Goal: Contribute content: Contribute content

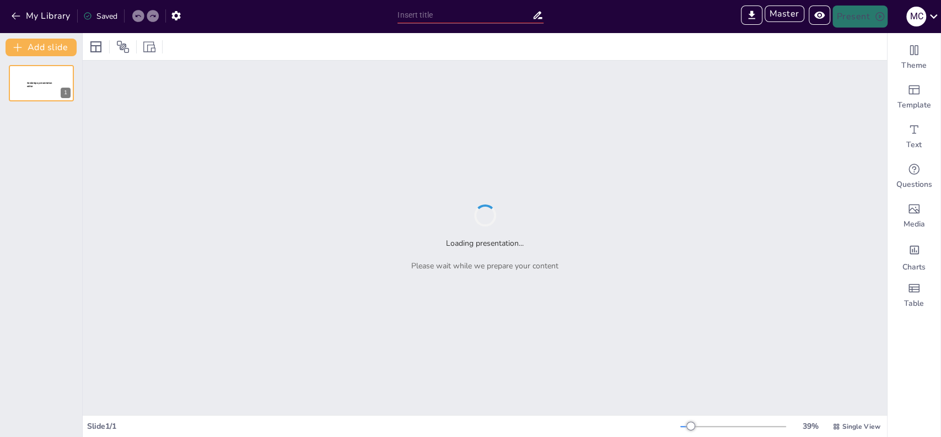
type input "test"
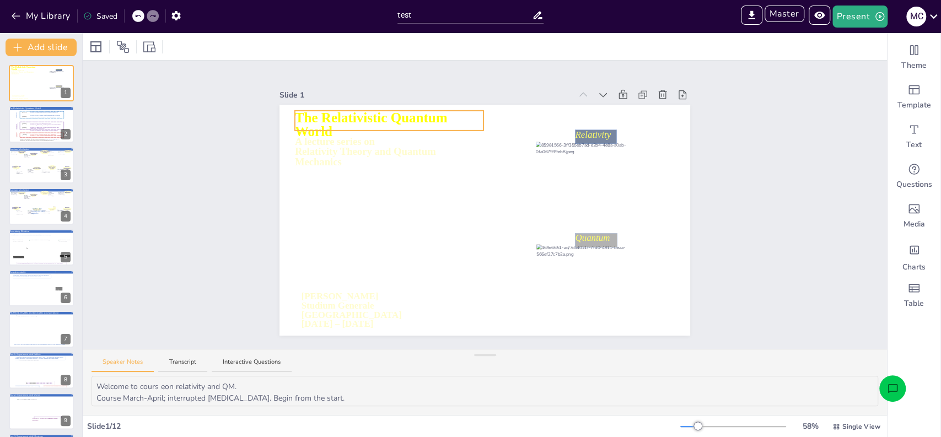
click at [320, 114] on icon at bounding box center [389, 121] width 189 height 20
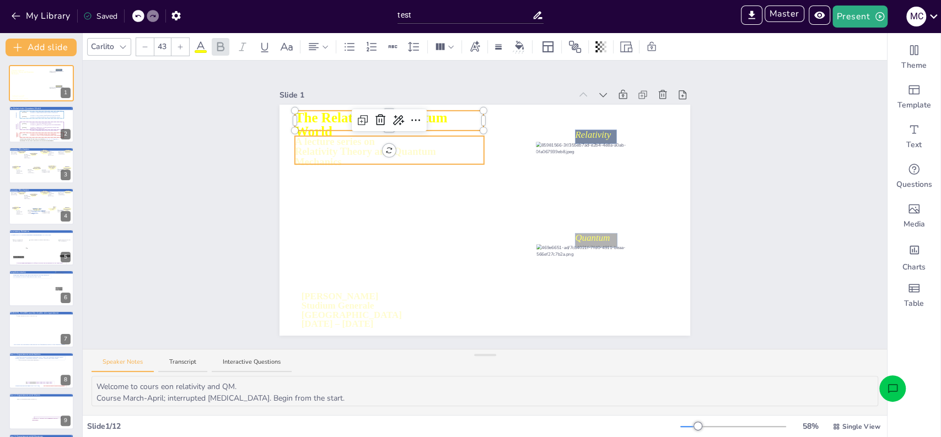
click at [323, 148] on icon at bounding box center [389, 150] width 189 height 28
click at [339, 148] on span "Relativity Theory and Quantum Mechanics" at bounding box center [366, 157] width 143 height 22
click at [339, 293] on icon at bounding box center [363, 310] width 122 height 37
type input "29"
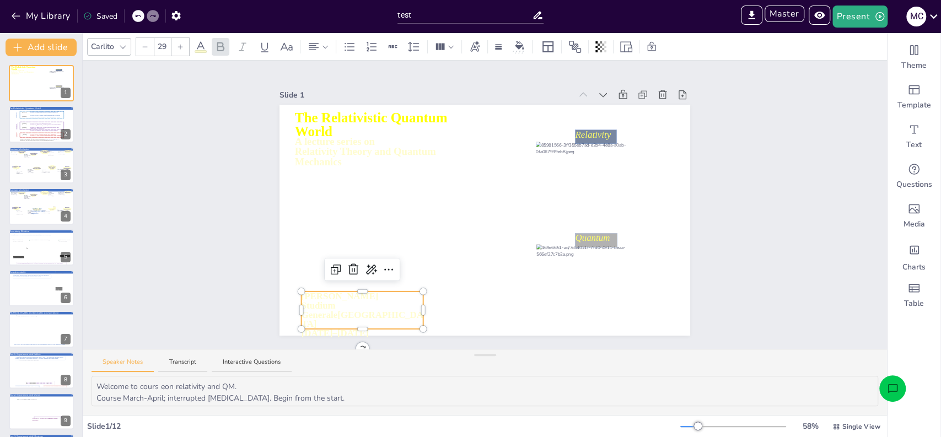
click at [153, 205] on div "Slide 1 A lecture series on Relativity Theory and Quantum Mechanics The Relativ…" at bounding box center [485, 205] width 804 height 288
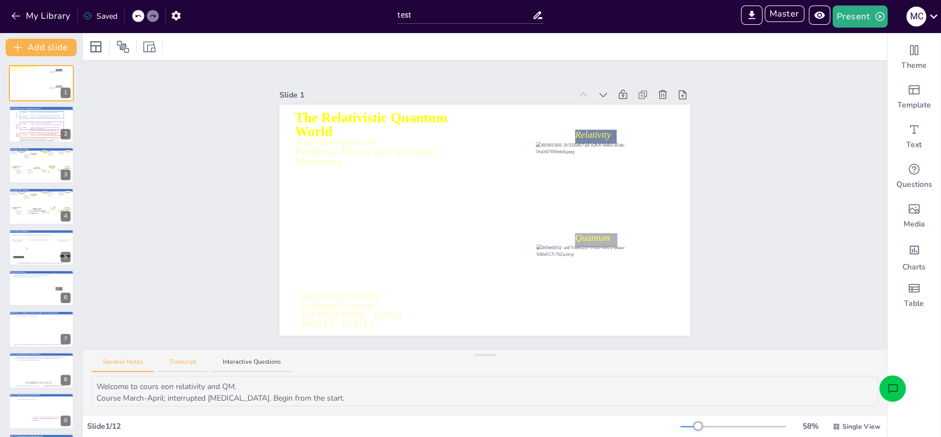
click at [189, 361] on button "Transcript" at bounding box center [182, 365] width 49 height 15
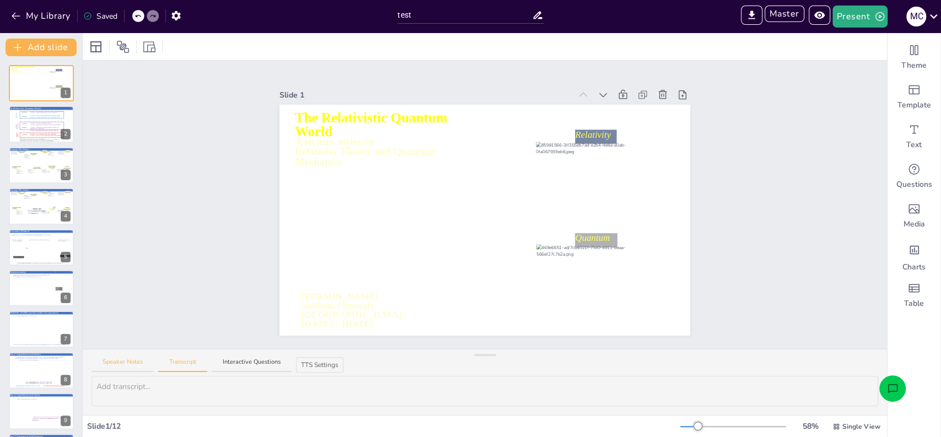
click at [130, 366] on button "Speaker Notes" at bounding box center [123, 365] width 62 height 15
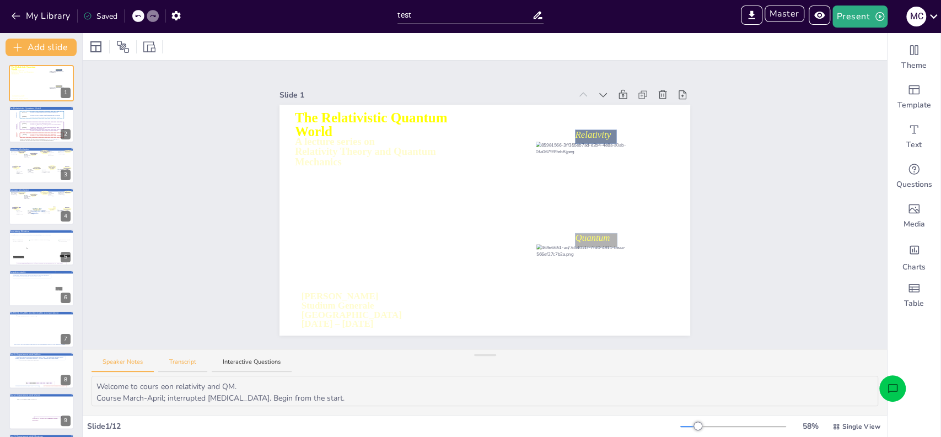
click at [176, 367] on button "Transcript" at bounding box center [182, 365] width 49 height 15
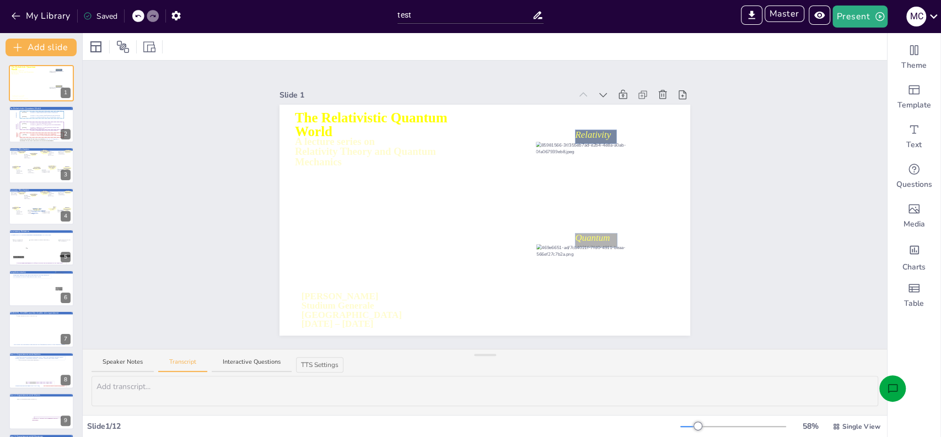
click at [886, 385] on button "Open assistant chat" at bounding box center [892, 388] width 26 height 26
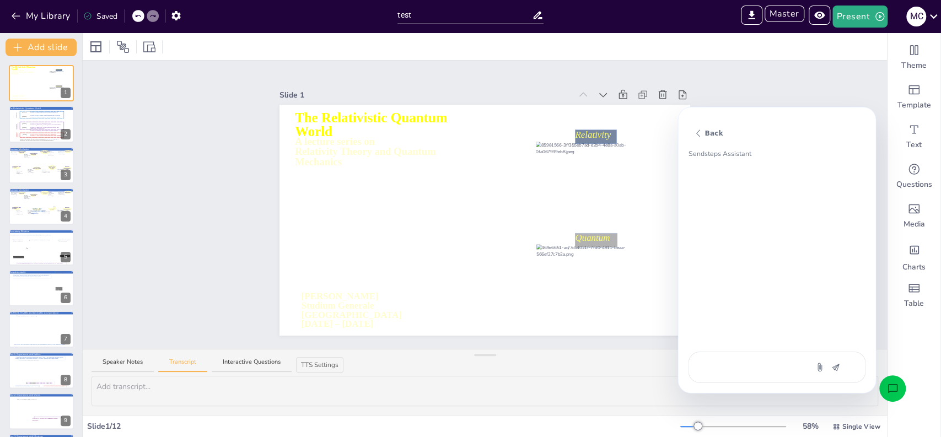
click at [738, 372] on textarea at bounding box center [748, 367] width 93 height 13
type textarea "A"
type textarea "x"
type textarea "Ad"
type textarea "x"
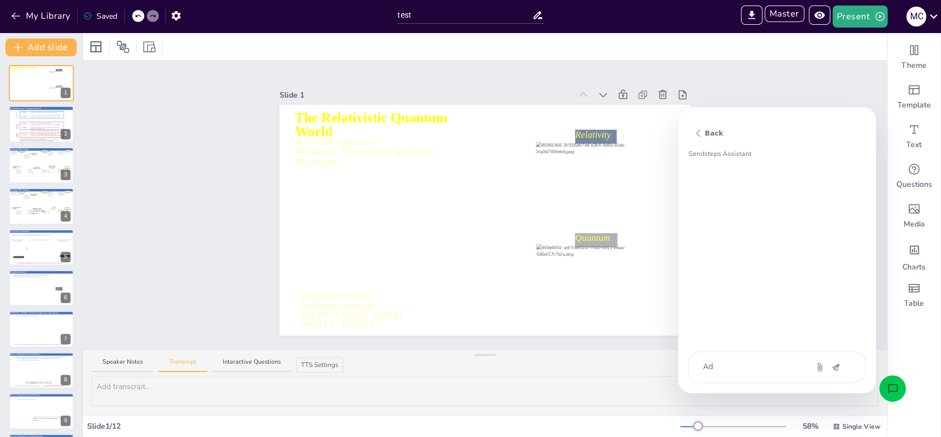
type textarea "Add"
type textarea "x"
type textarea "Add"
type textarea "x"
type textarea "Add t"
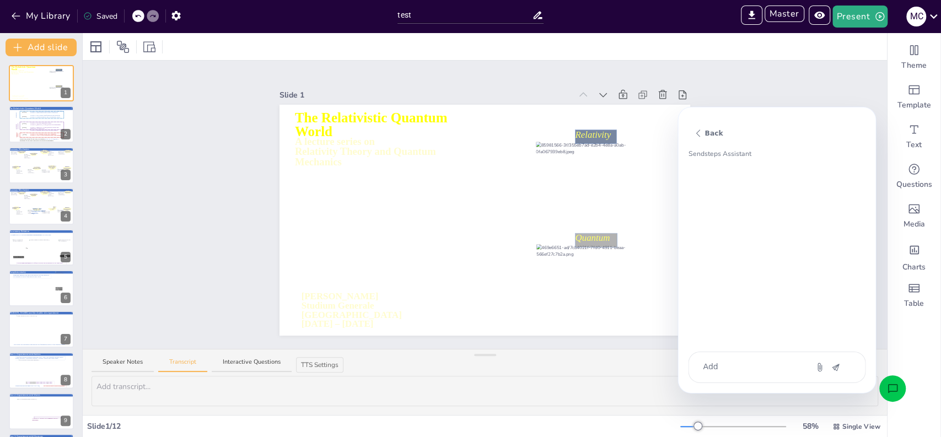
type textarea "x"
type textarea "Add tr"
type textarea "x"
type textarea "Add tra"
type textarea "x"
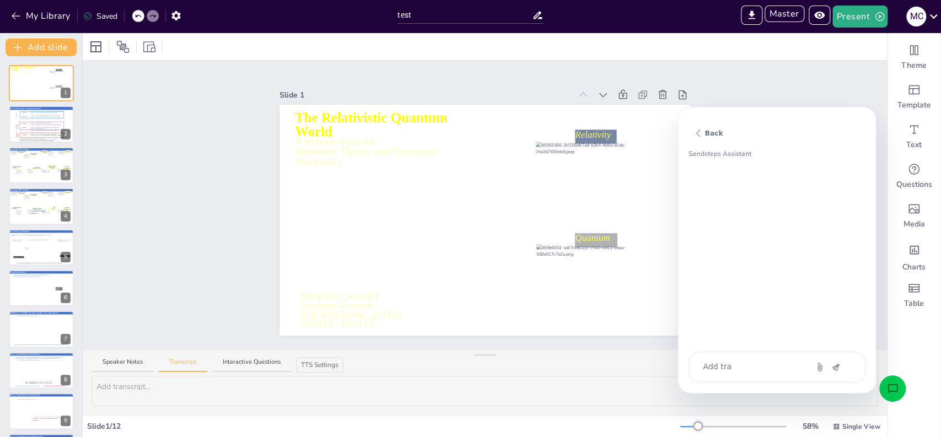
type textarea "Add tran"
type textarea "x"
type textarea "Add trans"
type textarea "x"
type textarea "Add transc"
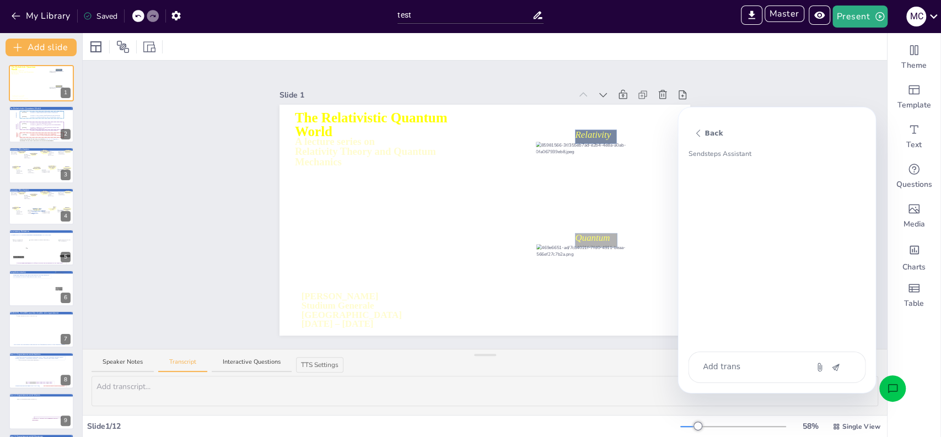
type textarea "x"
type textarea "Add transcr"
type textarea "x"
type textarea "Add transcri"
type textarea "x"
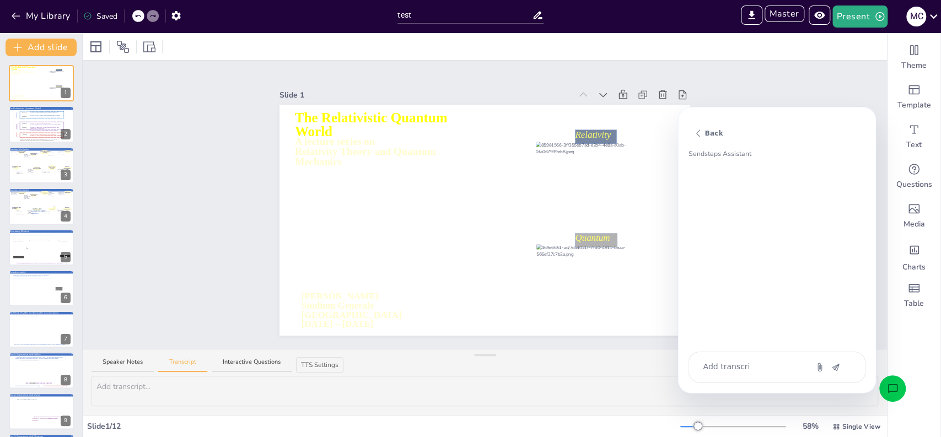
type textarea "Add transcrip"
type textarea "x"
type textarea "Add transcript"
type textarea "x"
type textarea "Add transcript"
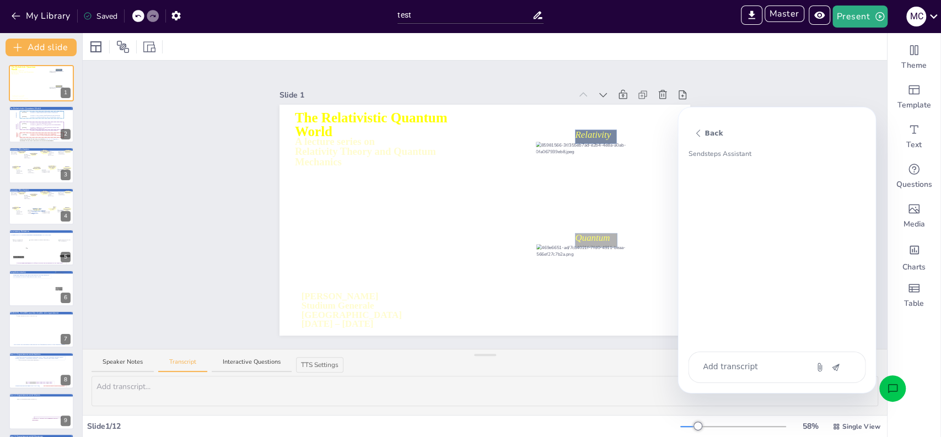
type textarea "x"
type textarea "Add transcript t"
type textarea "x"
type textarea "Add transcript to"
type textarea "x"
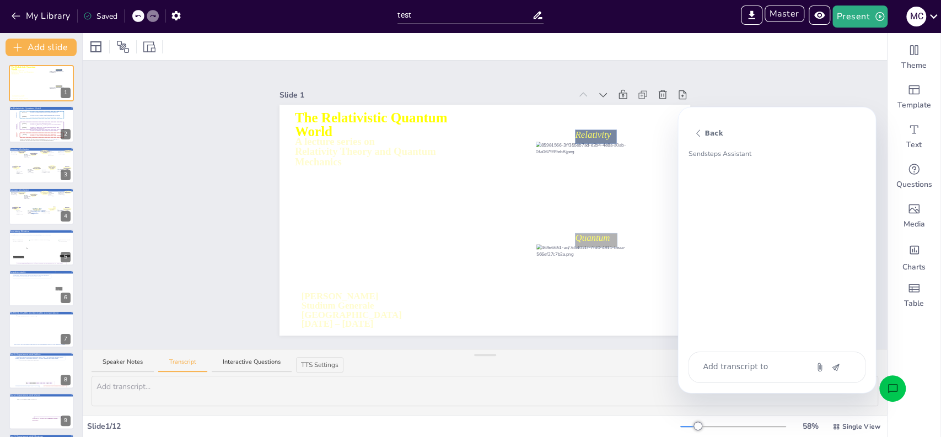
type textarea "Add transcript to"
type textarea "x"
type textarea "Add transcript to t"
type textarea "x"
type textarea "Add transcript to th"
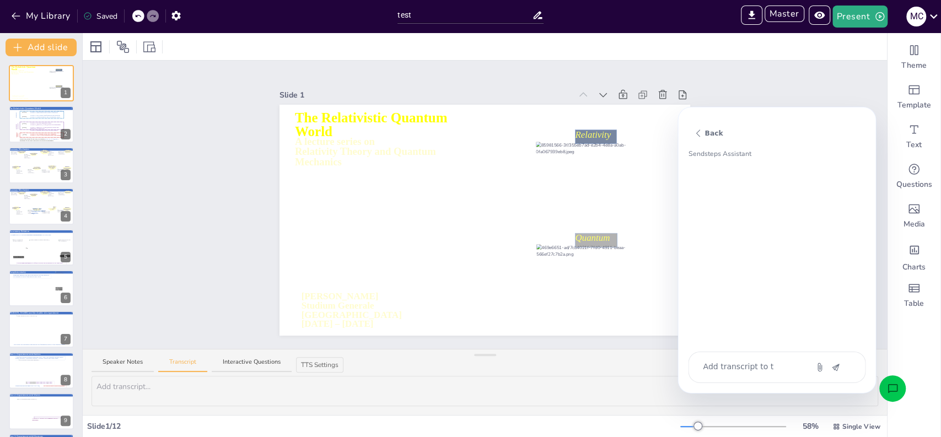
type textarea "x"
type textarea "Add transcript to the"
type textarea "x"
type textarea "Add transcript to the"
type textarea "x"
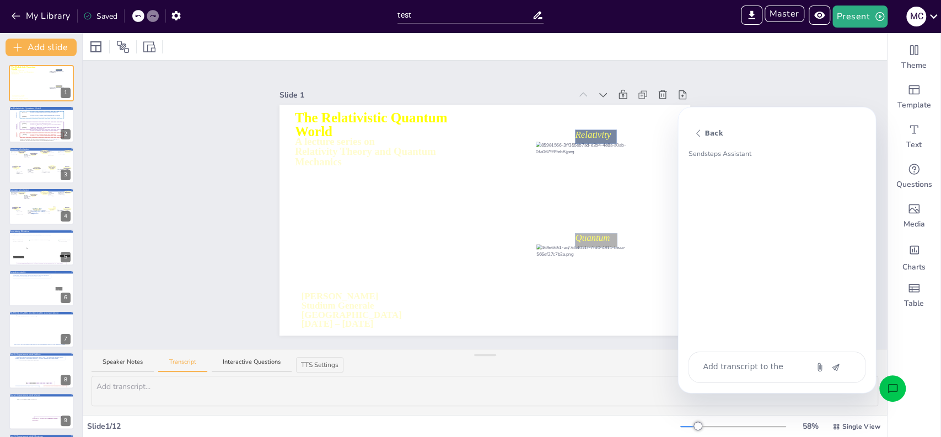
type textarea "Add transcript to the s"
type textarea "x"
type textarea "Add transcript to the sl"
type textarea "x"
type textarea "Add transcript to the s"
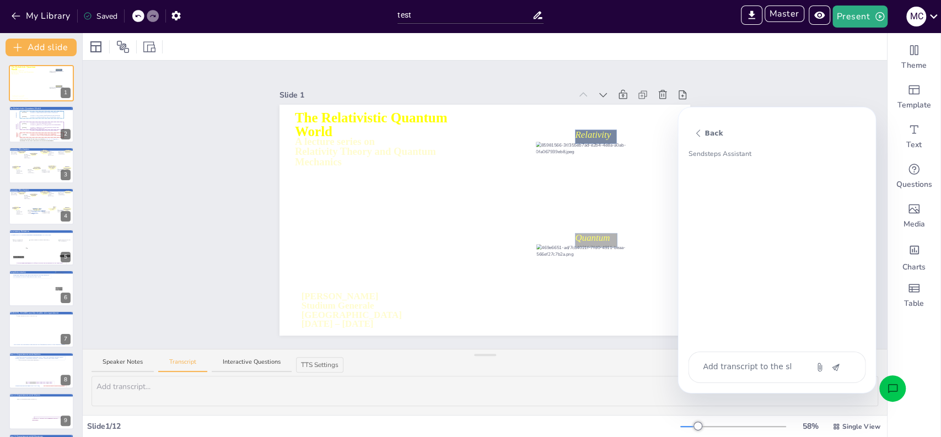
type textarea "x"
type textarea "Add transcript to the"
type textarea "x"
type textarea "Add transcript to the"
type textarea "x"
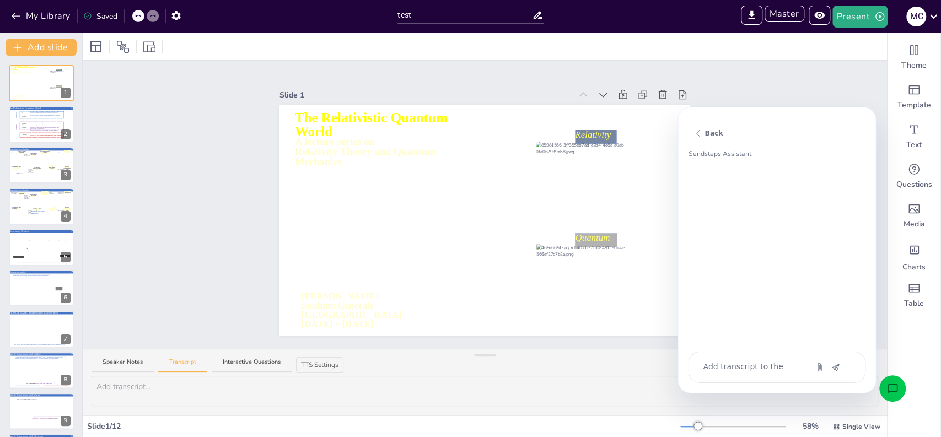
type textarea "Add transcript to th"
type textarea "x"
type textarea "Add transcript to t"
type textarea "x"
type textarea "Add transcript to"
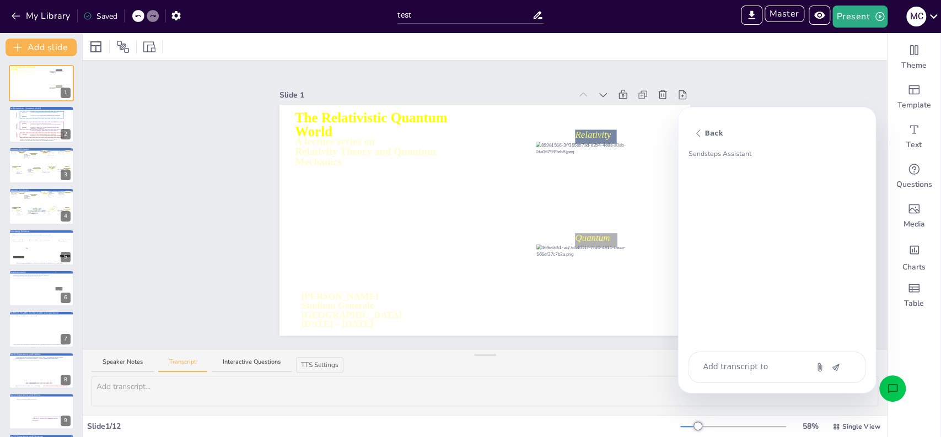
type textarea "x"
type textarea "Add transcript to a"
type textarea "x"
type textarea "Add transcript to al"
type textarea "x"
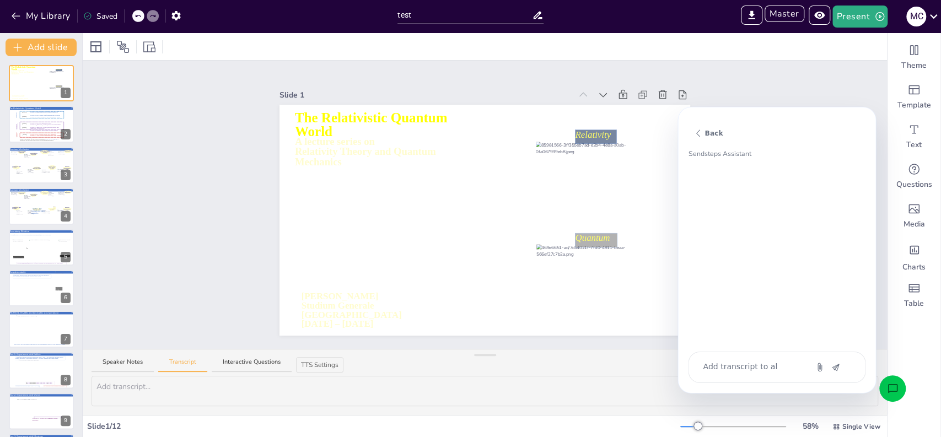
type textarea "Add transcript to all"
type textarea "x"
type textarea "Add transcript to all"
type textarea "x"
type textarea "Add transcript to all sl"
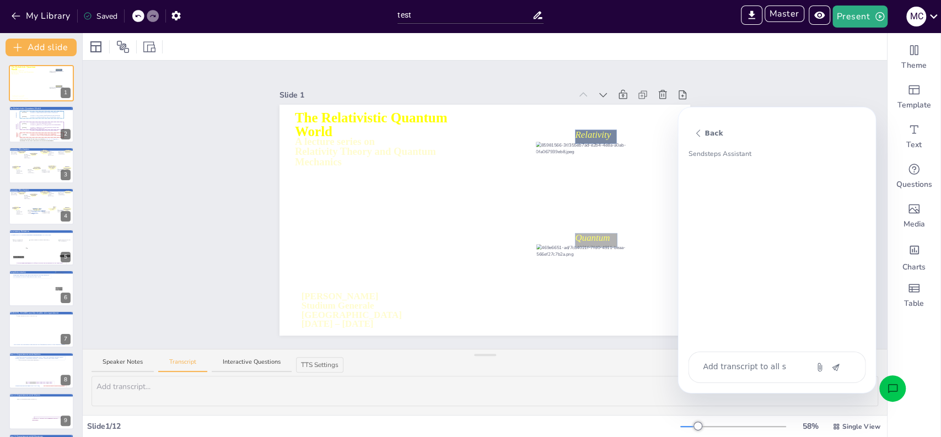
type textarea "x"
type textarea "Add transcript to all sli"
type textarea "x"
type textarea "Add transcript to all slid"
type textarea "x"
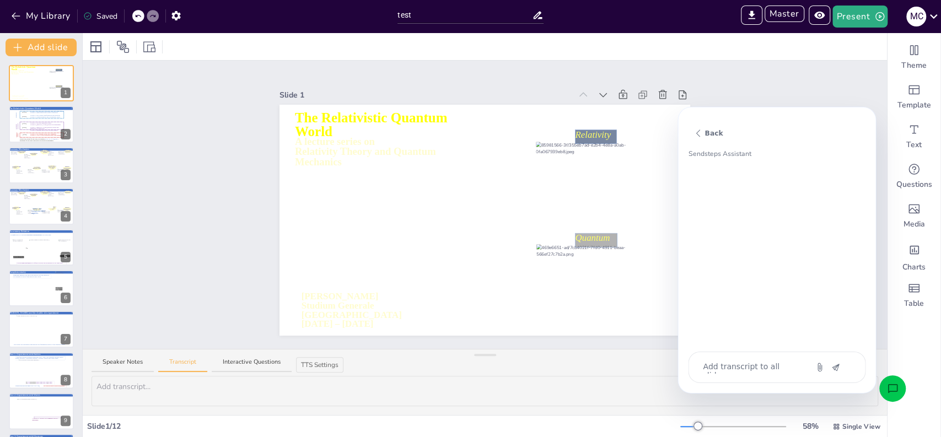
type textarea "Add transcript to all slide"
type textarea "x"
type textarea "Add transcript to all slides"
type textarea "x"
type textarea "Add transcript to all slides"
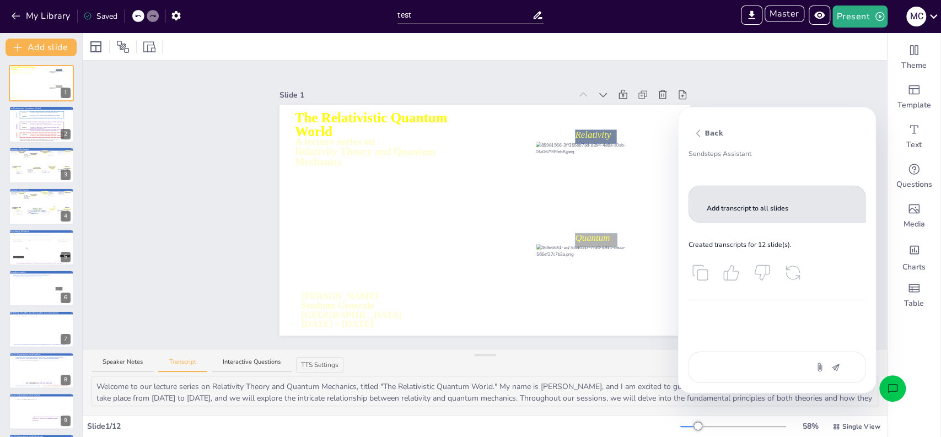
click at [216, 326] on div "Slide 1 A lecture series on Relativity Theory and Quantum Mechanics The Relativ…" at bounding box center [485, 205] width 804 height 288
click at [40, 122] on icon at bounding box center [41, 126] width 45 height 8
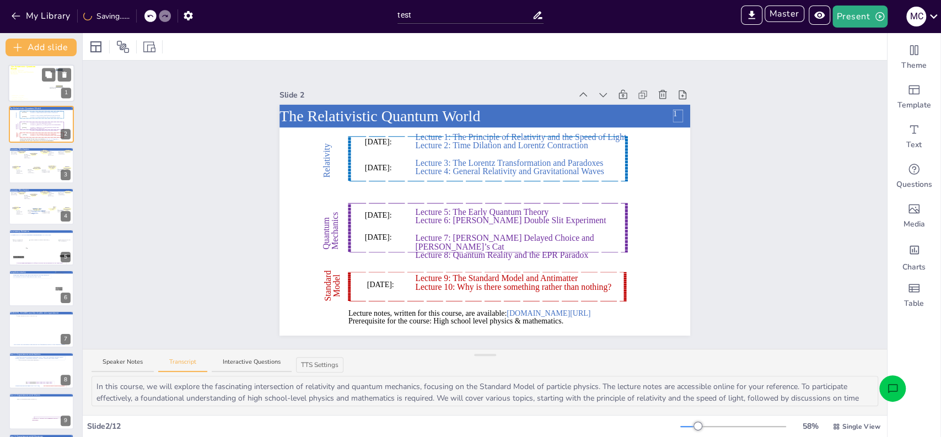
click at [37, 89] on div at bounding box center [41, 84] width 66 height 46
type textarea "Welcome to our lecture series on Relativity Theory and Quantum Mechanics, title…"
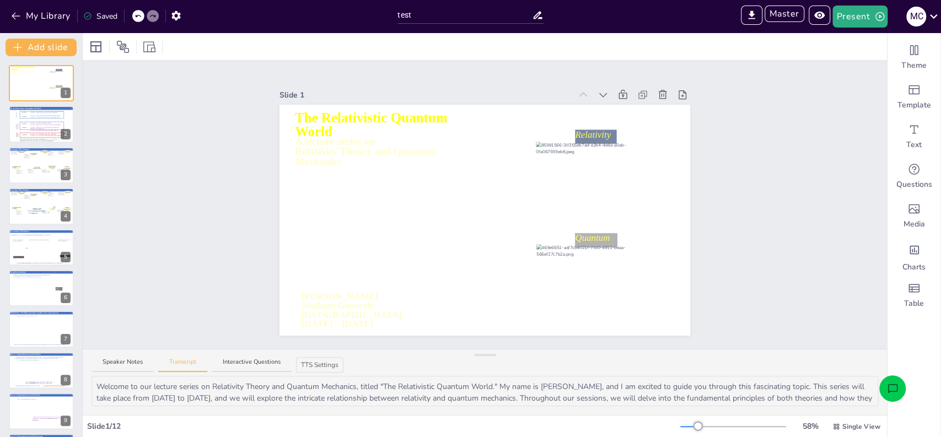
click at [891, 385] on icon "Open assistant chat" at bounding box center [893, 389] width 12 height 12
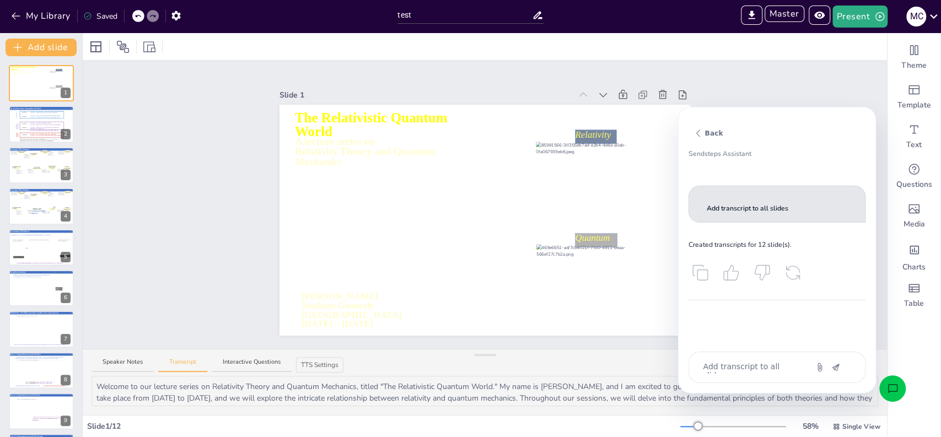
type textarea "x"
type textarea "A"
type textarea "x"
type textarea "Ad"
type textarea "x"
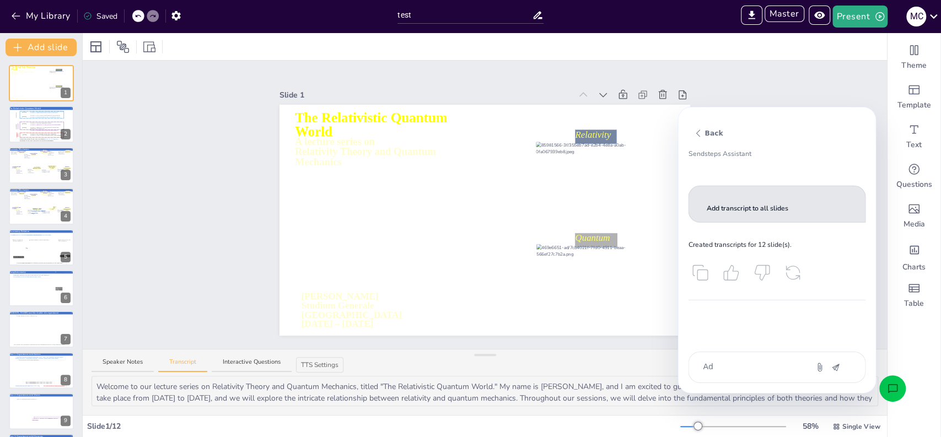
type textarea "Add"
type textarea "x"
type textarea "Add"
type textarea "x"
type textarea "Add 5"
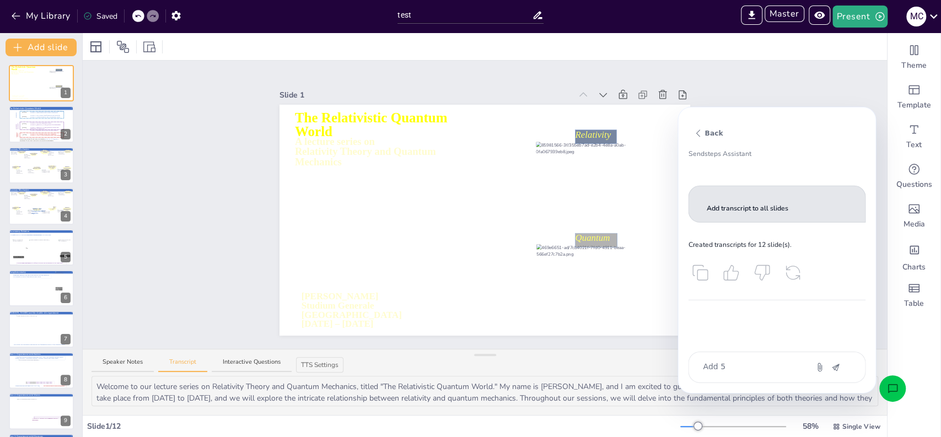
type textarea "x"
type textarea "Add 5"
type textarea "x"
type textarea "Add 5 qu"
type textarea "x"
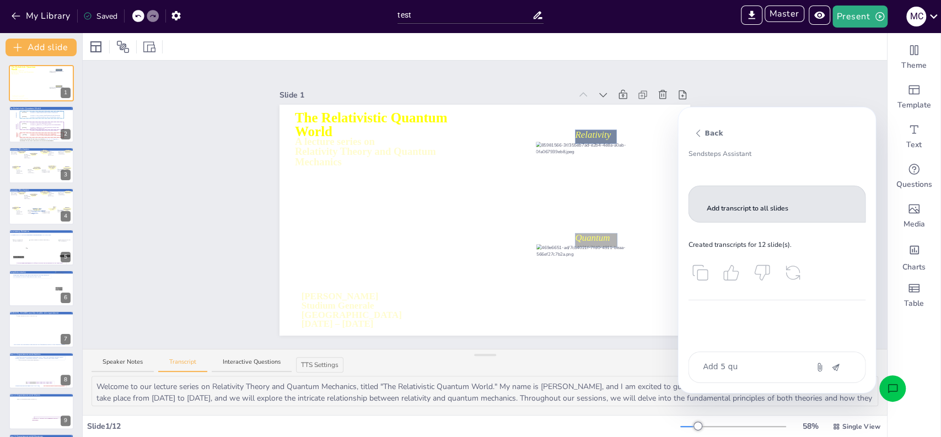
type textarea "Add 5 qui"
type textarea "x"
type textarea "Add 5 quiz"
type textarea "x"
type textarea "Add 5 quiz"
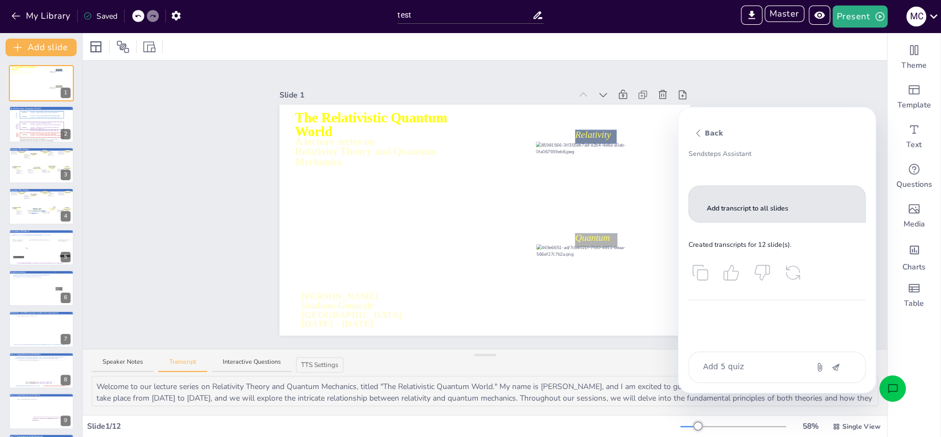
type textarea "x"
type textarea "Add 5 quiz q"
type textarea "x"
type textarea "Add 5 quiz qu"
type textarea "x"
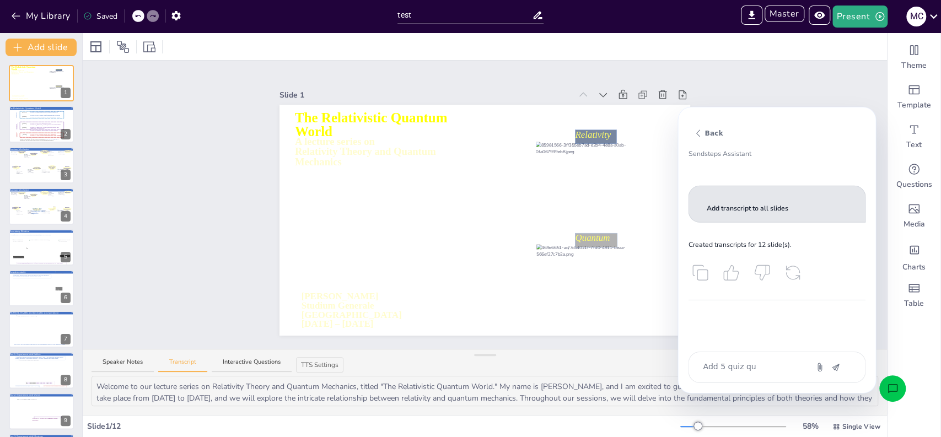
type textarea "Add 5 quiz que"
type textarea "x"
type textarea "Add 5 quiz quest"
type textarea "x"
type textarea "Add 5 quiz questi"
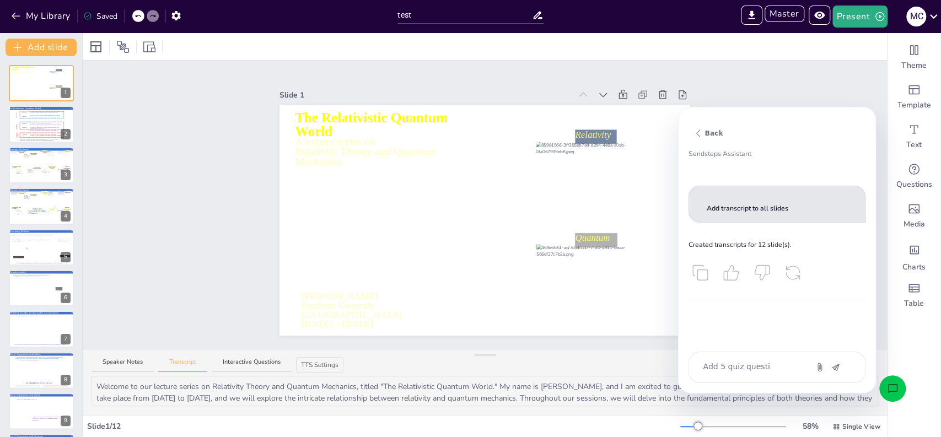
type textarea "x"
type textarea "Add 5 quiz question"
type textarea "x"
type textarea "Add 5 quiz questions"
type textarea "x"
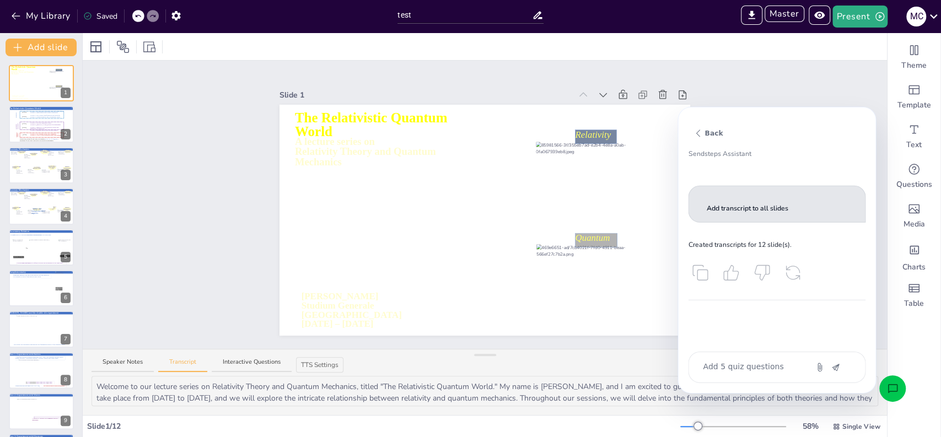
type textarea "Add 5 quiz questions b"
type textarea "x"
type textarea "Add 5 quiz questions ba"
type textarea "x"
type textarea "Add 5 quiz questions bas"
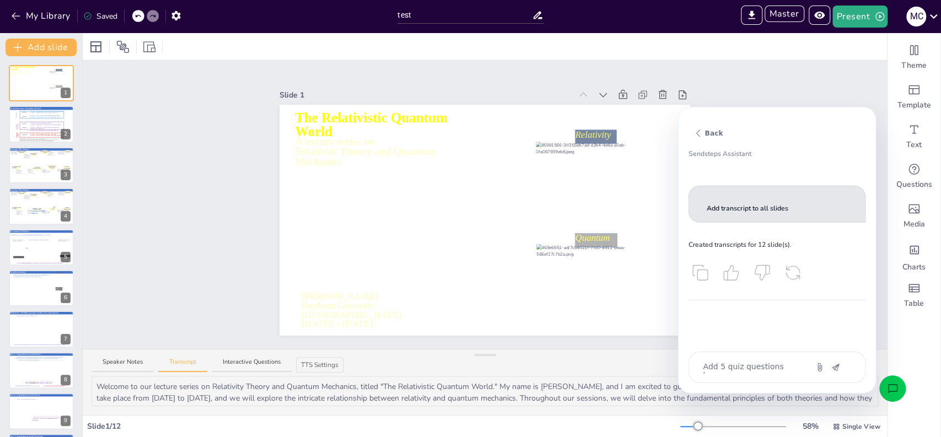
type textarea "x"
type textarea "Add 5 quiz questions base"
type textarea "x"
type textarea "Add 5 quiz questions based"
type textarea "x"
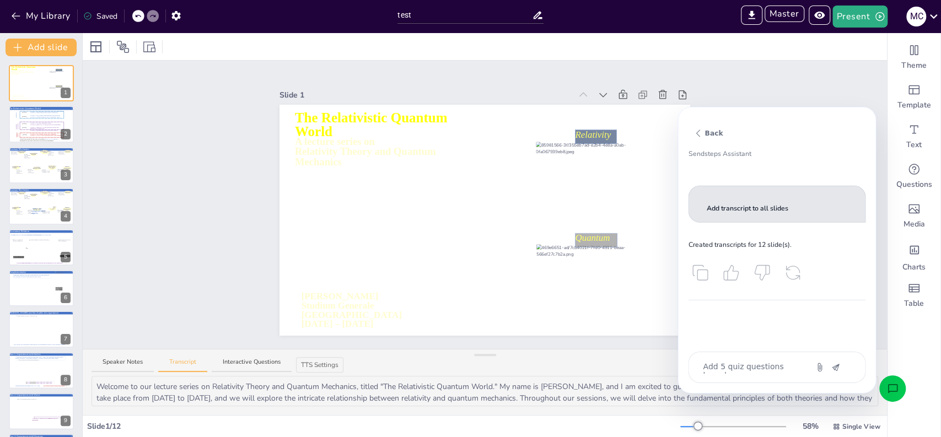
type textarea "Add 5 quiz questions based"
type textarea "x"
type textarea "Add 5 quiz questions based o"
type textarea "x"
type textarea "Add 5 quiz questions based on"
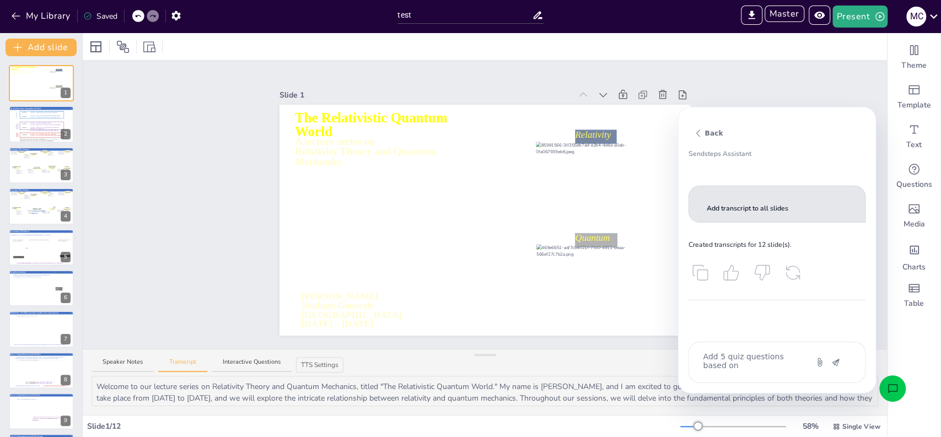
type textarea "x"
type textarea "Add 5 quiz questions based on"
type textarea "x"
type textarea "Add 5 quiz questions based on my"
type textarea "x"
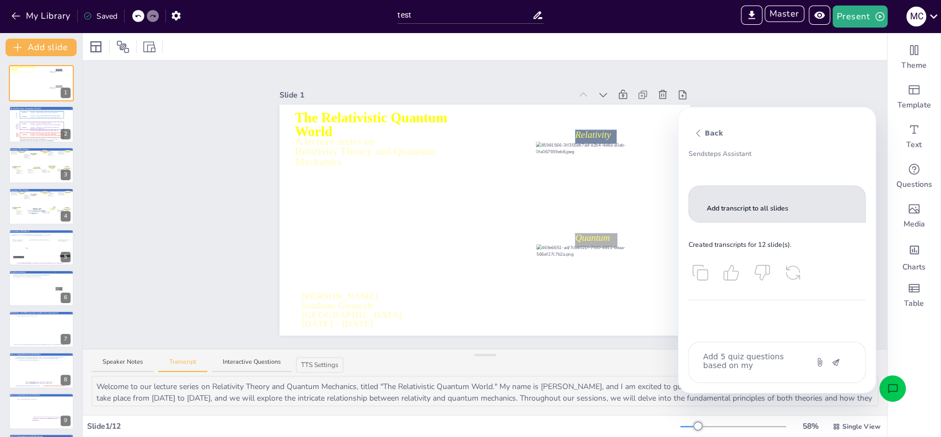
type textarea "Add 5 quiz questions based on my p"
type textarea "x"
type textarea "Add 5 quiz questions based on my pe"
type textarea "x"
type textarea "Add 5 quiz questions based on my p"
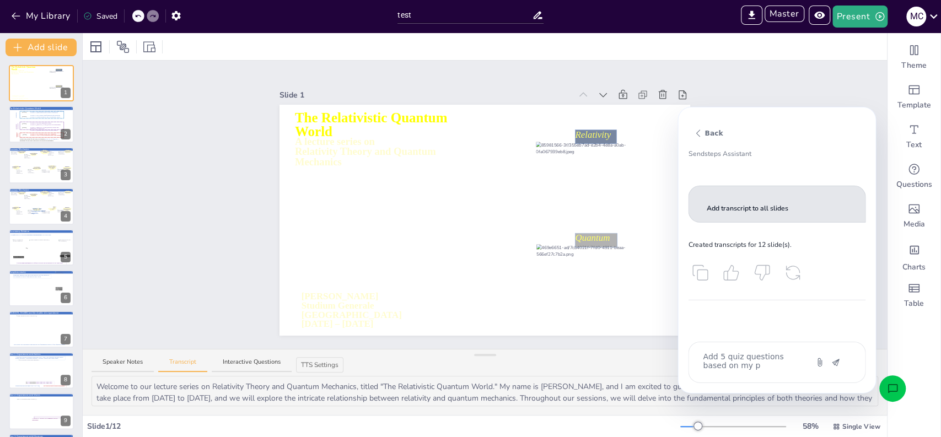
type textarea "x"
type textarea "Add 5 quiz questions based on my pr"
type textarea "x"
type textarea "Add 5 quiz questions based on my pre"
type textarea "x"
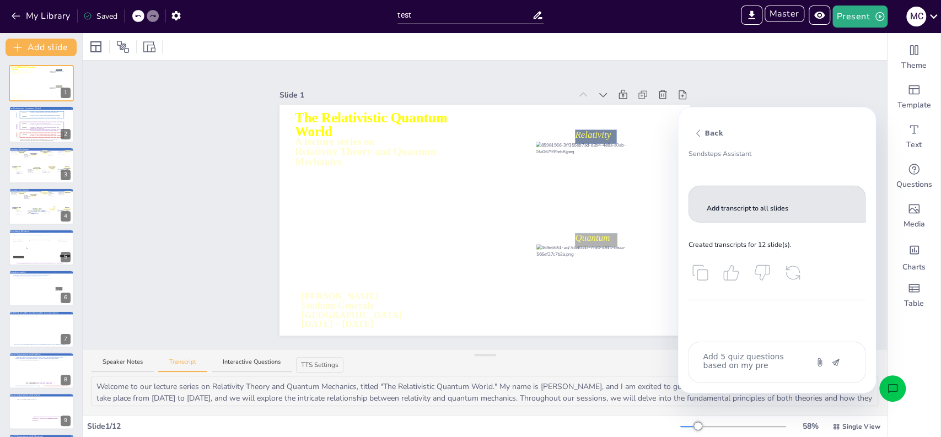
type textarea "Add 5 quiz questions based on my prev"
type textarea "x"
type textarea "Add 5 quiz questions based on my previ"
type textarea "x"
type textarea "Add 5 quiz questions based on my previo"
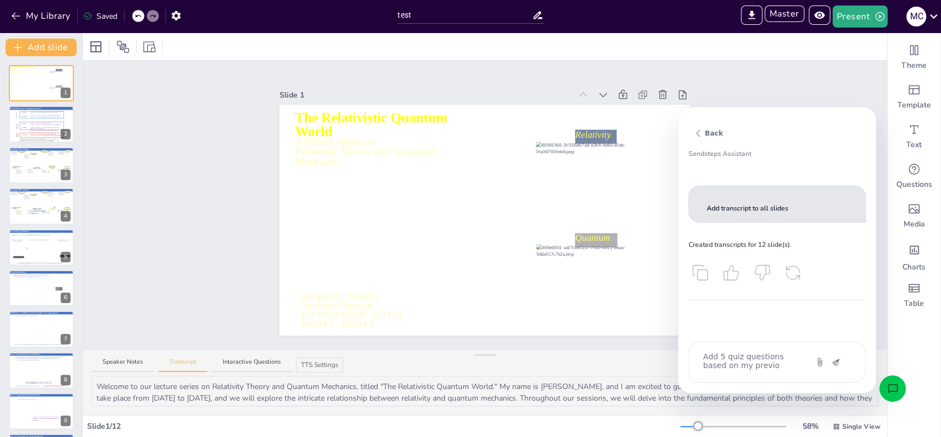
type textarea "x"
type textarea "Add 5 quiz questions based on my previou"
type textarea "x"
type textarea "Add 5 quiz questions based on my previous"
type textarea "x"
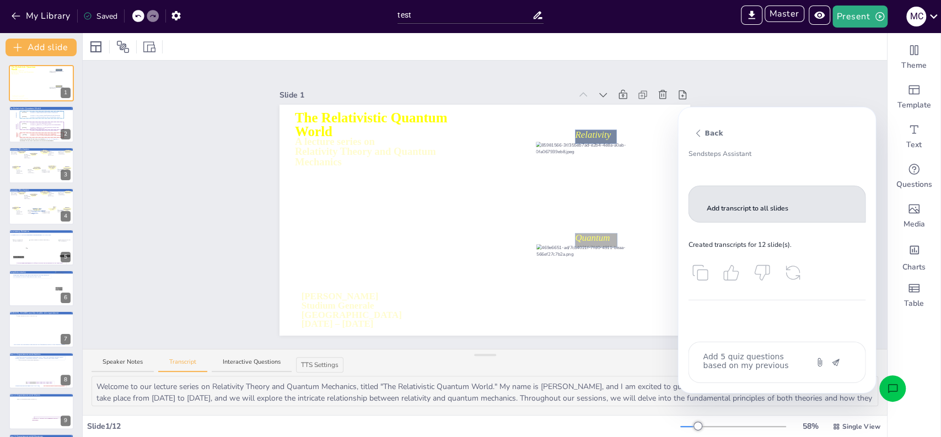
type textarea "Add 5 quiz questions based on my previous"
type textarea "x"
type textarea "Add 5 quiz questions based on my previous l"
type textarea "x"
type textarea "Add 5 quiz questions based on my previous le"
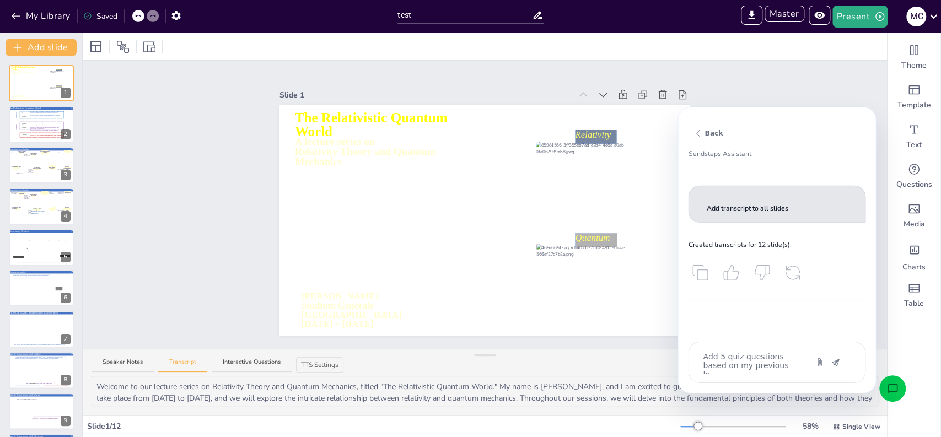
scroll to position [9, 0]
type textarea "x"
type textarea "Add 5 quiz questions based on my previous lec"
type textarea "x"
type textarea "Add 5 quiz questions based on my previous lect"
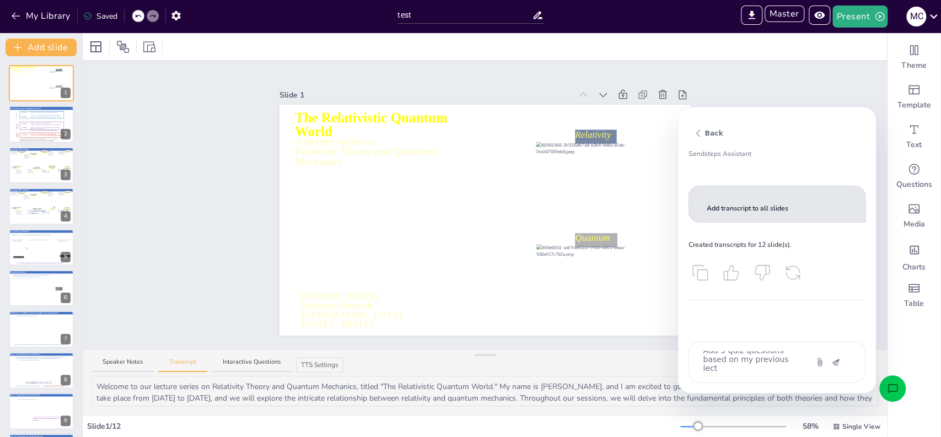
type textarea "x"
type textarea "Add 5 quiz questions based on my previous lectu"
type textarea "x"
type textarea "Add 5 quiz questions based on my previous lectur"
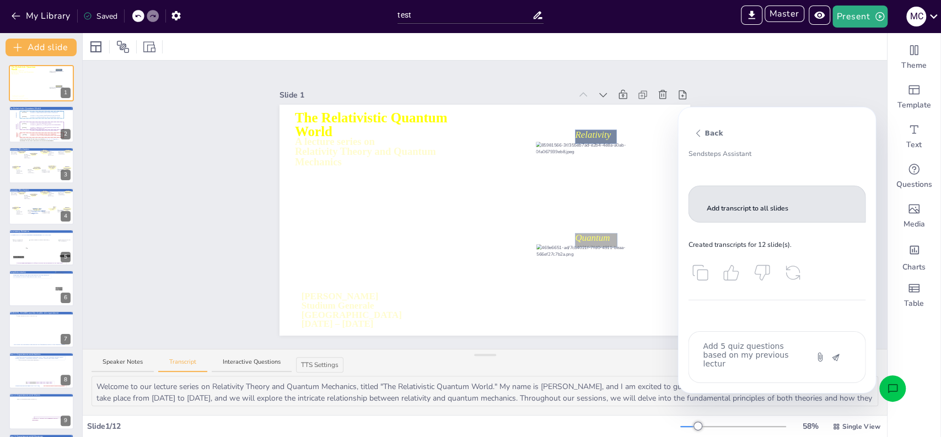
type textarea "x"
type textarea "Add 5 quiz questions based on my previous lecture"
type textarea "x"
type textarea "Add 5 quiz questions based on my previous lecture"
click at [818, 356] on icon "Attach" at bounding box center [819, 356] width 9 height 9
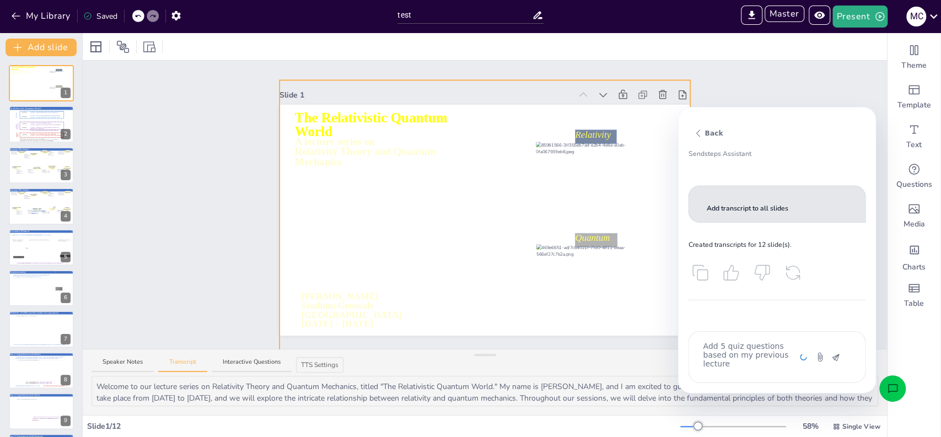
scroll to position [22, 0]
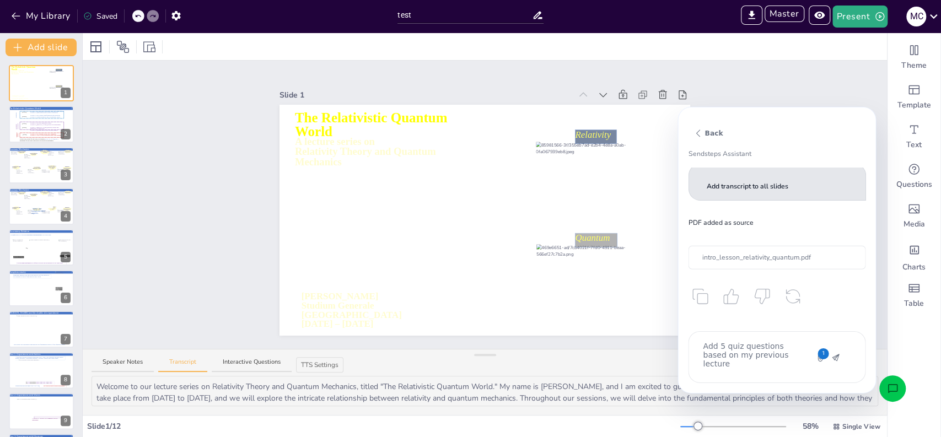
click at [834, 362] on div "Add 5 quiz questions based on my previous lecture 1" at bounding box center [777, 357] width 178 height 52
click at [766, 366] on textarea "Add 5 quiz questions based on my previous lecture" at bounding box center [748, 357] width 93 height 33
type textarea "x"
type textarea "Add 5 quiz questions based on my previous lecture"
type textarea "x"
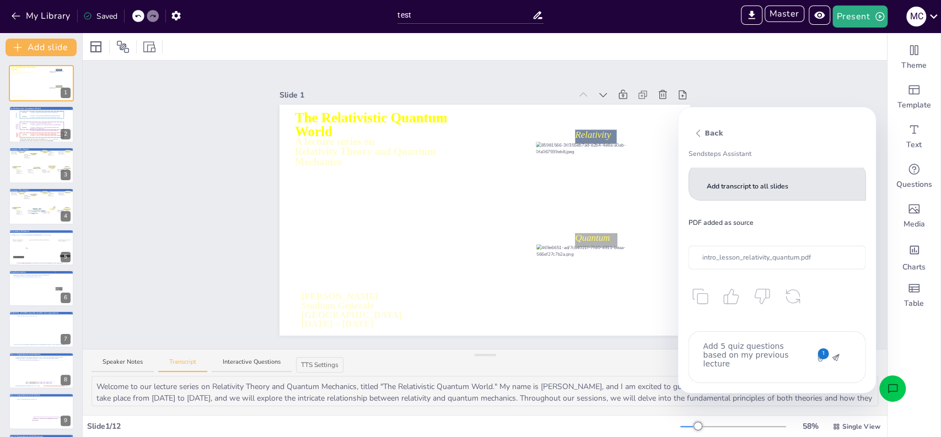
type textarea "Add 5 quiz questions based on my previous lecture i"
type textarea "x"
type textarea "Add 5 quiz questions based on my previous lecture in"
type textarea "x"
type textarea "Add 5 quiz questions based on my previous lecture in t"
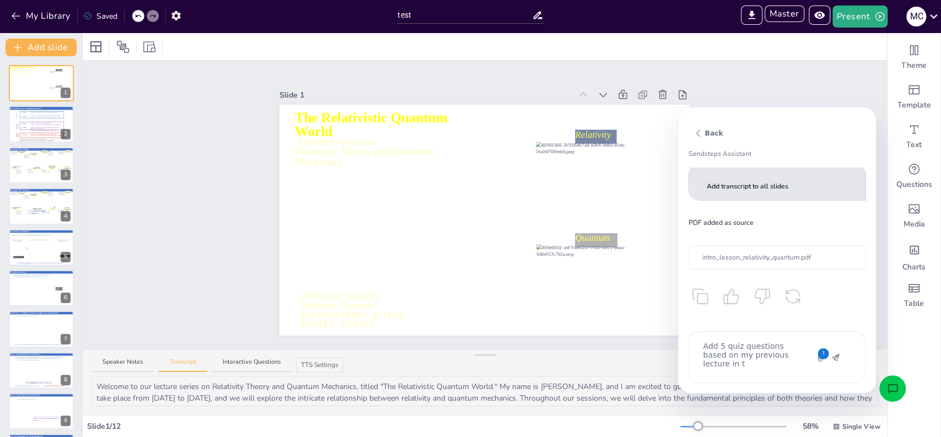
type textarea "x"
type textarea "Add 5 quiz questions based on my previous lecture in th"
type textarea "x"
type textarea "Add 5 quiz questions based on my previous lecture in the"
type textarea "x"
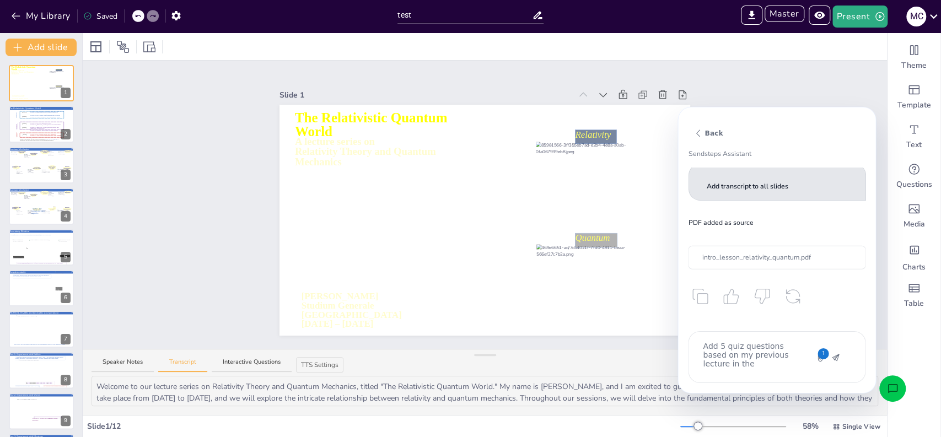
type textarea "Add 5 quiz questions based on my previous lecture in the a"
type textarea "x"
type textarea "Add 5 quiz questions based on my previous lecture in the at"
type textarea "x"
type textarea "Add 5 quiz questions based on my previous lecture in the att"
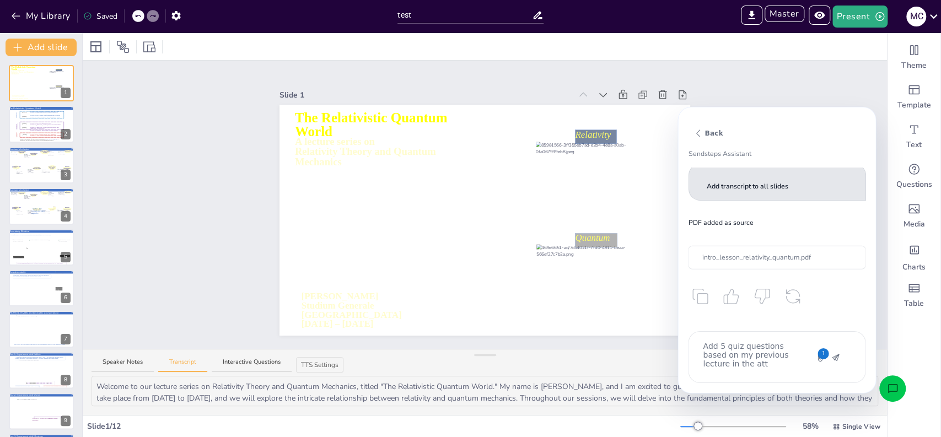
type textarea "x"
type textarea "Add 5 quiz questions based on my previous lecture in the atta"
type textarea "x"
type textarea "Add 5 quiz questions based on my previous lecture in the attac"
type textarea "x"
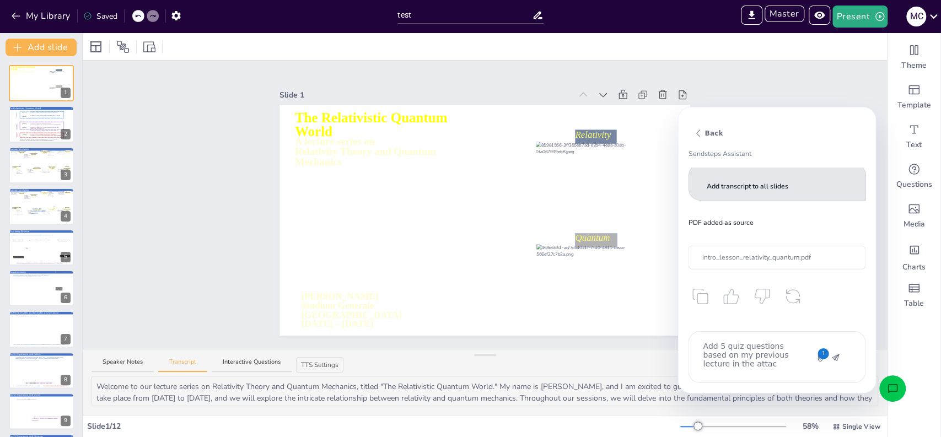
type textarea "Add 5 quiz questions based on my previous lecture in the attach"
type textarea "x"
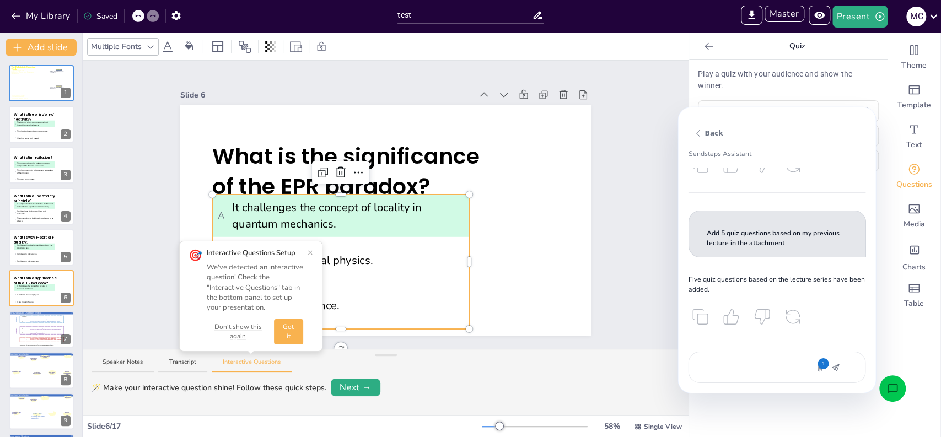
scroll to position [163, 0]
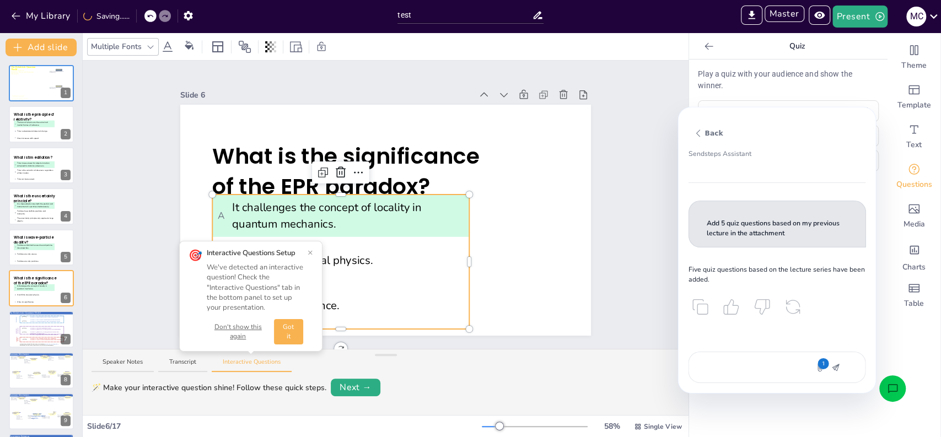
click at [237, 329] on button "Don't show this again" at bounding box center [238, 332] width 63 height 19
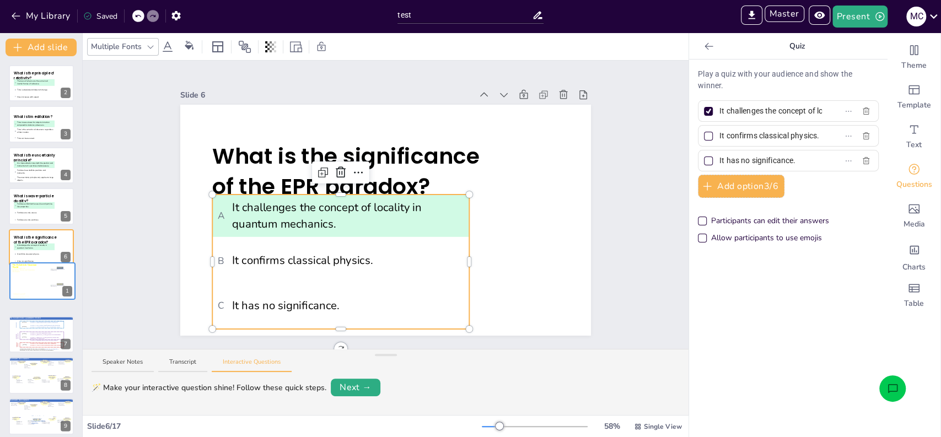
drag, startPoint x: 30, startPoint y: 92, endPoint x: 32, endPoint y: 301, distance: 209.0
click at [32, 301] on div "A lecture series on Relativity Theory and Quantum Mechanics The Relativistic Qu…" at bounding box center [41, 412] width 82 height 694
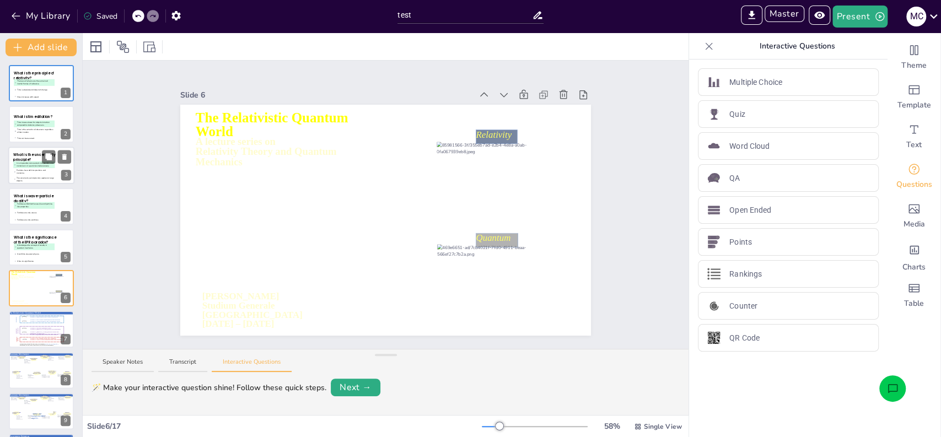
scroll to position [0, 0]
click at [33, 83] on span "A The laws of physics are the same in all inertial frames of reference." at bounding box center [34, 83] width 40 height 6
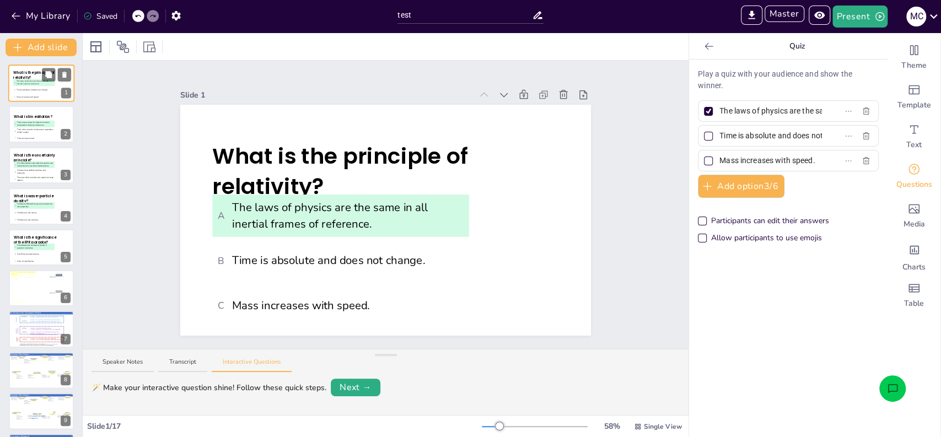
click at [33, 83] on span "A The laws of physics are the same in all inertial frames of reference." at bounding box center [34, 83] width 40 height 6
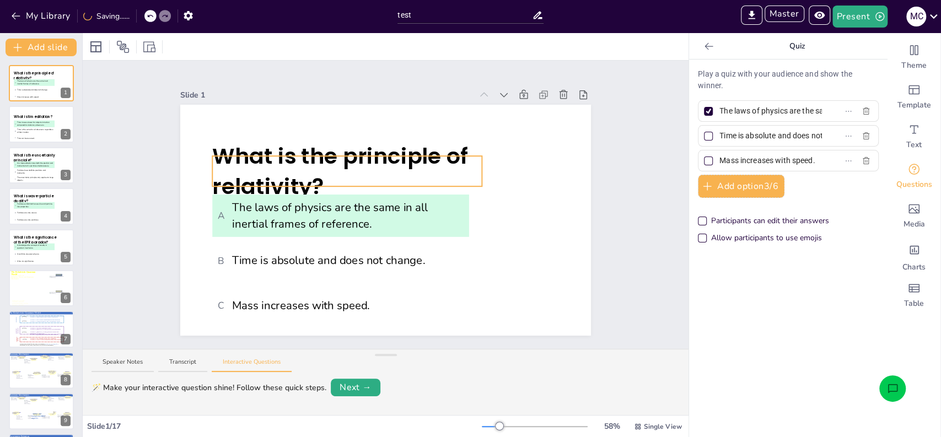
click at [341, 159] on span "What is the principle of relativity?" at bounding box center [339, 171] width 255 height 61
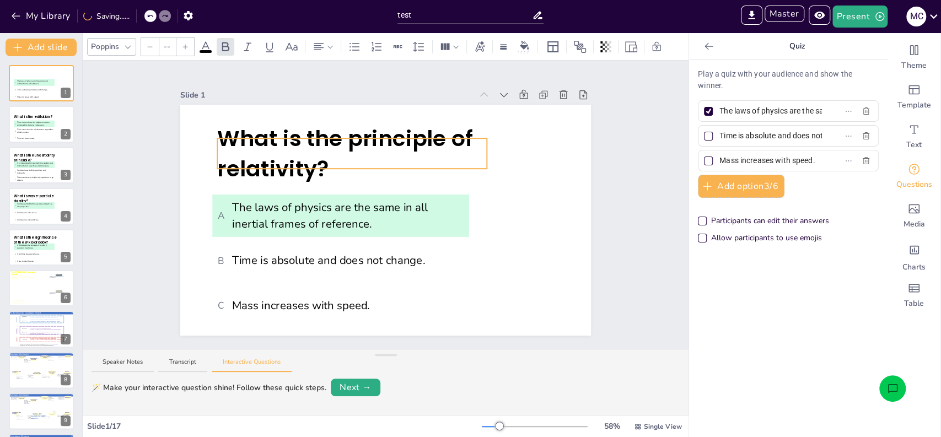
drag, startPoint x: 472, startPoint y: 165, endPoint x: 477, endPoint y: 148, distance: 18.3
click at [44, 136] on li "C Time can be reversed." at bounding box center [33, 138] width 41 height 7
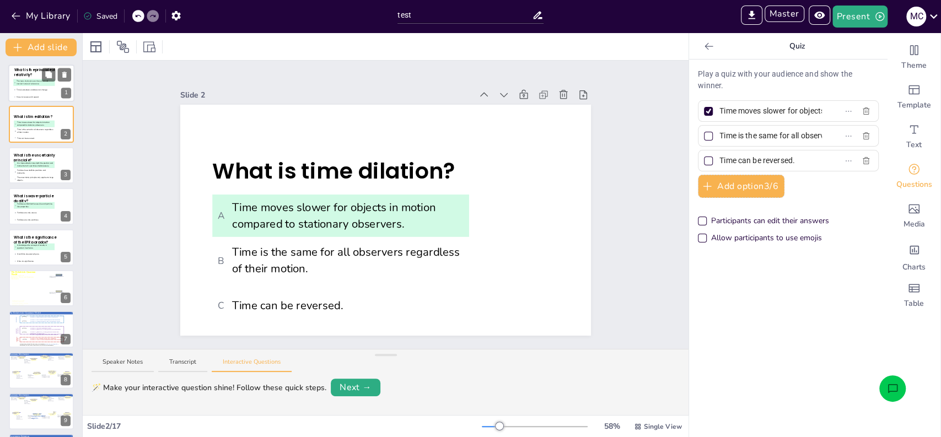
click at [25, 91] on span "B Time is absolute and does not change." at bounding box center [34, 90] width 40 height 3
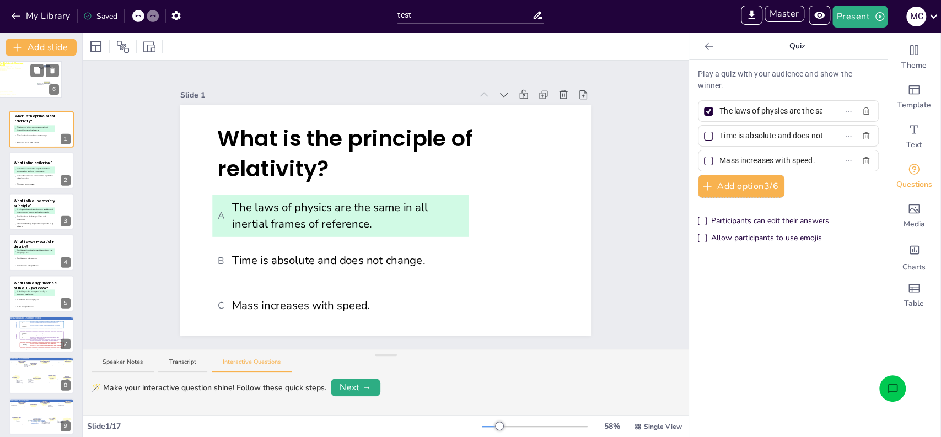
drag, startPoint x: 26, startPoint y: 291, endPoint x: 14, endPoint y: 77, distance: 213.7
click at [14, 77] on div at bounding box center [29, 79] width 65 height 45
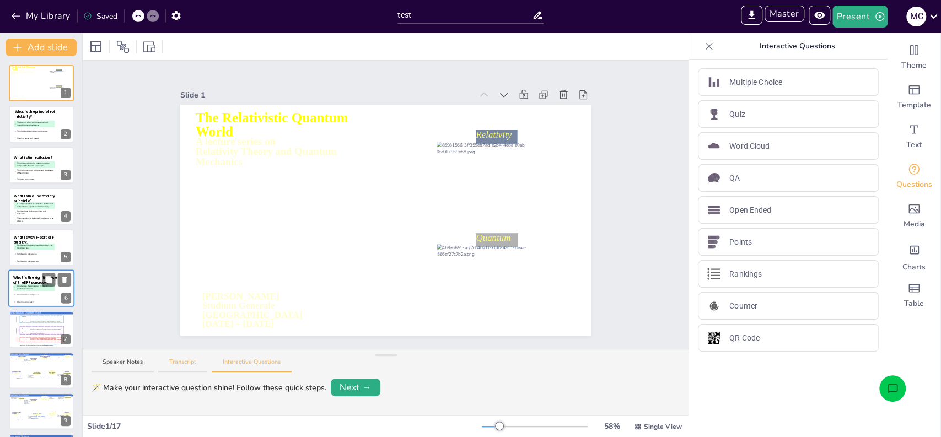
click at [174, 363] on button "Transcript" at bounding box center [182, 365] width 49 height 15
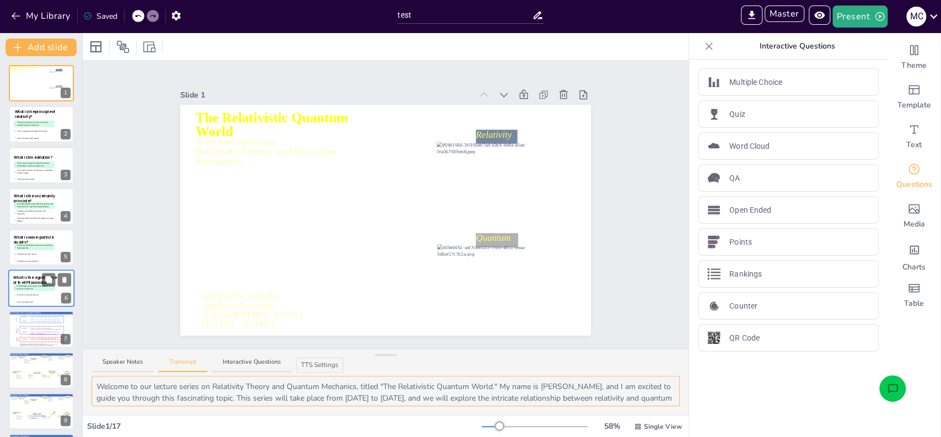
click at [97, 384] on textarea "Welcome to our lecture series on Relativity Theory and Quantum Mechanics, title…" at bounding box center [386, 391] width 588 height 30
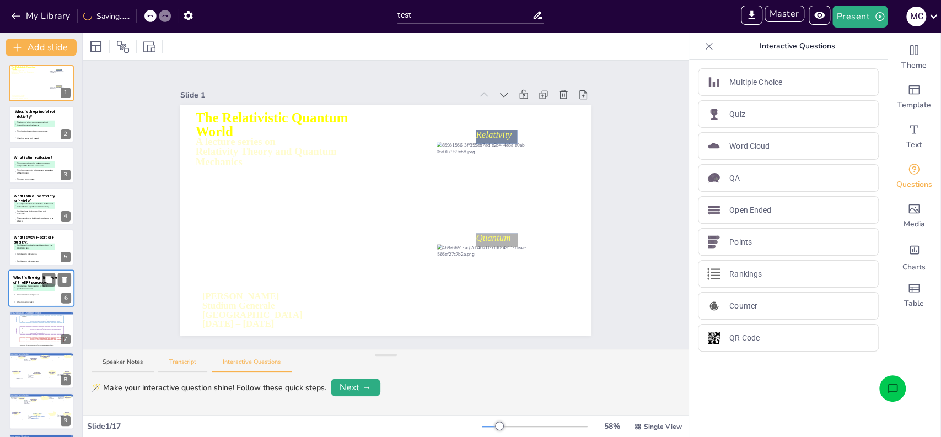
click at [194, 360] on button "Transcript" at bounding box center [182, 365] width 49 height 15
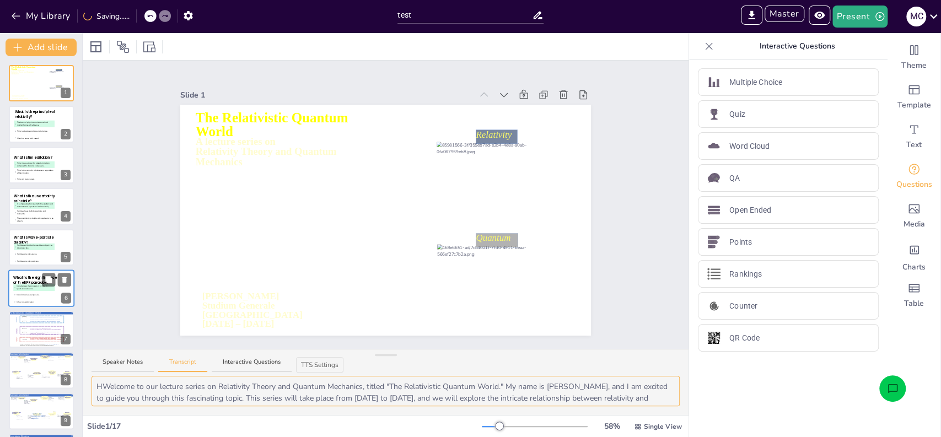
click at [104, 392] on textarea "HWelcome to our lecture series on Relativity Theory and Quantum Mechanics, titl…" at bounding box center [386, 391] width 588 height 30
click at [103, 387] on textarea "HWelcome to our lecture series on Relativity Theory and Quantum Mechanics, titl…" at bounding box center [386, 391] width 588 height 30
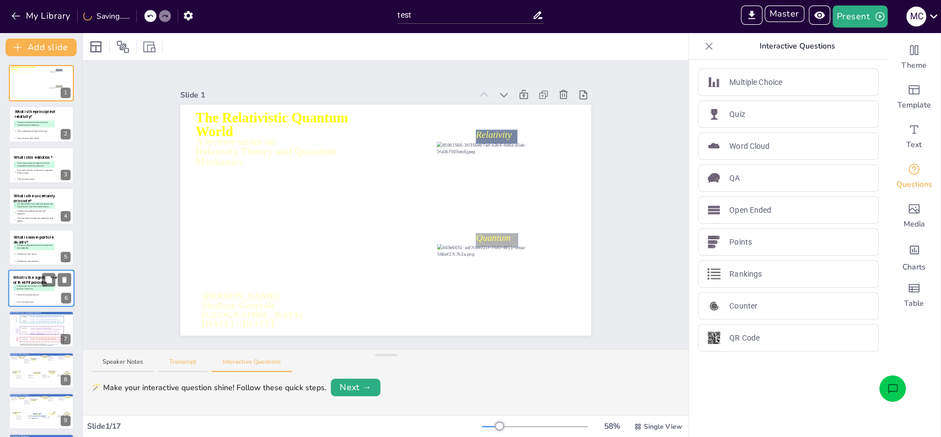
click at [185, 363] on button "Transcript" at bounding box center [182, 365] width 49 height 15
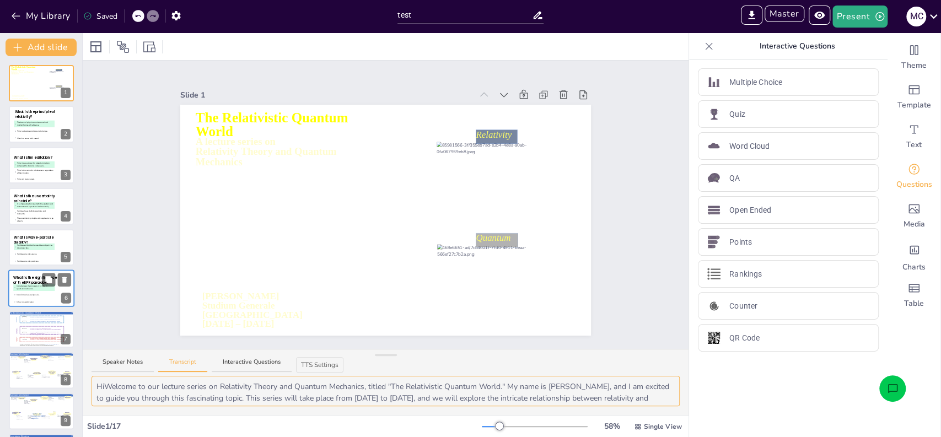
click at [106, 383] on textarea "HiWelcome to our lecture series on Relativity Theory and Quantum Mechanics, tit…" at bounding box center [386, 391] width 588 height 30
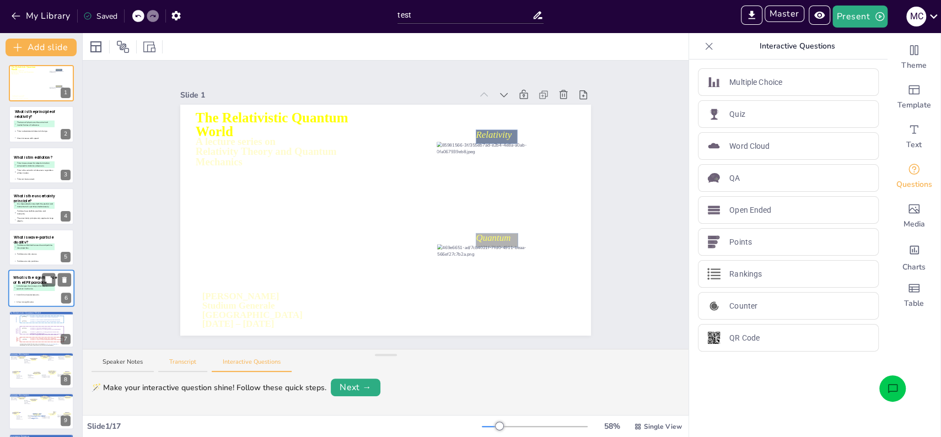
click at [188, 370] on button "Transcript" at bounding box center [182, 365] width 49 height 15
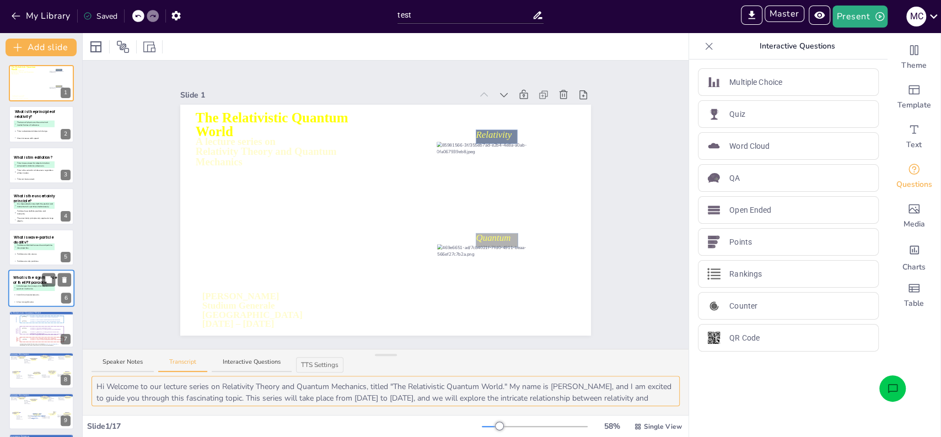
click at [102, 384] on textarea "Hi Welcome to our lecture series on Relativity Theory and Quantum Mechanics, ti…" at bounding box center [386, 391] width 588 height 30
click at [105, 387] on textarea "Hi Welcome to our lecture series on Relativity Theory and Quantum Mechanics, ti…" at bounding box center [386, 391] width 588 height 30
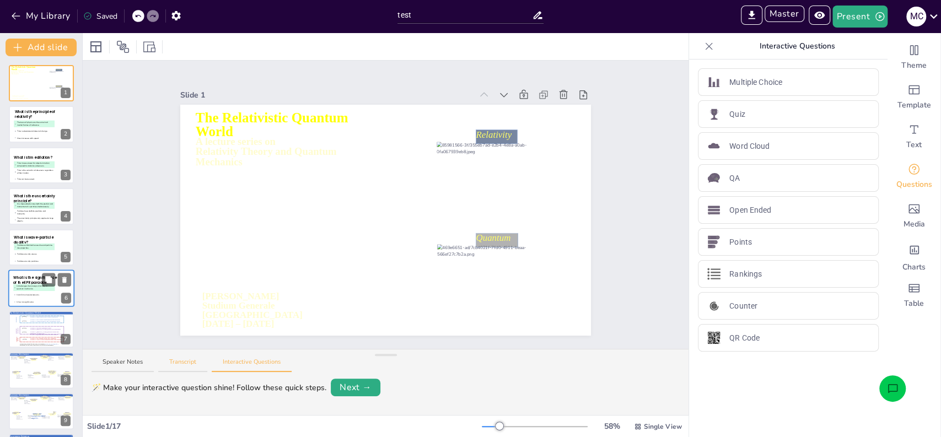
click at [182, 362] on button "Transcript" at bounding box center [182, 365] width 49 height 15
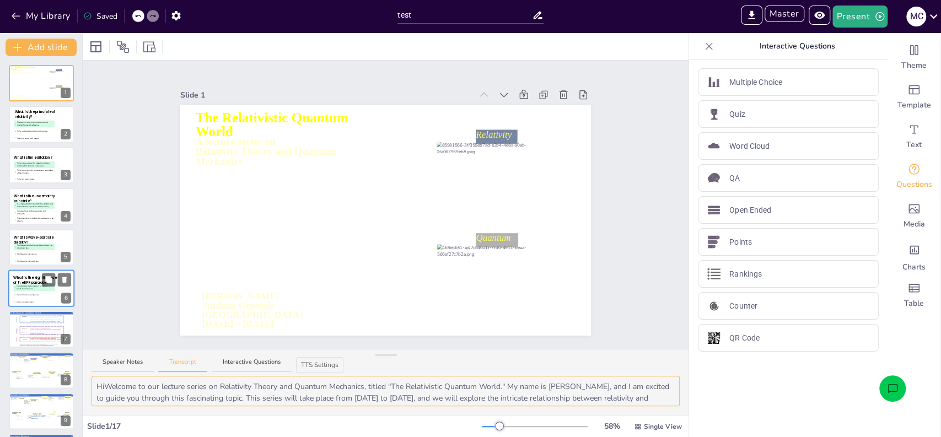
click at [104, 388] on textarea "HiWelcome to our lecture series on Relativity Theory and Quantum Mechanics, tit…" at bounding box center [386, 391] width 588 height 30
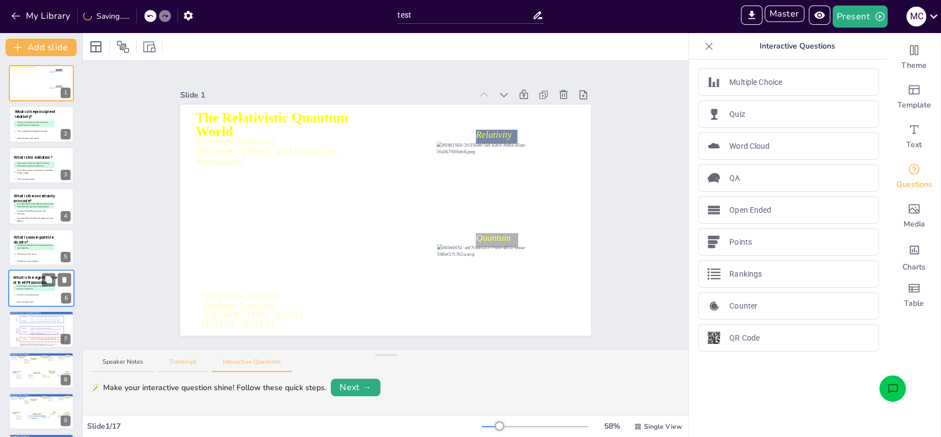
click at [182, 365] on button "Transcript" at bounding box center [182, 365] width 49 height 15
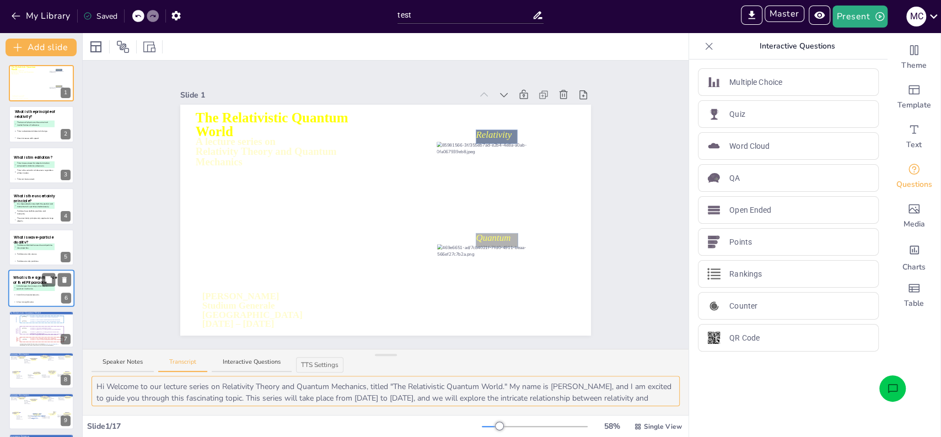
click at [104, 385] on textarea "Hi Welcome to our lecture series on Relativity Theory and Quantum Mechanics, ti…" at bounding box center [386, 391] width 588 height 30
click at [240, 361] on button "Interactive Questions" at bounding box center [252, 365] width 80 height 15
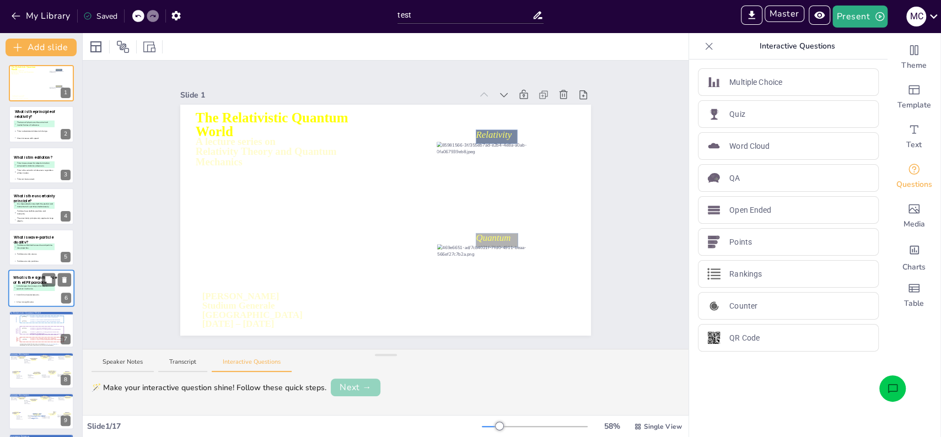
click at [339, 389] on button "Next →" at bounding box center [356, 388] width 50 height 18
click at [32, 288] on span "A It challenges the concept of locality in quantum mechanics." at bounding box center [34, 288] width 40 height 6
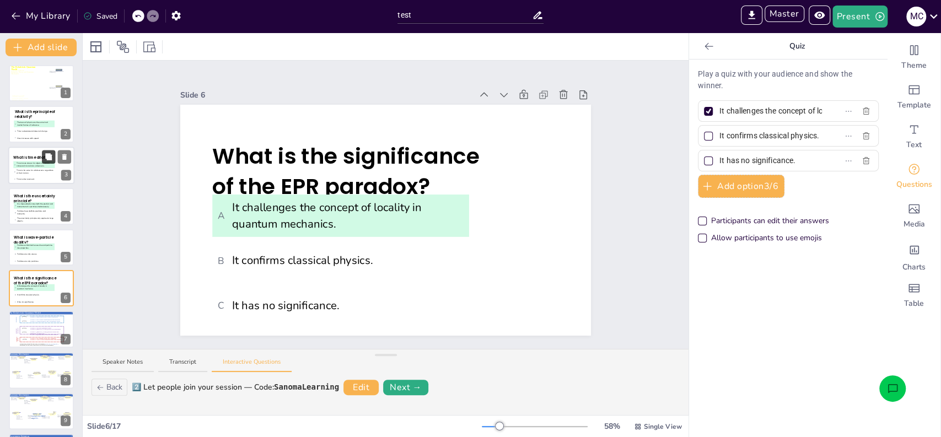
scroll to position [41, 0]
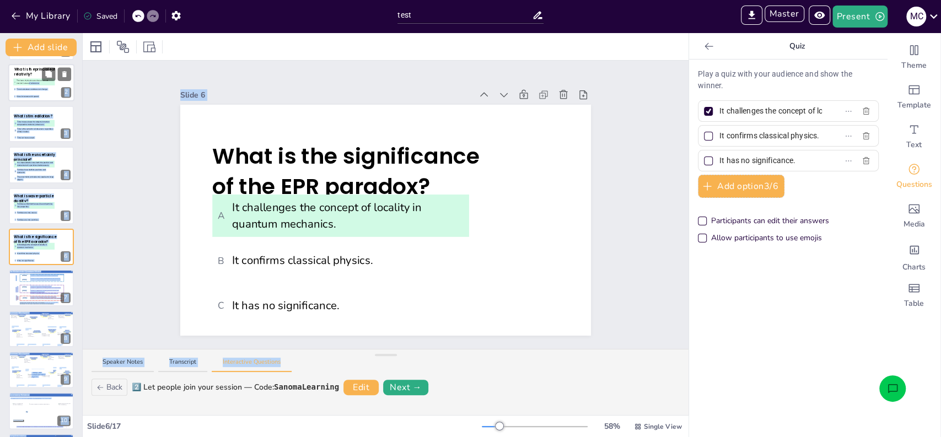
click at [29, 82] on span "A The laws of physics are the same in all inertial frames of reference." at bounding box center [34, 82] width 40 height 6
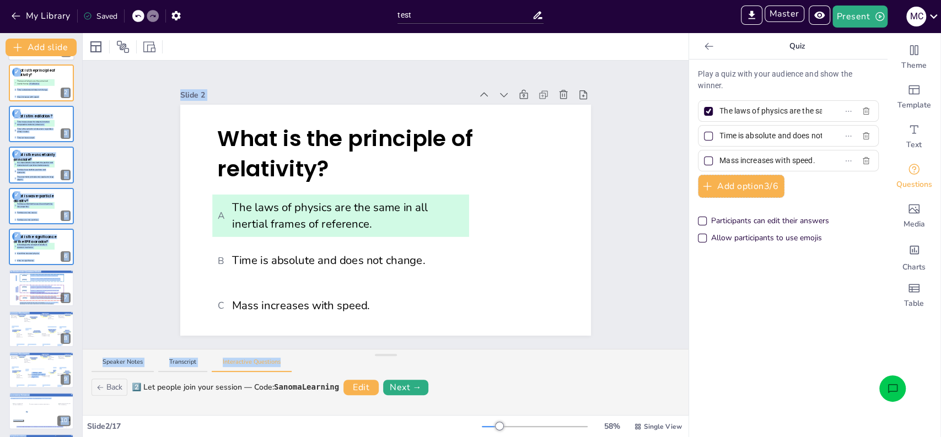
scroll to position [0, 0]
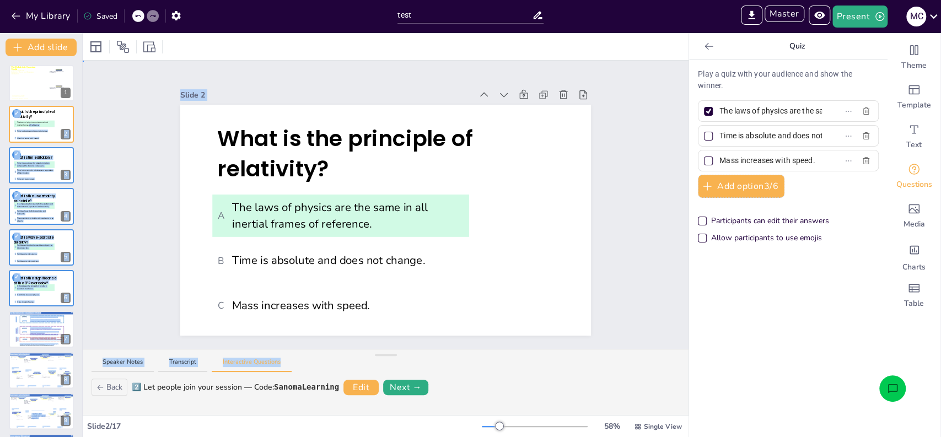
click at [120, 216] on div "Slide 1 A lecture series on Relativity Theory and Quantum Mechanics The Relativ…" at bounding box center [386, 205] width 606 height 288
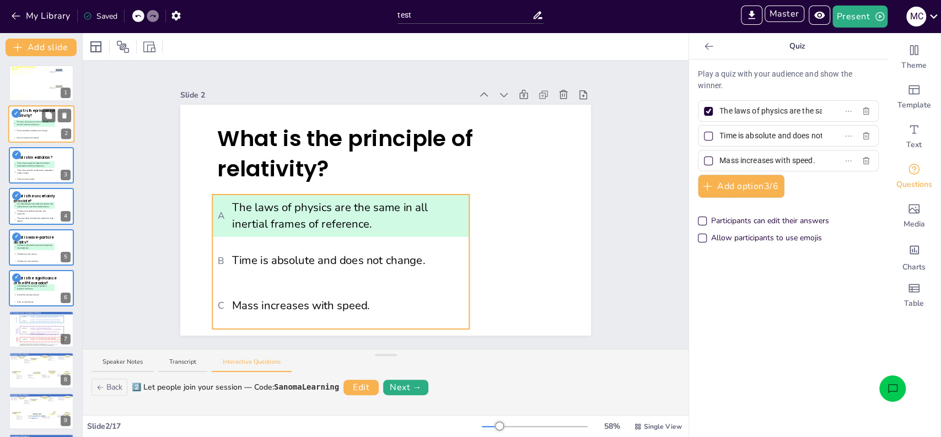
click at [30, 130] on span "B Time is absolute and does not change." at bounding box center [34, 131] width 40 height 3
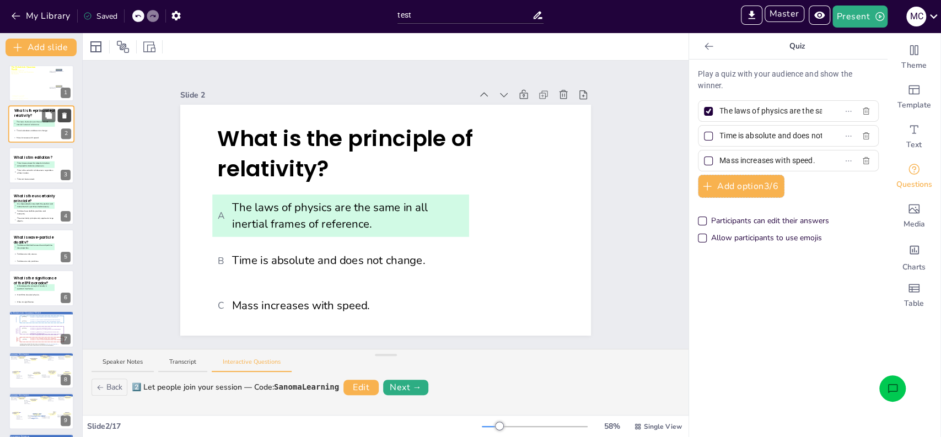
click at [63, 115] on icon at bounding box center [64, 116] width 4 height 6
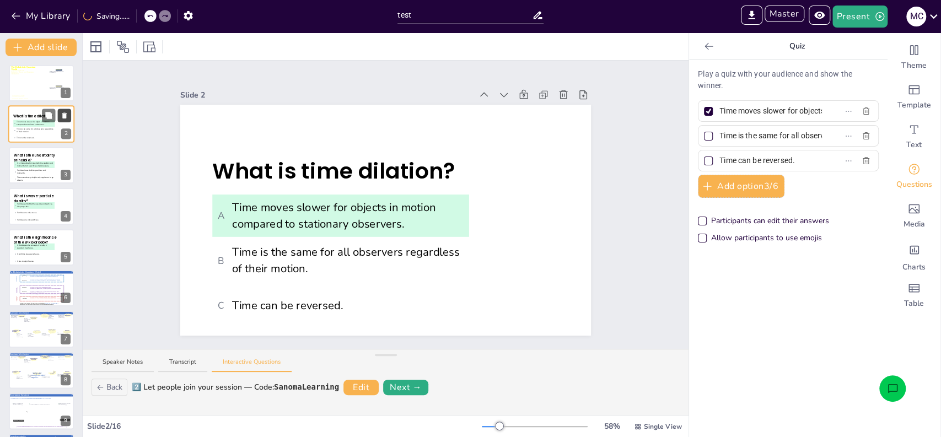
click at [66, 114] on icon at bounding box center [64, 116] width 4 height 6
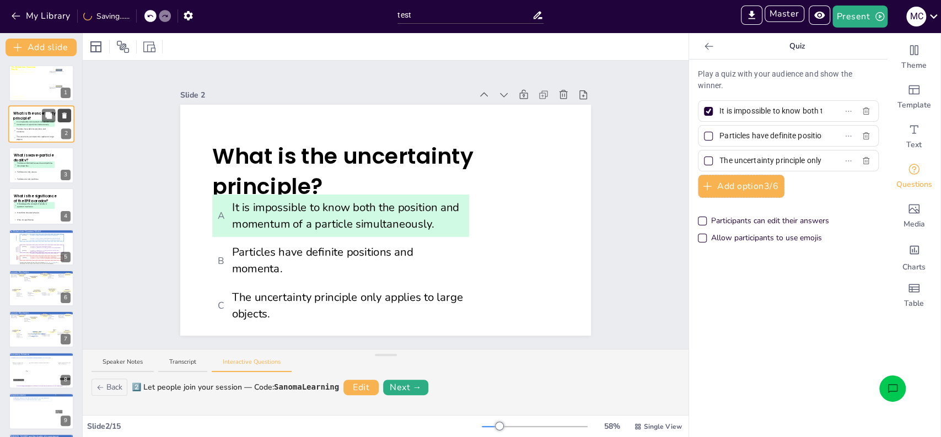
click at [66, 114] on icon at bounding box center [64, 116] width 4 height 6
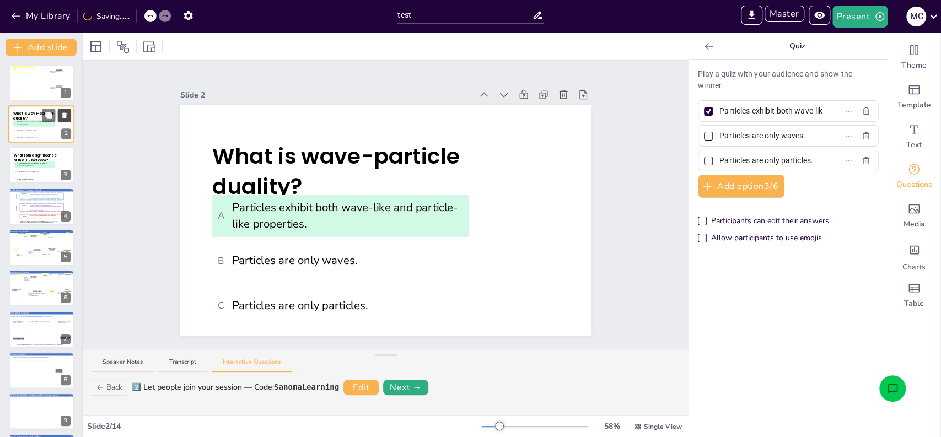
click at [66, 114] on icon at bounding box center [64, 116] width 4 height 6
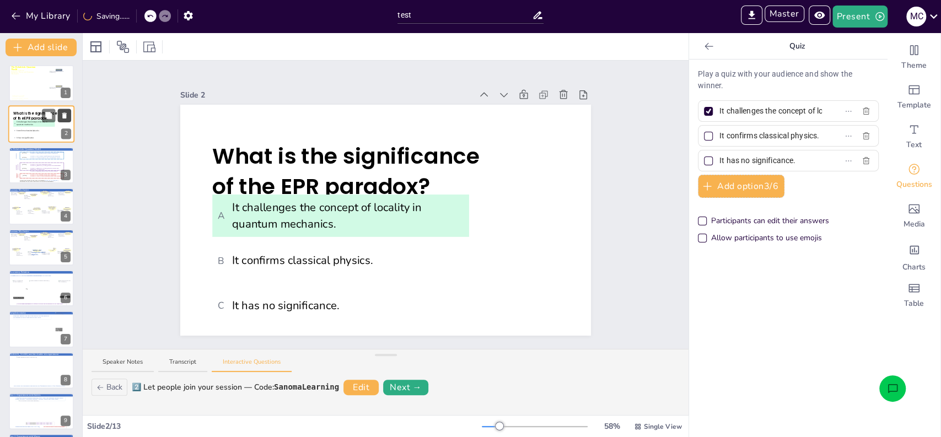
click at [66, 114] on icon at bounding box center [64, 116] width 4 height 6
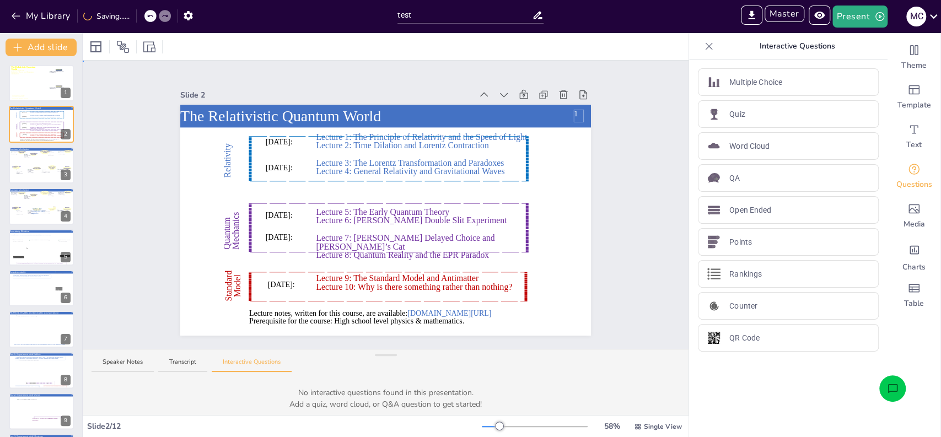
click at [104, 142] on div "Slide 1 A lecture series on Relativity Theory and Quantum Mechanics The Relativ…" at bounding box center [386, 205] width 606 height 288
click at [181, 366] on button "Transcript" at bounding box center [182, 365] width 49 height 15
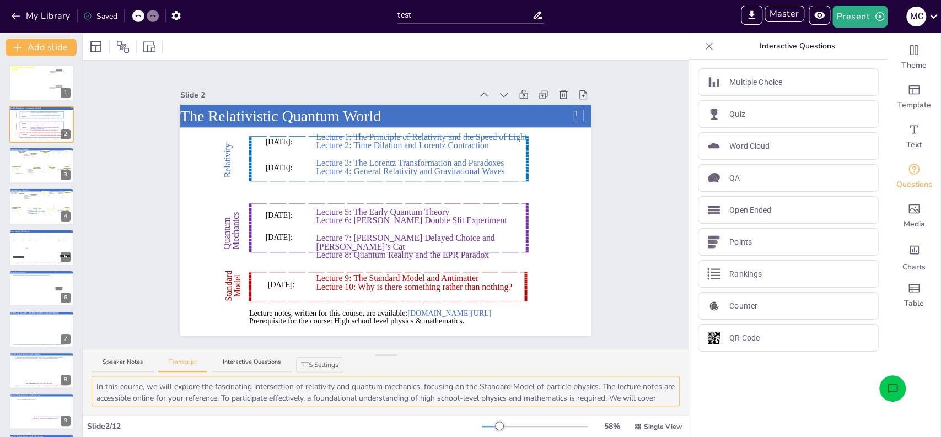
click at [111, 389] on textarea "In this course, we will explore the fascinating intersection of relativity and …" at bounding box center [386, 391] width 588 height 30
click at [96, 386] on textarea "In this course, we will explore the fascinating intersection of relativity and …" at bounding box center [386, 391] width 588 height 30
click at [157, 323] on div "Slide 1 A lecture series on Relativity Theory and Quantum Mechanics The Relativ…" at bounding box center [385, 205] width 473 height 262
click at [169, 384] on textarea "Hi Sanoma Learning, In this course, we will explore the fascinating intersectio…" at bounding box center [386, 391] width 588 height 30
click at [261, 361] on button "Interactive Questions" at bounding box center [252, 365] width 80 height 15
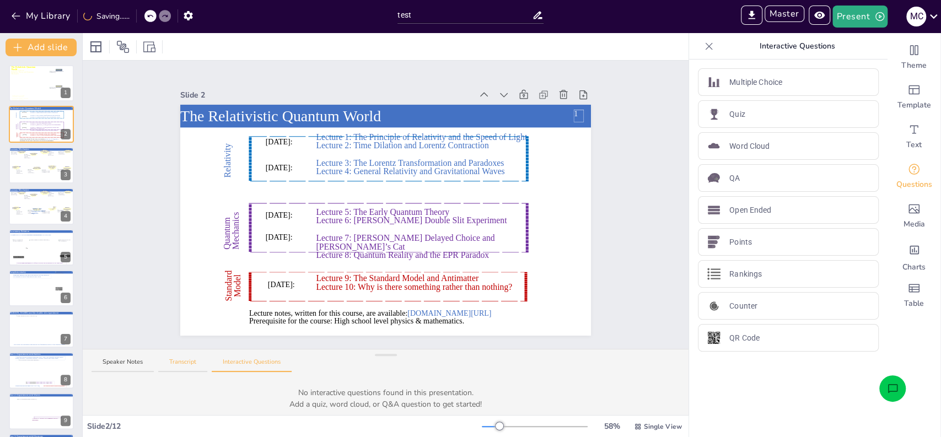
click at [187, 362] on button "Transcript" at bounding box center [182, 365] width 49 height 15
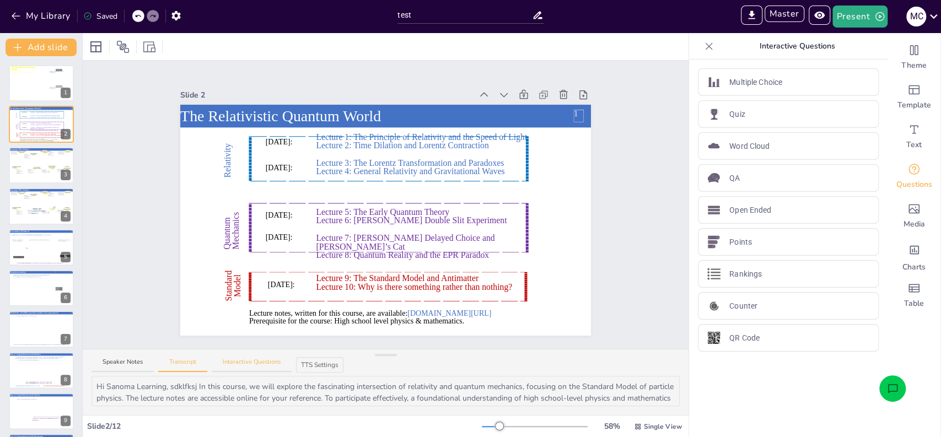
click at [262, 369] on button "Interactive Questions" at bounding box center [252, 365] width 80 height 15
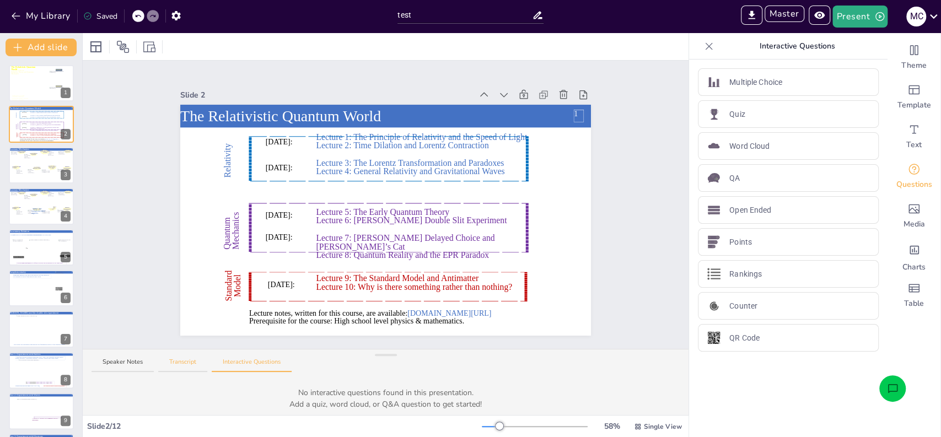
click at [185, 361] on button "Transcript" at bounding box center [182, 365] width 49 height 15
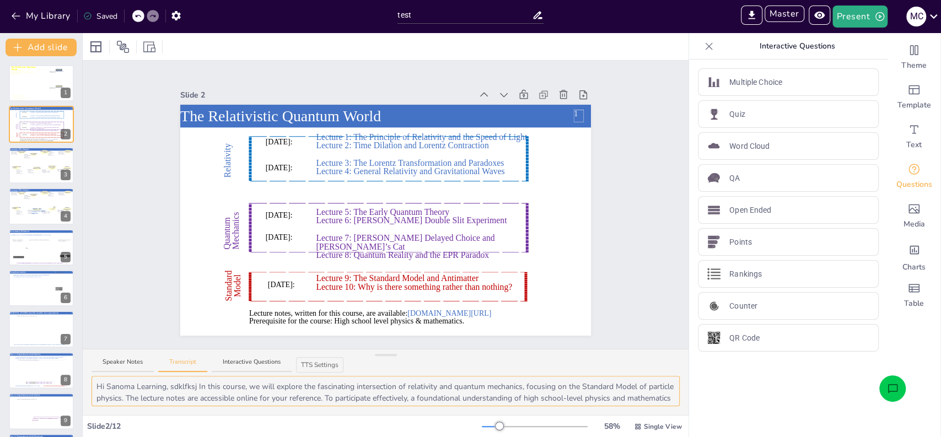
click at [184, 391] on textarea "Hi Sanoma Learning, sdklfksj In this course, we will explore the fascinating in…" at bounding box center [386, 391] width 588 height 30
click at [845, 19] on button "Present" at bounding box center [860, 17] width 55 height 22
click at [29, 83] on div at bounding box center [470, 218] width 941 height 437
click at [29, 83] on div at bounding box center [41, 83] width 65 height 45
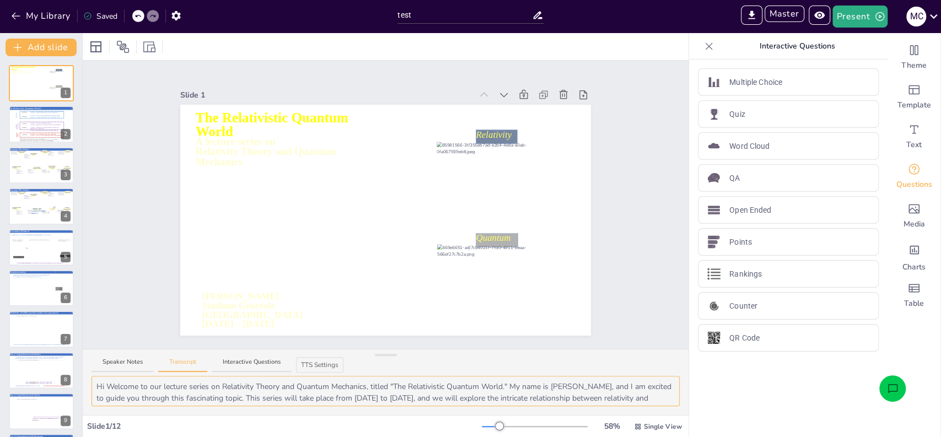
click at [106, 385] on textarea "Hi Welcome to our lecture series on Relativity Theory and Quantum Mechanics, ti…" at bounding box center [386, 391] width 588 height 30
click at [644, 262] on div "Slide 1 A lecture series on Relativity Theory and Quantum Mechanics The Relativ…" at bounding box center [386, 205] width 606 height 288
click at [848, 25] on button "Present" at bounding box center [860, 17] width 55 height 22
click at [859, 70] on li "Play presentation" at bounding box center [876, 68] width 87 height 18
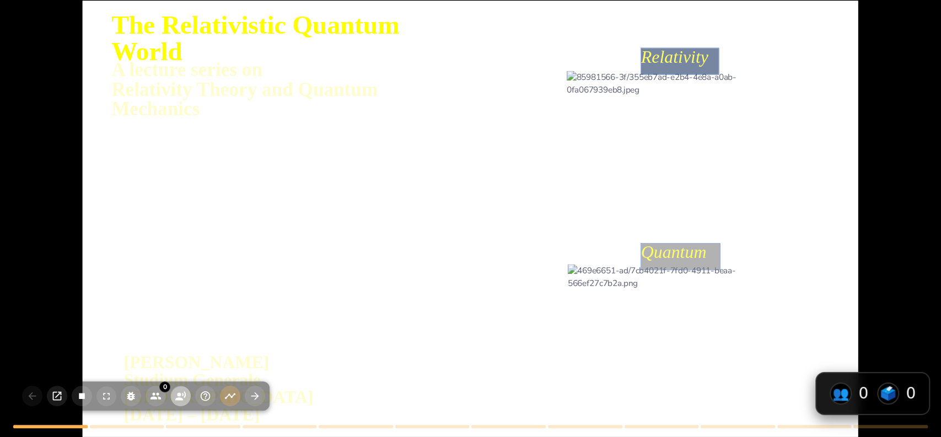
click at [179, 391] on icon "button" at bounding box center [181, 396] width 12 height 12
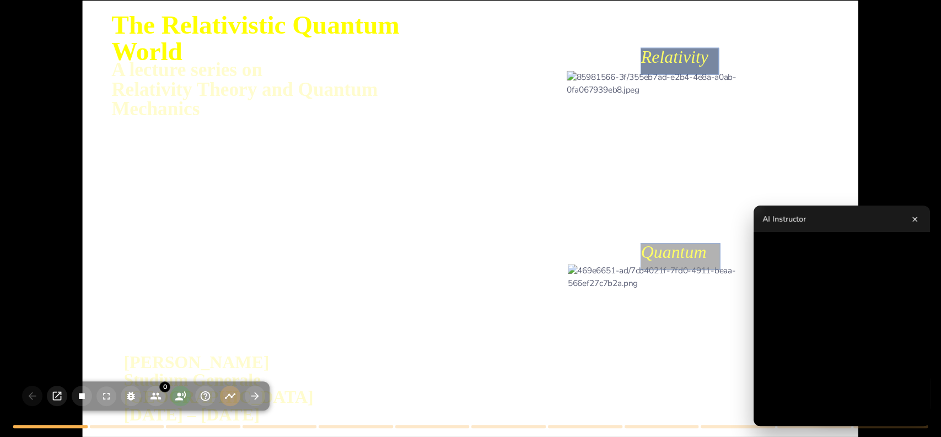
click at [625, 308] on div at bounding box center [682, 325] width 229 height 122
click at [607, 249] on div at bounding box center [471, 220] width 776 height 532
click at [256, 391] on icon "button" at bounding box center [255, 396] width 12 height 12
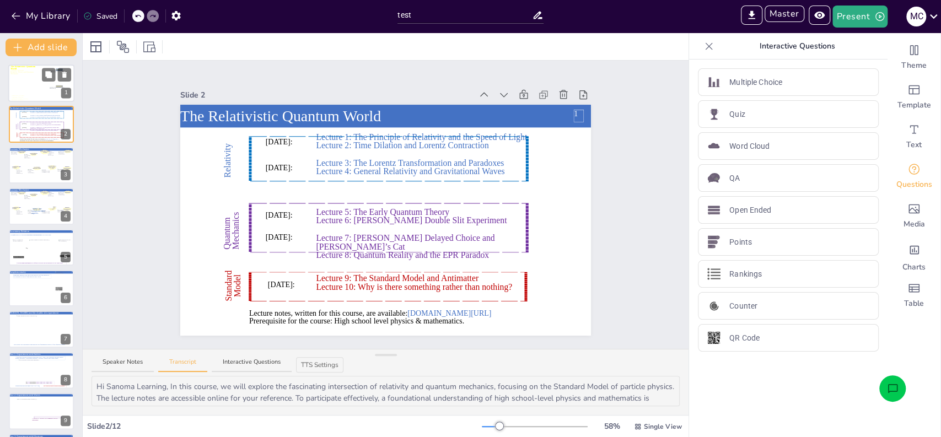
click at [34, 85] on div at bounding box center [41, 84] width 66 height 46
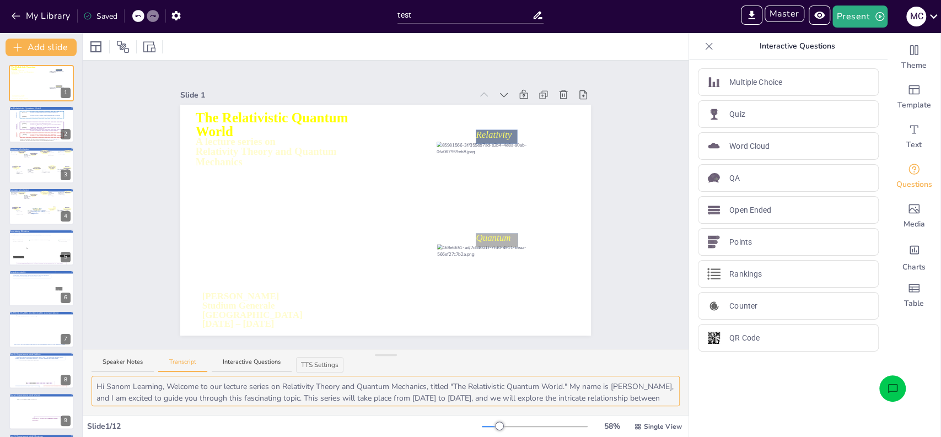
click at [130, 383] on textarea "Hi Sanom Learning, Welcome to our lecture series on Relativity Theory and Quant…" at bounding box center [386, 391] width 588 height 30
click at [853, 17] on button "Present" at bounding box center [860, 17] width 55 height 22
click at [873, 69] on li "Play presentation" at bounding box center [876, 68] width 87 height 18
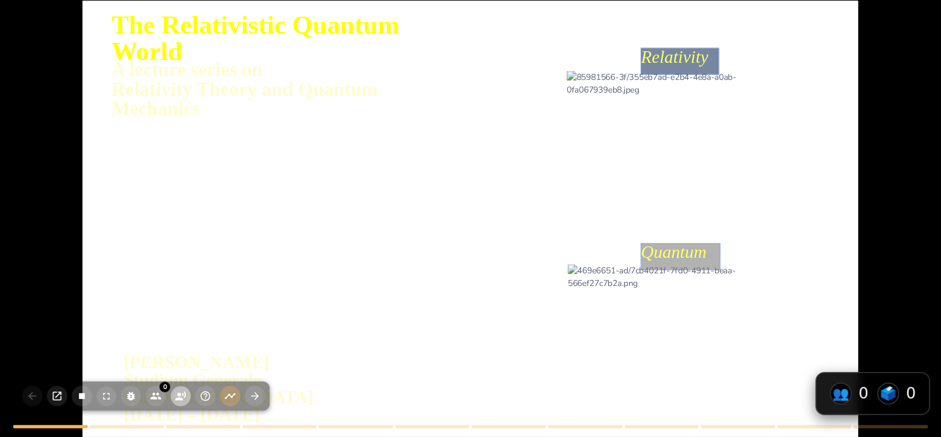
click at [183, 398] on icon "button" at bounding box center [181, 396] width 12 height 12
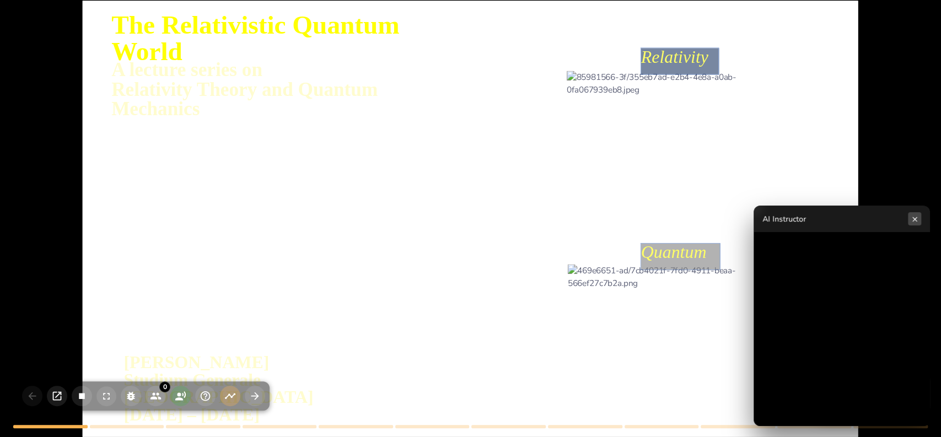
click at [917, 223] on button "×" at bounding box center [914, 218] width 13 height 13
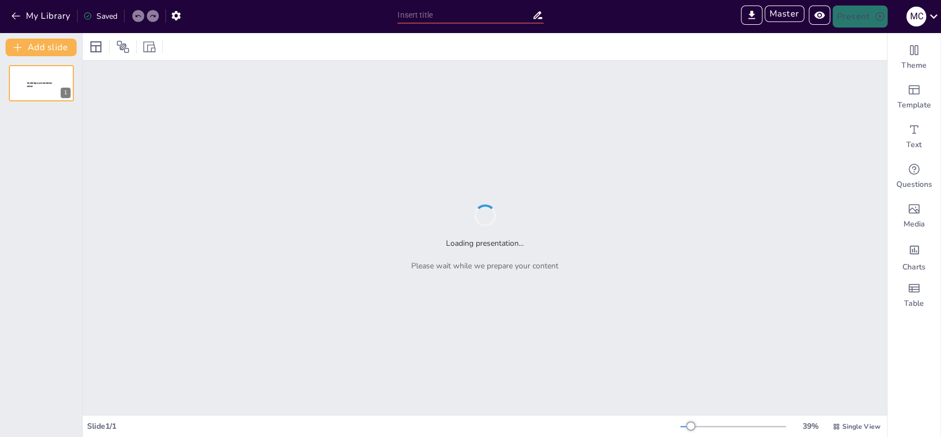
type input "Sendsteps presentation"
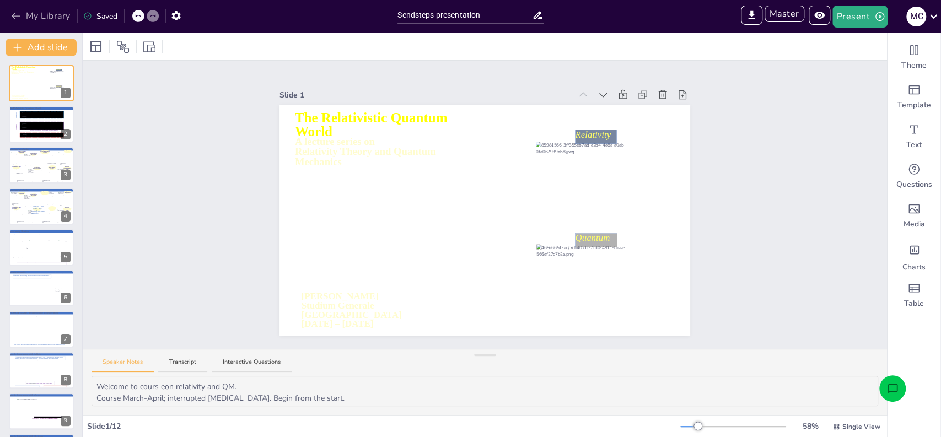
click at [33, 18] on button "My Library" at bounding box center [41, 16] width 67 height 18
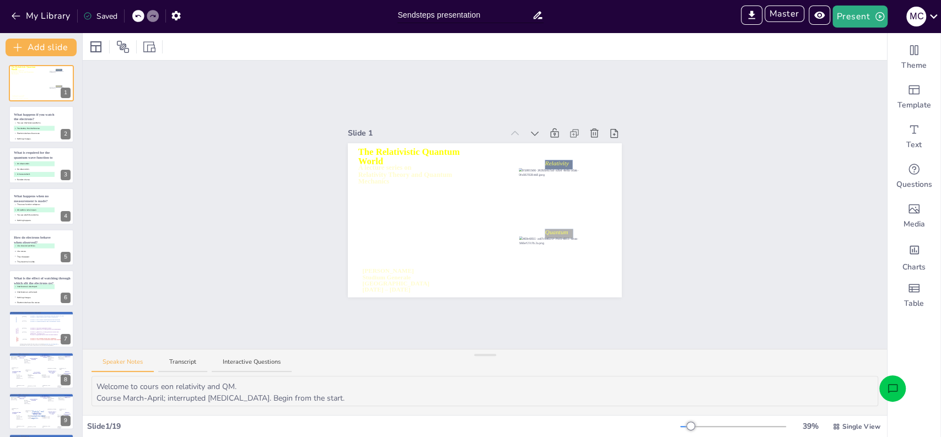
click at [432, 17] on input "Sendsteps presentation" at bounding box center [465, 15] width 135 height 16
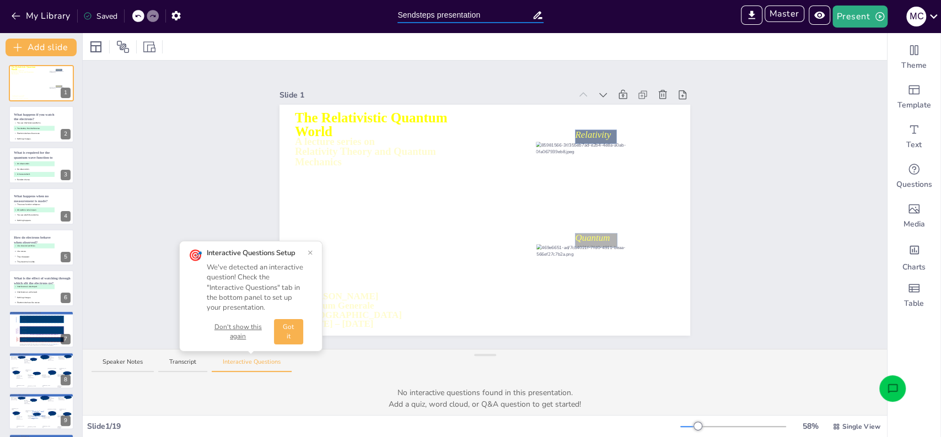
click at [432, 17] on input "Sendsteps presentation" at bounding box center [465, 15] width 135 height 16
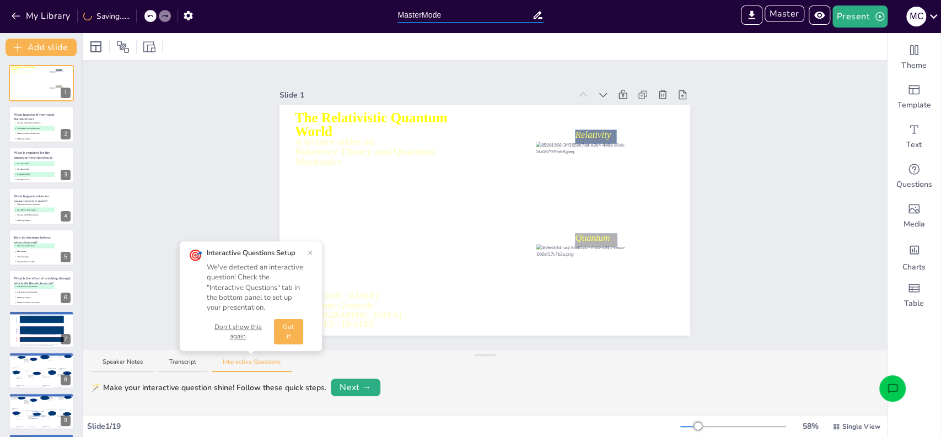
type input "MasterMode"
click at [397, 55] on div at bounding box center [485, 46] width 804 height 27
click at [782, 14] on button "Master" at bounding box center [785, 14] width 40 height 17
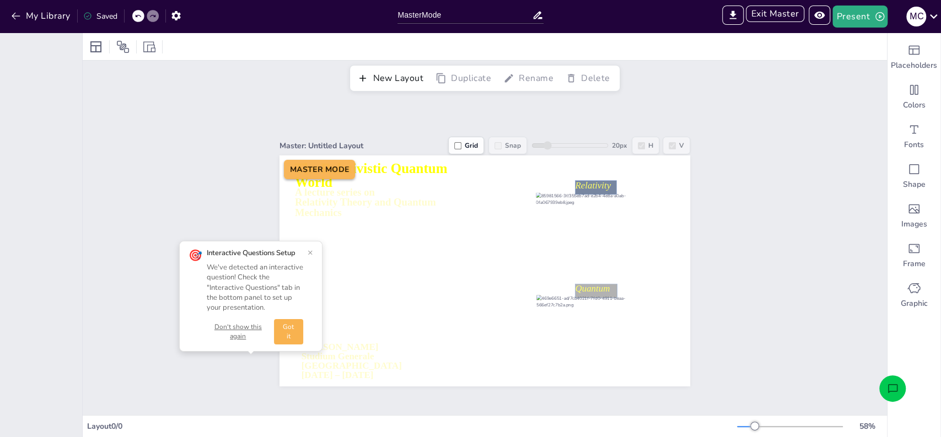
click at [313, 251] on div "🎯 Interactive Questions Setup We've detected an interactive question! Check the…" at bounding box center [250, 296] width 143 height 111
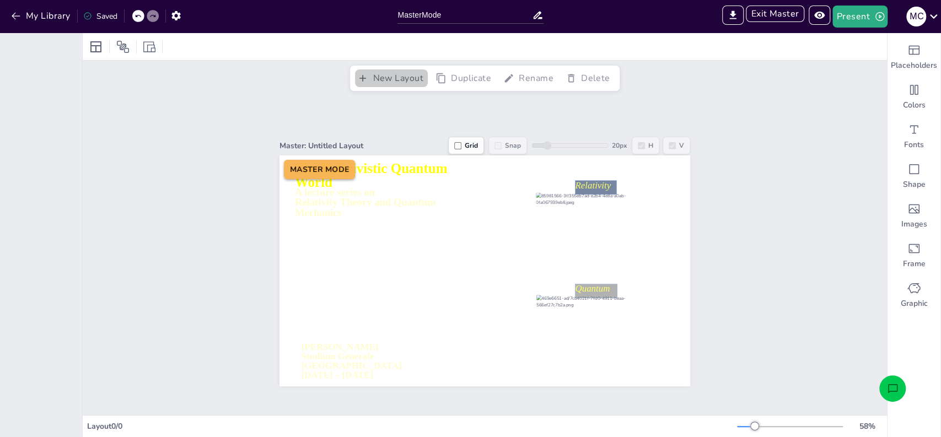
click at [394, 81] on button "New Layout" at bounding box center [392, 78] width 74 height 19
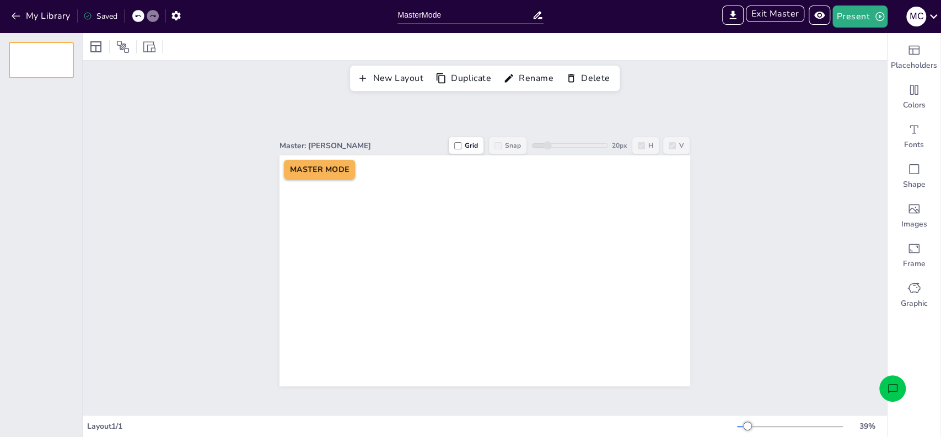
click at [317, 142] on div "Master: Malmberg" at bounding box center [364, 146] width 169 height 12
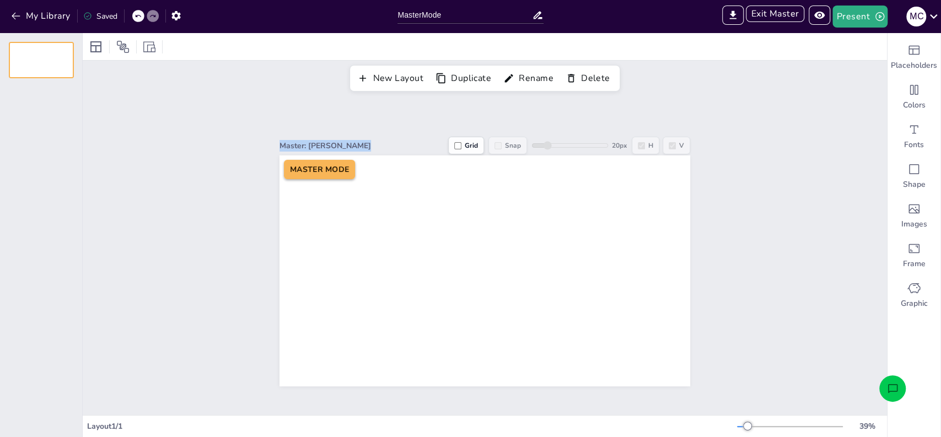
click at [335, 140] on div "Master: Malmberg" at bounding box center [364, 146] width 169 height 12
click at [525, 83] on button "Rename" at bounding box center [530, 78] width 58 height 19
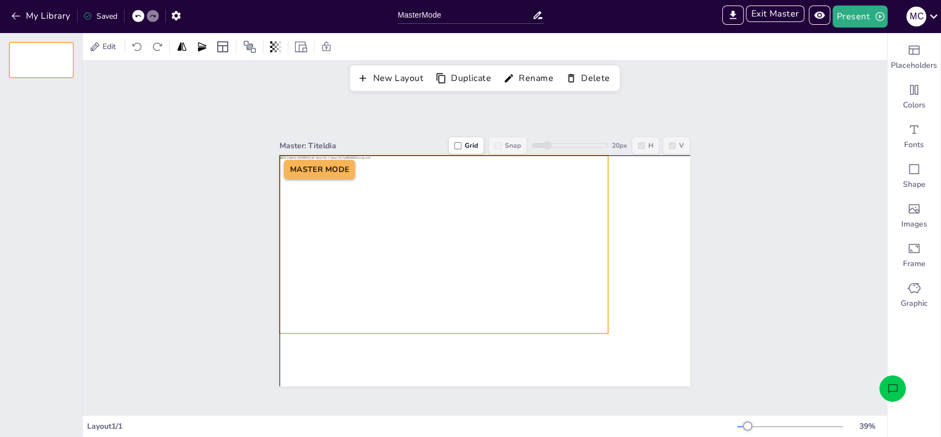
drag, startPoint x: 355, startPoint y: 212, endPoint x: 314, endPoint y: 187, distance: 47.3
click at [314, 187] on div at bounding box center [444, 244] width 329 height 178
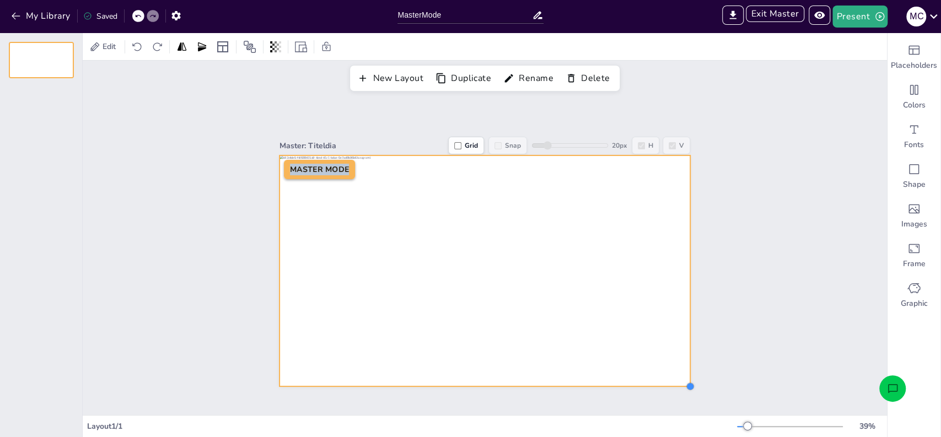
drag, startPoint x: 598, startPoint y: 330, endPoint x: 680, endPoint y: 383, distance: 97.7
click at [686, 383] on div at bounding box center [690, 386] width 9 height 9
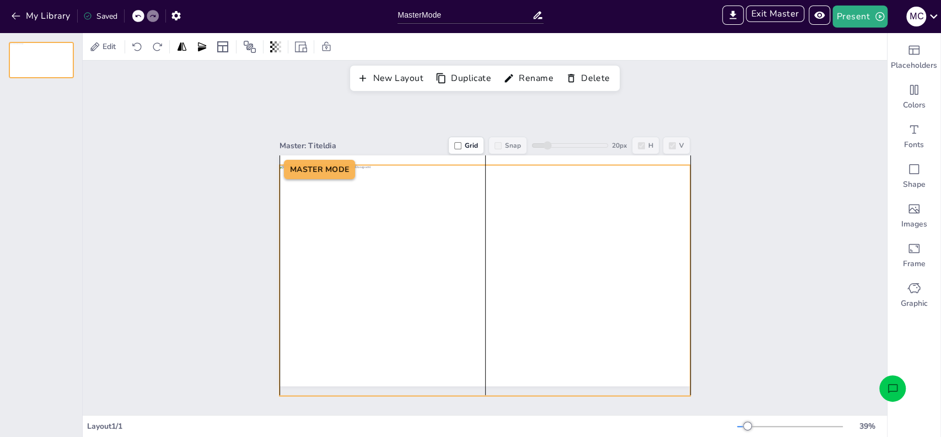
click at [214, 239] on div "Master: Titeldia Grid Snap 20 px H V MASTER MODE" at bounding box center [485, 255] width 804 height 319
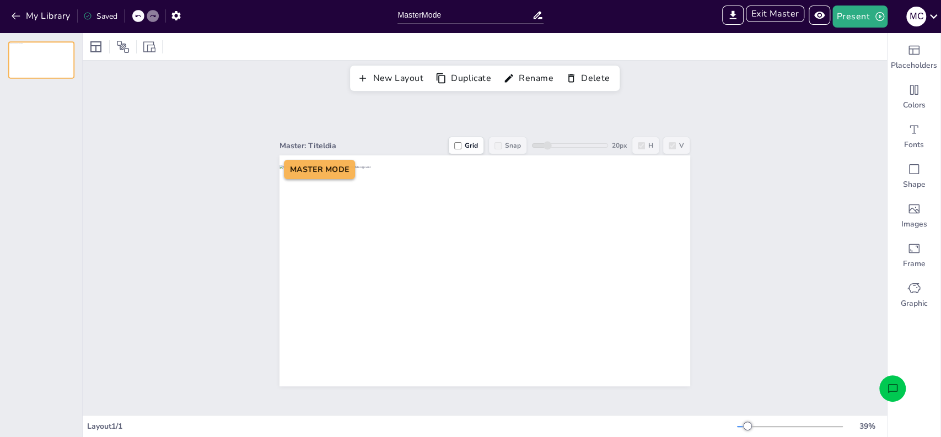
click at [47, 77] on div at bounding box center [41, 59] width 64 height 35
click at [400, 87] on div "New Layout Duplicate Rename Delete" at bounding box center [485, 78] width 270 height 26
click at [384, 77] on button "New Layout" at bounding box center [392, 78] width 74 height 19
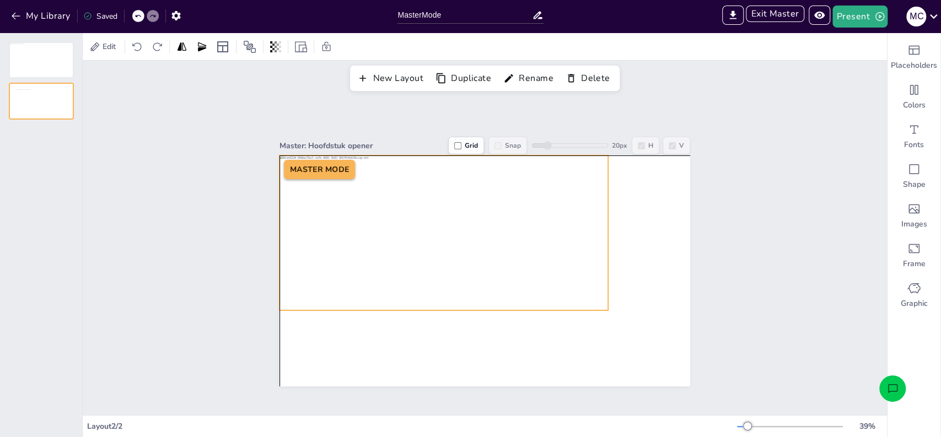
drag, startPoint x: 530, startPoint y: 245, endPoint x: 491, endPoint y: 211, distance: 51.6
click at [491, 211] on div at bounding box center [444, 232] width 329 height 155
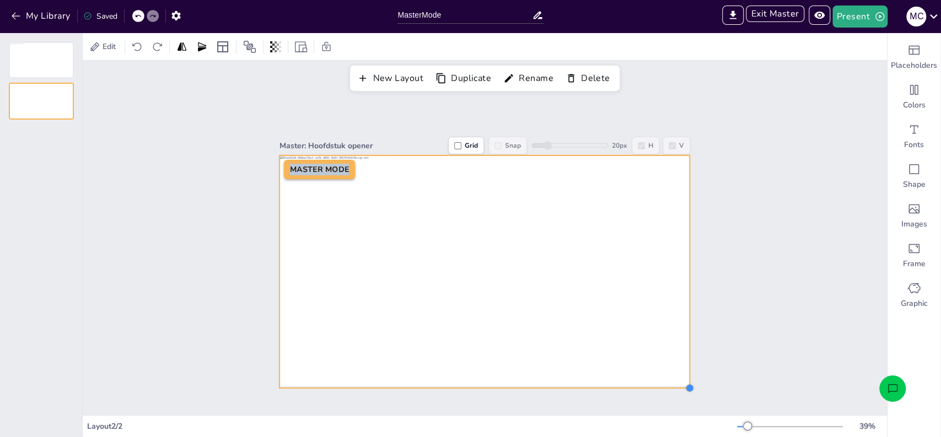
drag, startPoint x: 600, startPoint y: 308, endPoint x: 681, endPoint y: 385, distance: 112.7
click at [685, 385] on div at bounding box center [689, 388] width 9 height 9
click at [762, 298] on div "Master: Hoofdstuk opener Grid Snap 20 px H V MASTER MODE" at bounding box center [485, 255] width 804 height 319
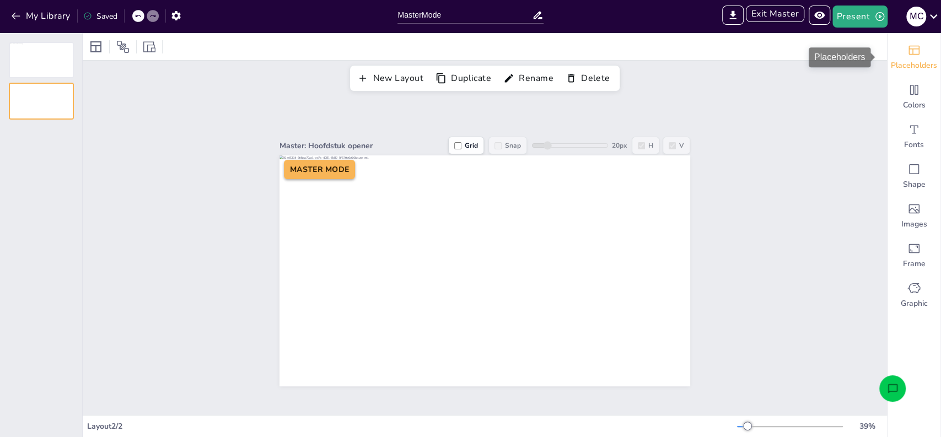
click at [899, 76] on div "Placeholders" at bounding box center [914, 57] width 53 height 40
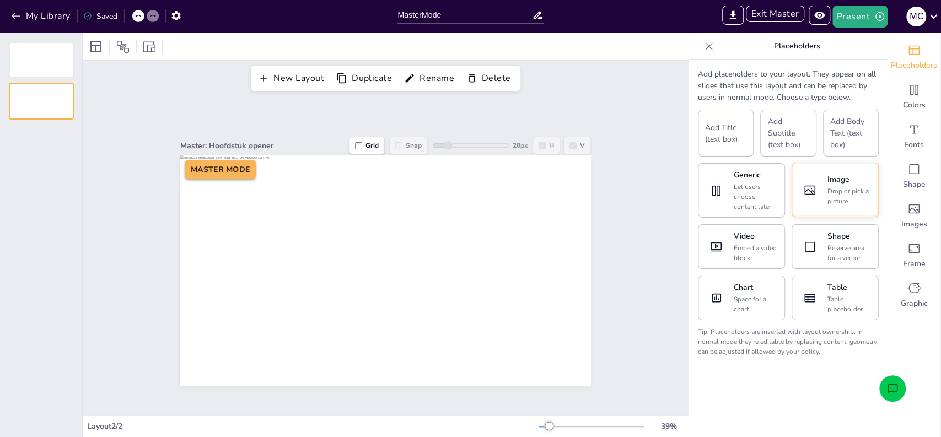
click at [828, 180] on div "Image" at bounding box center [850, 180] width 44 height 12
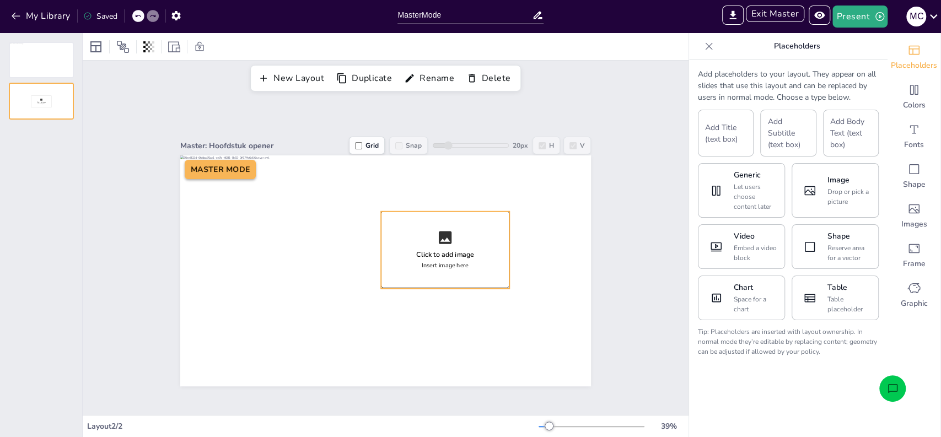
drag, startPoint x: 374, startPoint y: 267, endPoint x: 433, endPoint y: 246, distance: 63.1
click at [433, 250] on div "Click to add image" at bounding box center [445, 255] width 58 height 10
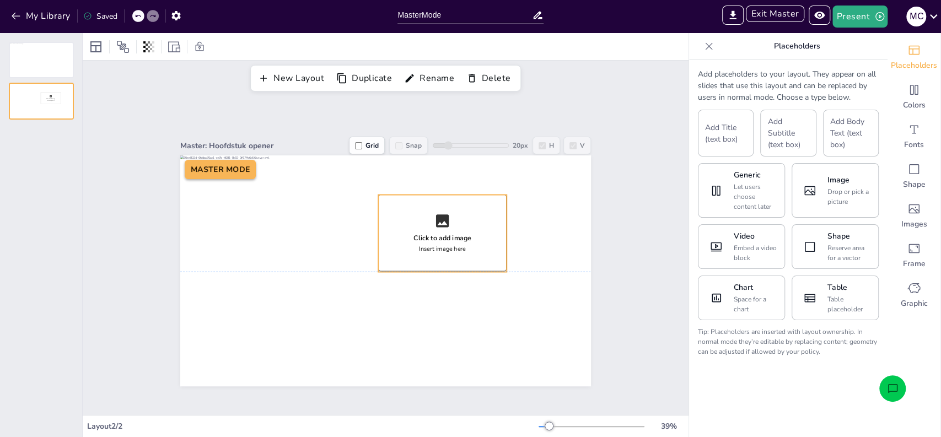
drag, startPoint x: 458, startPoint y: 242, endPoint x: 455, endPoint y: 229, distance: 13.0
click at [455, 229] on div "Click to add image Insert image here" at bounding box center [442, 233] width 128 height 77
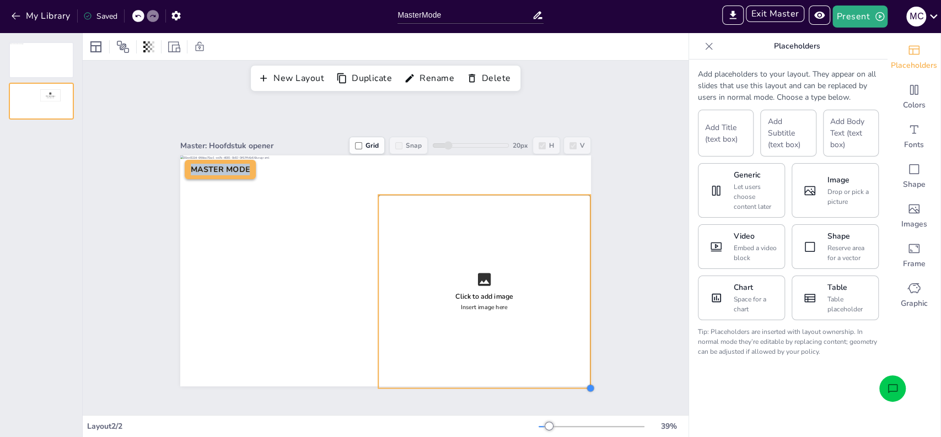
drag, startPoint x: 500, startPoint y: 268, endPoint x: 583, endPoint y: 384, distance: 143.4
click at [586, 384] on div at bounding box center [590, 388] width 9 height 9
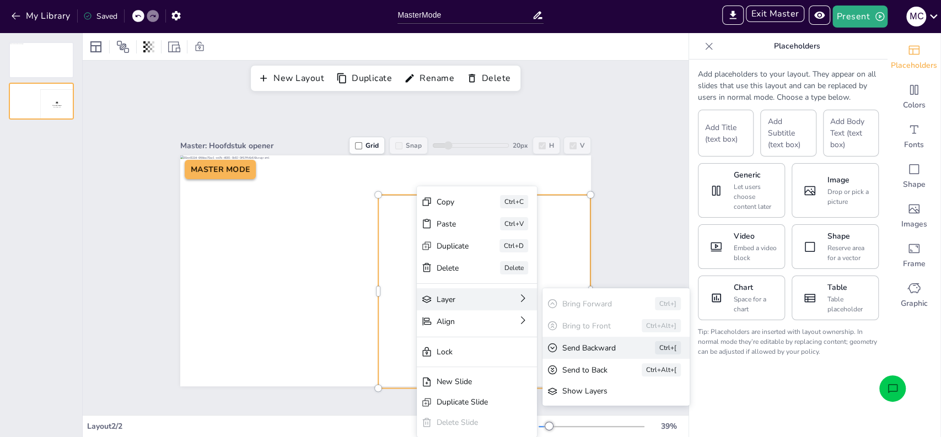
click at [576, 347] on div "Send Backward" at bounding box center [593, 348] width 62 height 12
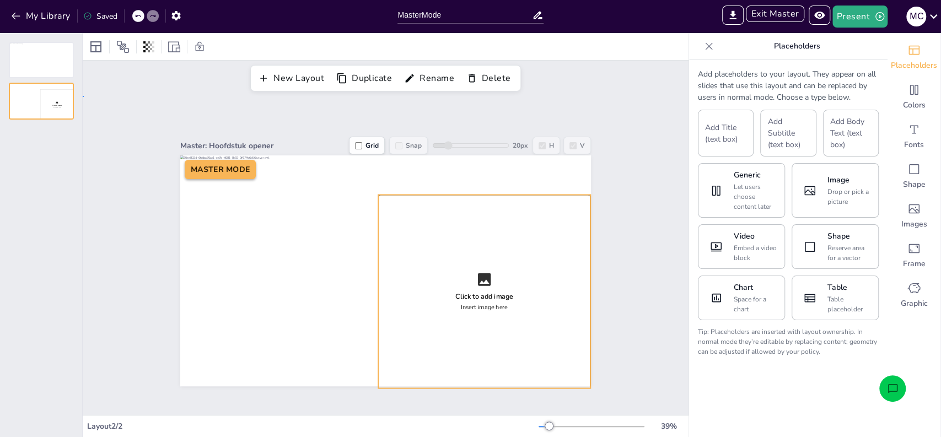
click at [623, 315] on div "Master: Hoofdstuk opener Grid Snap 20 px H V Click to add image Insert image he…" at bounding box center [386, 255] width 606 height 319
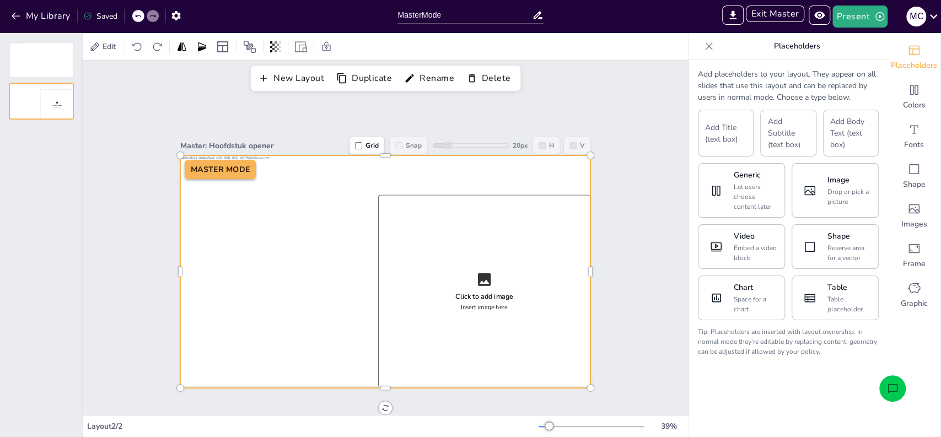
click at [335, 173] on div at bounding box center [385, 252] width 410 height 194
click at [149, 244] on div "Master: Hoofdstuk opener Grid Snap 20 px H V Click to add image Insert image he…" at bounding box center [385, 256] width 473 height 262
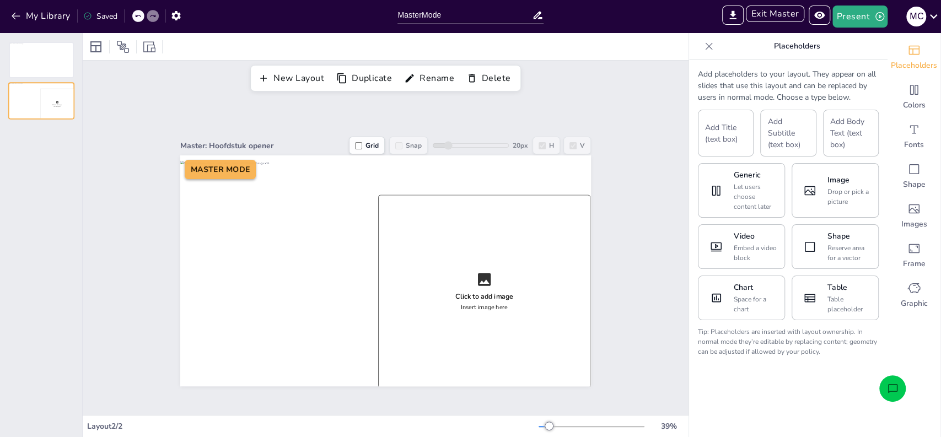
click at [37, 111] on div at bounding box center [41, 101] width 64 height 35
click at [294, 81] on button "New Layout" at bounding box center [292, 78] width 74 height 19
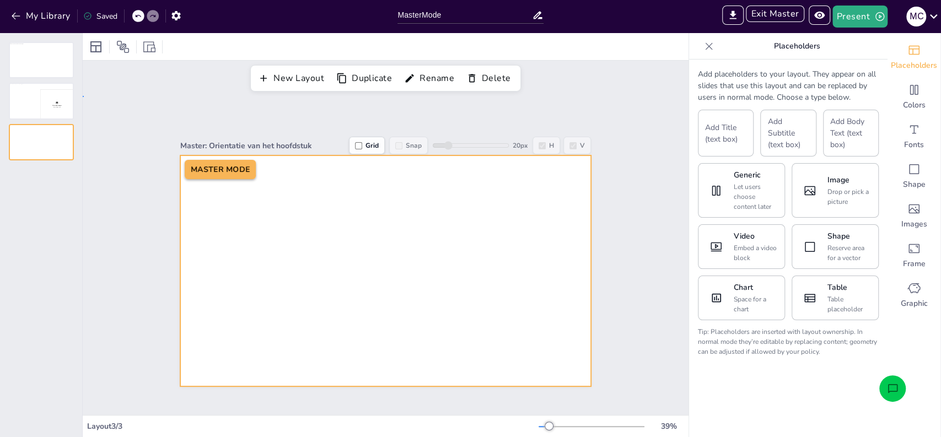
click at [304, 269] on div at bounding box center [385, 270] width 411 height 231
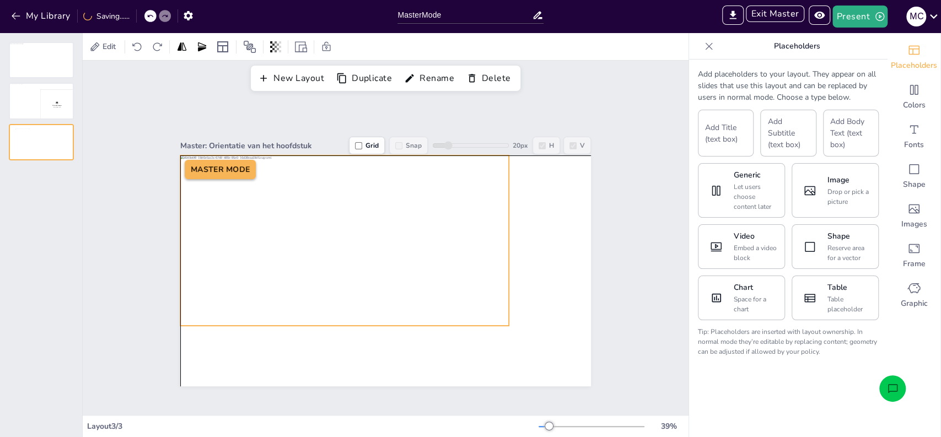
drag, startPoint x: 299, startPoint y: 244, endPoint x: 260, endPoint y: 217, distance: 47.9
click at [260, 217] on div at bounding box center [344, 240] width 329 height 170
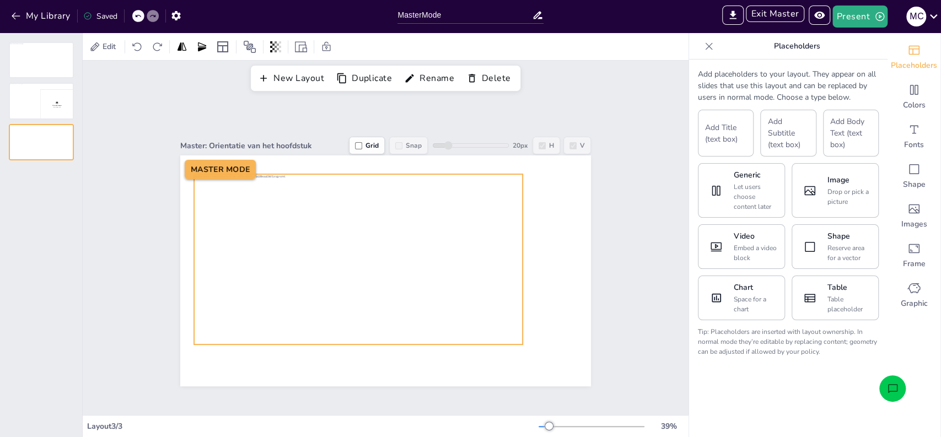
drag, startPoint x: 292, startPoint y: 219, endPoint x: 306, endPoint y: 238, distance: 23.3
click at [306, 238] on div at bounding box center [358, 259] width 329 height 170
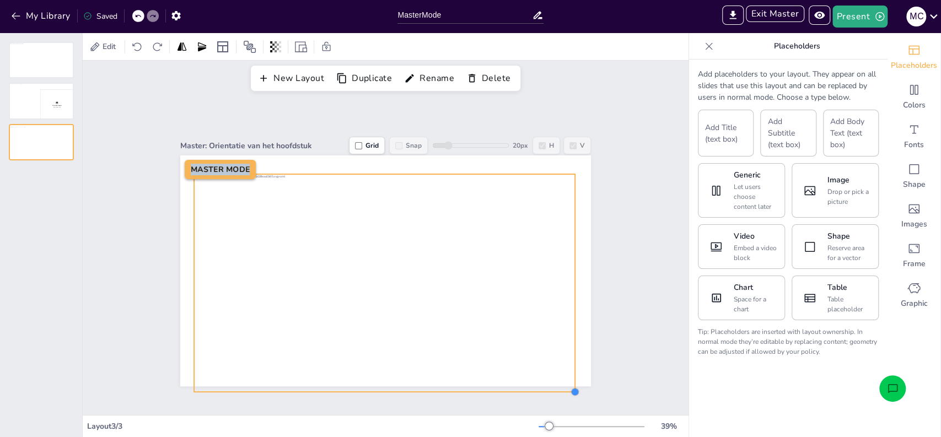
drag, startPoint x: 512, startPoint y: 342, endPoint x: 564, endPoint y: 390, distance: 70.7
click at [571, 390] on div at bounding box center [575, 392] width 9 height 9
click at [609, 367] on div "Master: Orientatie van het hoofdstuk Grid Snap 20 px H V MASTER MODE" at bounding box center [385, 256] width 473 height 262
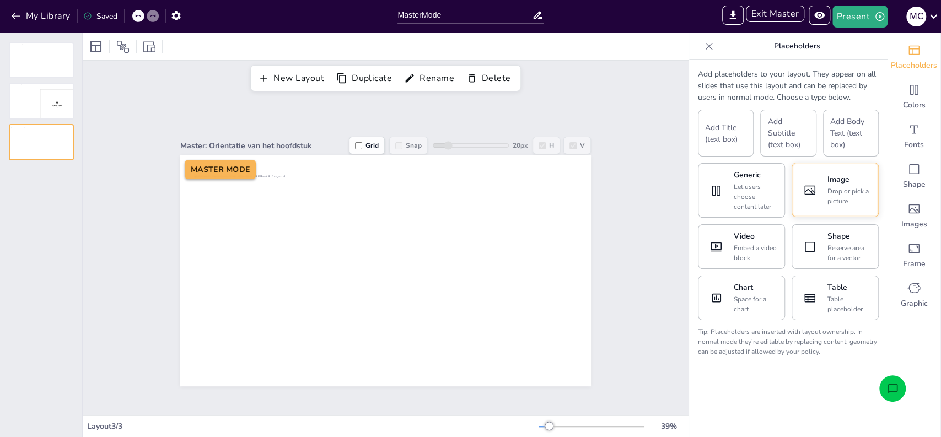
click at [814, 189] on button "Image Drop or pick a picture" at bounding box center [835, 190] width 87 height 55
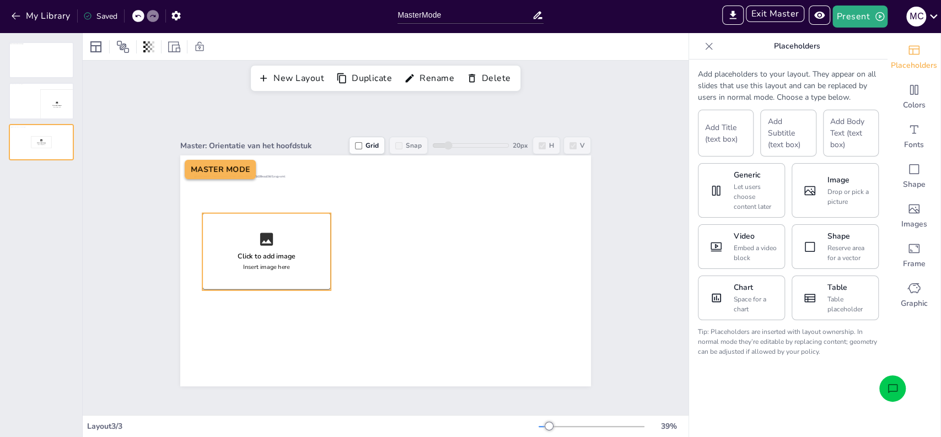
drag, startPoint x: 372, startPoint y: 248, endPoint x: 253, endPoint y: 228, distance: 120.7
click at [260, 233] on icon at bounding box center [266, 239] width 13 height 13
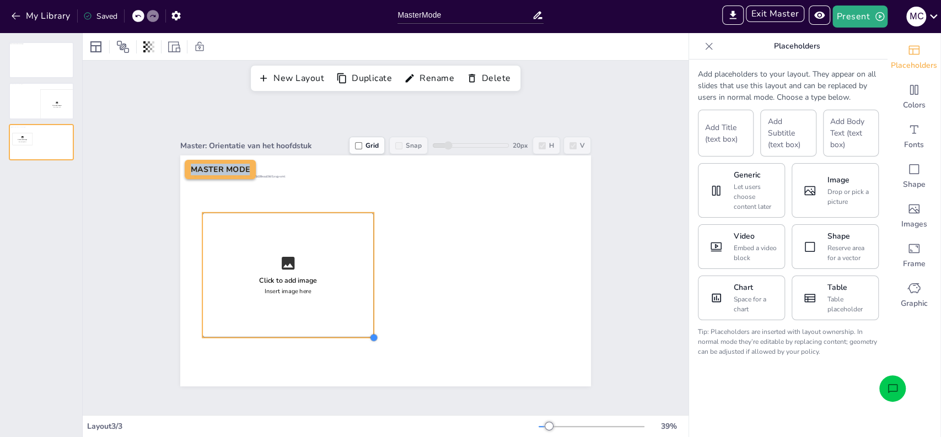
drag, startPoint x: 321, startPoint y: 286, endPoint x: 364, endPoint y: 334, distance: 64.4
click at [369, 334] on div at bounding box center [373, 337] width 9 height 9
click at [332, 299] on div "Click to add image Insert image here" at bounding box center [284, 270] width 171 height 125
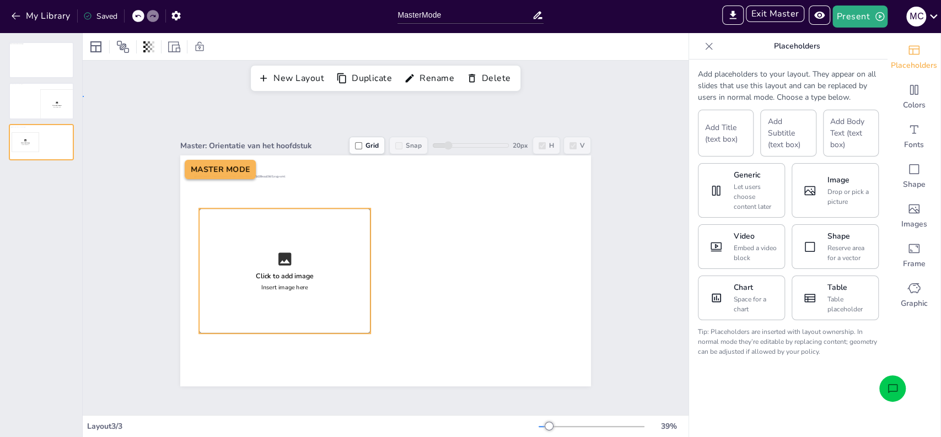
click at [149, 265] on div "Master: Orientatie van het hoofdstuk Grid Snap 20 px H V Click to add image Ins…" at bounding box center [385, 256] width 473 height 262
click at [34, 90] on div at bounding box center [41, 101] width 64 height 35
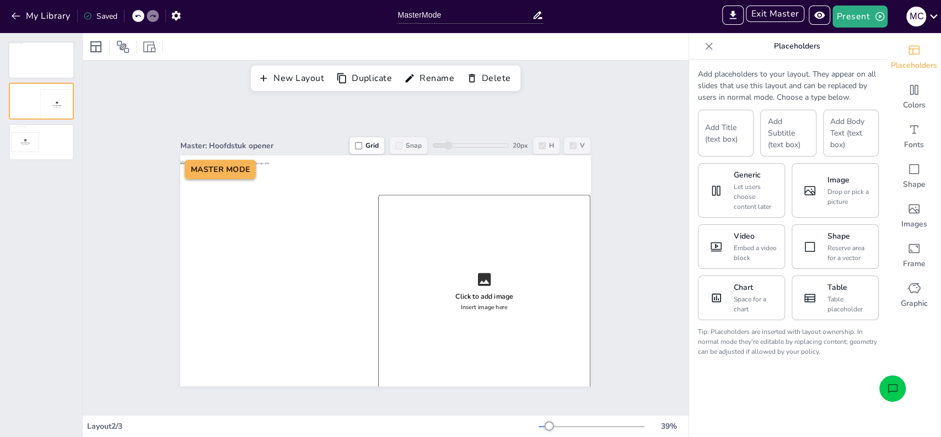
click at [33, 61] on div at bounding box center [41, 59] width 64 height 35
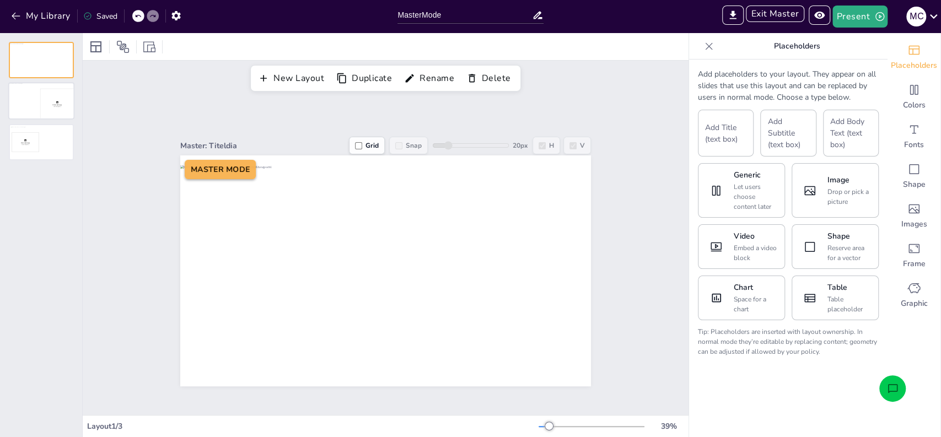
click at [37, 103] on div at bounding box center [41, 101] width 64 height 35
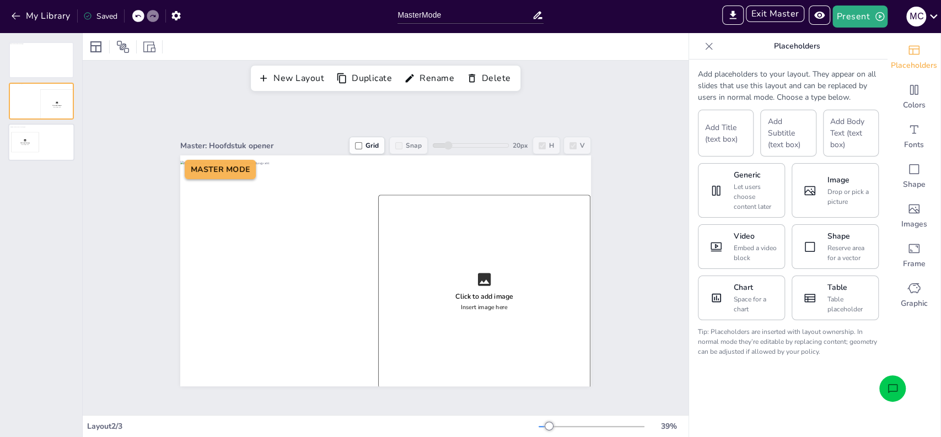
click at [34, 138] on div at bounding box center [41, 142] width 64 height 35
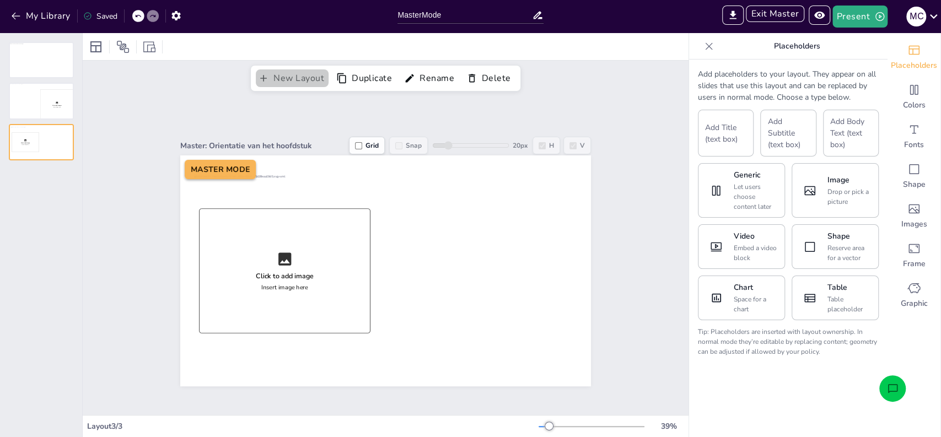
click at [305, 79] on button "New Layout" at bounding box center [292, 78] width 74 height 19
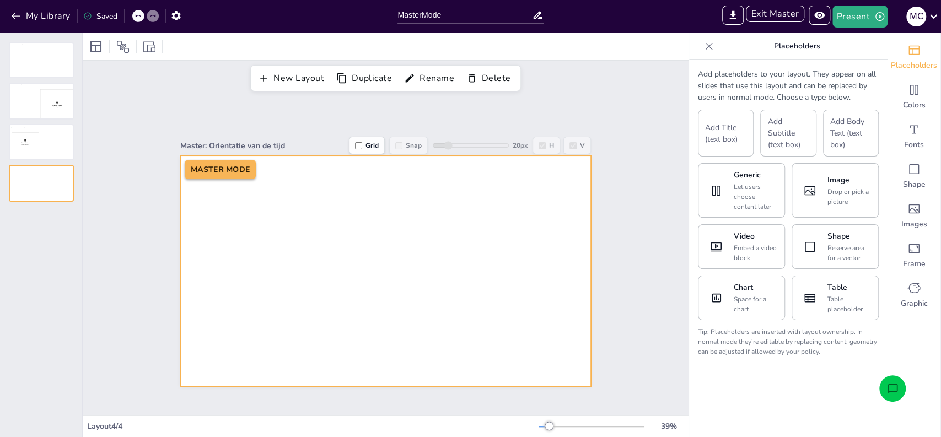
click at [348, 272] on div at bounding box center [385, 270] width 411 height 231
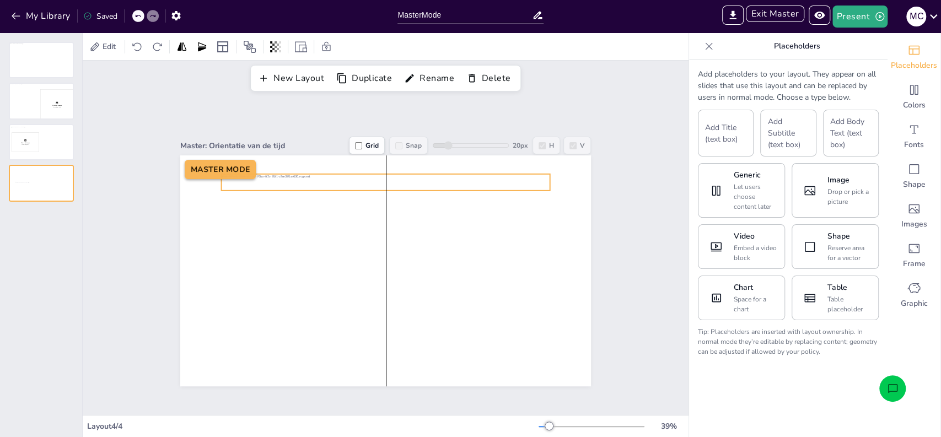
drag, startPoint x: 350, startPoint y: 268, endPoint x: 351, endPoint y: 179, distance: 88.8
click at [351, 179] on div at bounding box center [386, 182] width 329 height 17
click at [814, 188] on button "Image Drop or pick a picture" at bounding box center [835, 190] width 87 height 55
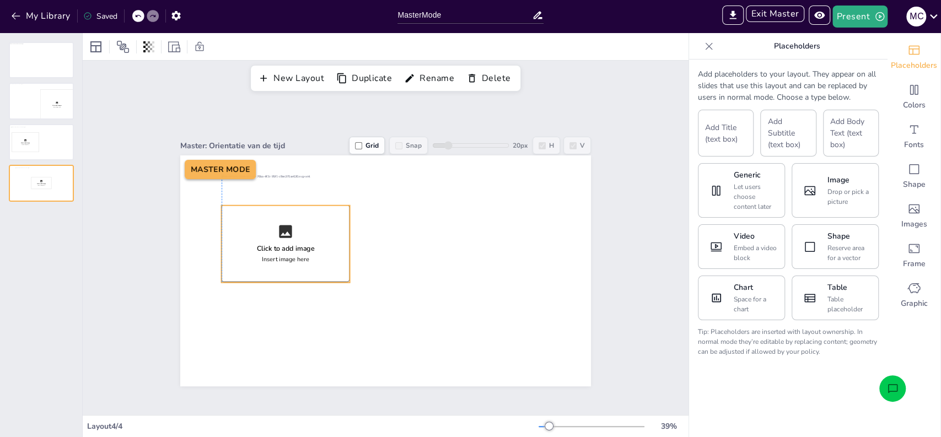
drag, startPoint x: 402, startPoint y: 257, endPoint x: 302, endPoint y: 230, distance: 104.1
click at [302, 230] on div "Click to add image Insert image here" at bounding box center [286, 243] width 128 height 77
click at [345, 276] on div at bounding box center [347, 243] width 4 height 77
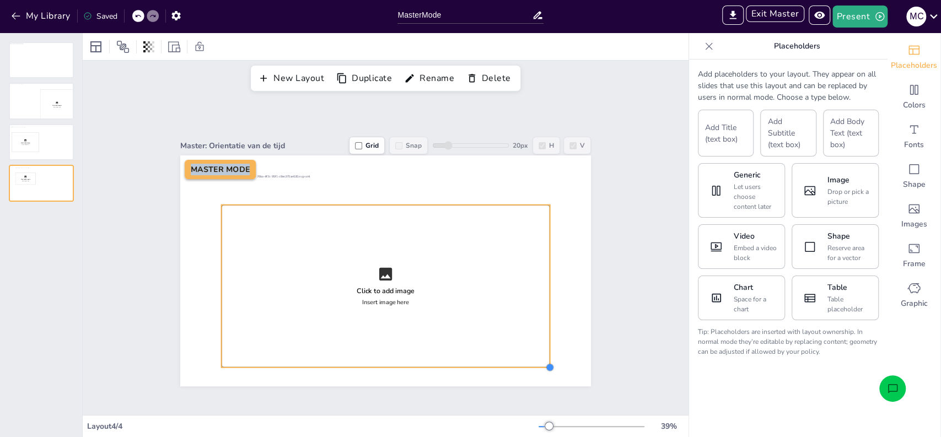
drag, startPoint x: 340, startPoint y: 277, endPoint x: 541, endPoint y: 362, distance: 218.1
click at [545, 363] on div at bounding box center [549, 367] width 9 height 9
click at [639, 356] on div "Master: Orientatie van de tijd Grid Snap 20 px H V Click to add image Insert im…" at bounding box center [386, 255] width 606 height 319
click at [290, 73] on button "New Layout" at bounding box center [292, 78] width 74 height 19
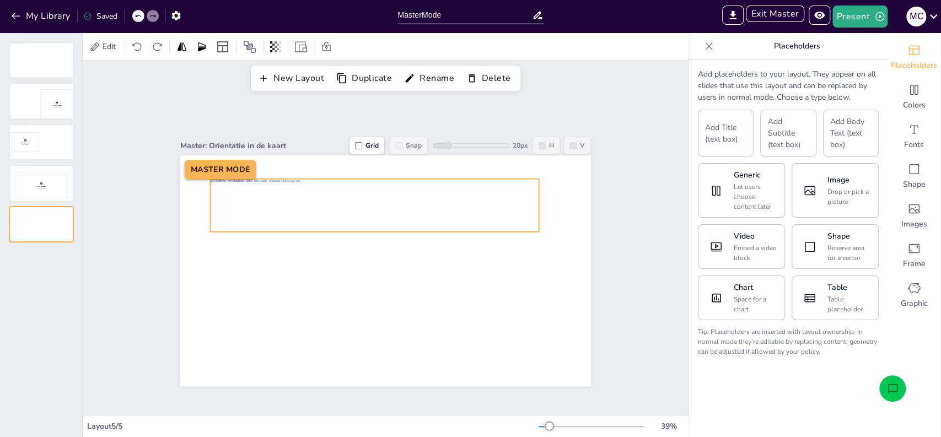
drag, startPoint x: 352, startPoint y: 280, endPoint x: 341, endPoint y: 214, distance: 66.5
click at [341, 214] on div at bounding box center [375, 205] width 329 height 53
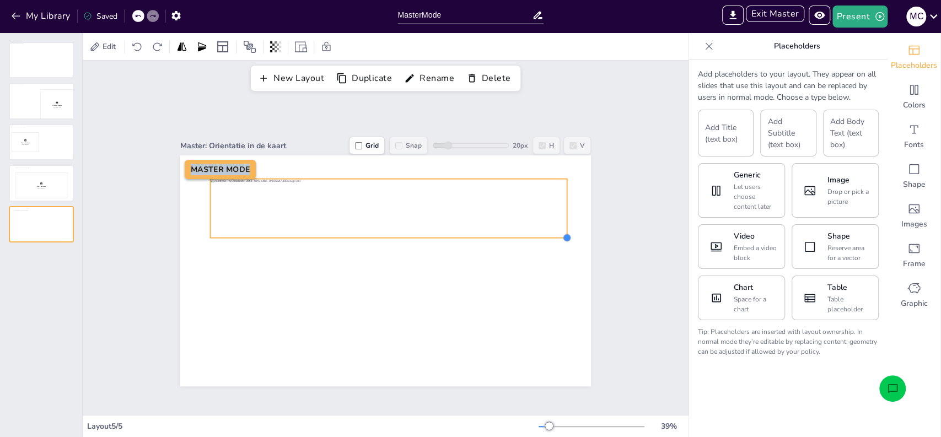
drag, startPoint x: 533, startPoint y: 227, endPoint x: 561, endPoint y: 233, distance: 28.8
click at [562, 233] on div at bounding box center [566, 237] width 9 height 9
click at [437, 226] on div at bounding box center [385, 206] width 357 height 57
click at [595, 230] on div "Master: Orientatie in de kaart Grid Snap 20 px H V MASTER MODE" at bounding box center [385, 256] width 473 height 262
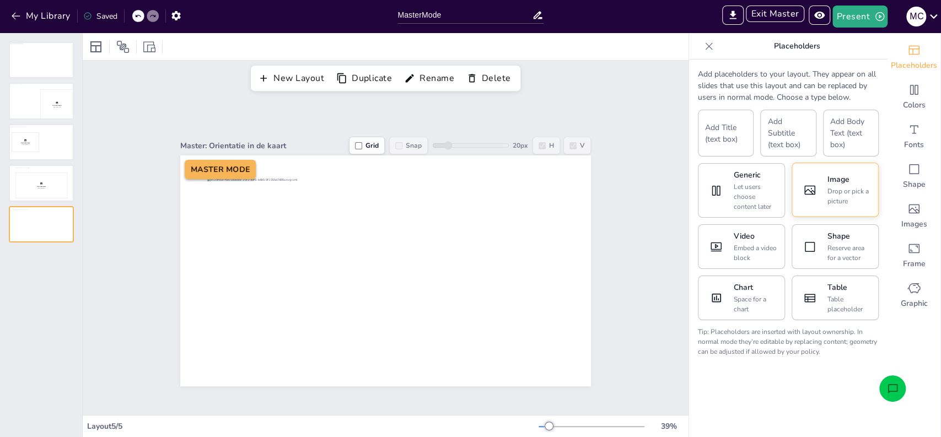
click at [815, 169] on button "Image Drop or pick a picture" at bounding box center [835, 190] width 87 height 55
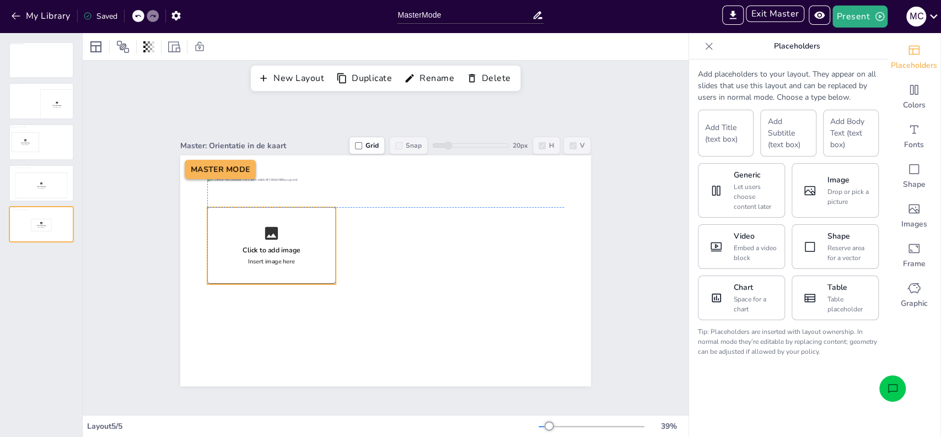
drag, startPoint x: 393, startPoint y: 251, endPoint x: 281, endPoint y: 223, distance: 115.9
click at [281, 223] on div "Click to add image Insert image here" at bounding box center [271, 245] width 128 height 77
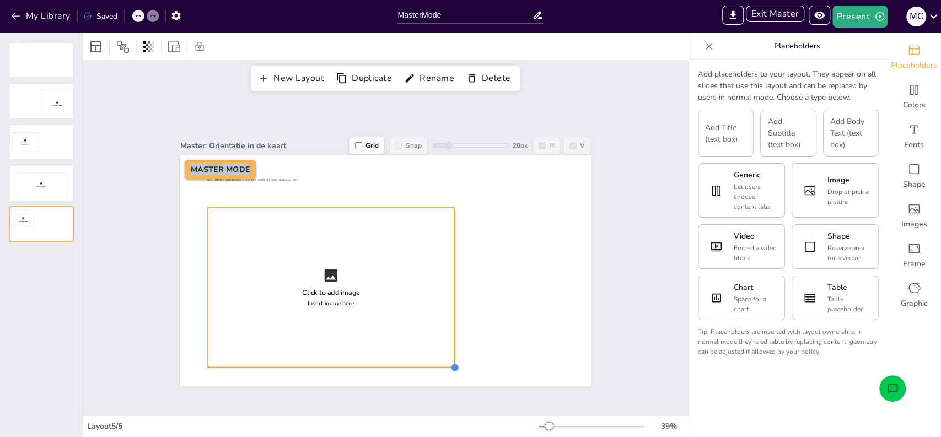
drag, startPoint x: 326, startPoint y: 281, endPoint x: 446, endPoint y: 364, distance: 145.3
click at [450, 364] on div at bounding box center [454, 367] width 9 height 9
click at [632, 343] on div "Master: Orientatie in de kaart Grid Snap 20 px H V Click to add image Insert im…" at bounding box center [386, 255] width 606 height 319
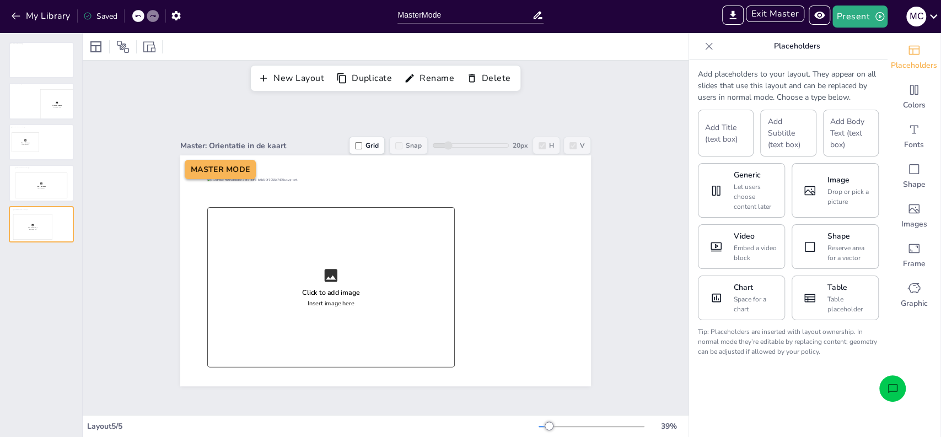
click at [159, 115] on div "Master: Orientatie in de kaart Grid Snap 20 px H V Click to add image Insert im…" at bounding box center [386, 255] width 606 height 319
click at [772, 17] on button "Exit Master" at bounding box center [775, 14] width 58 height 17
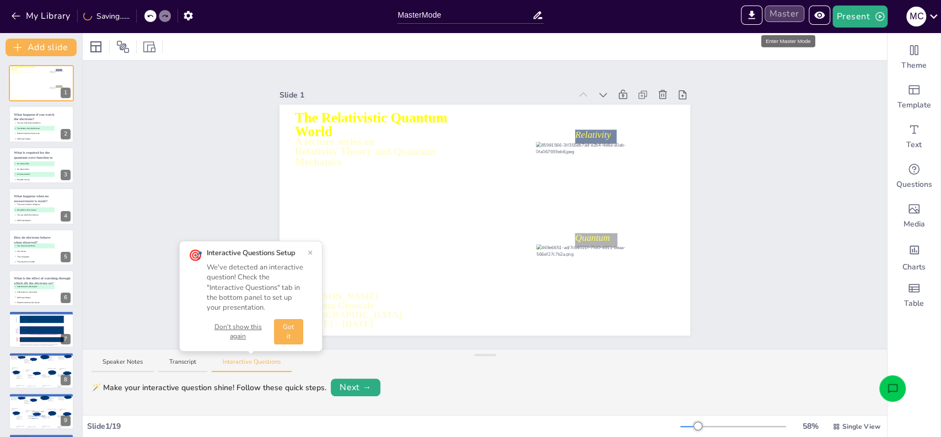
click at [796, 17] on button "Master" at bounding box center [785, 14] width 40 height 17
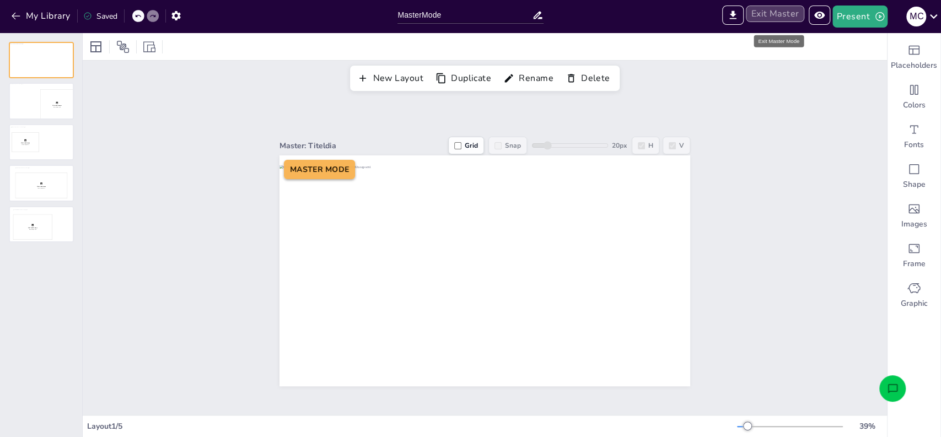
click at [772, 12] on button "Exit Master" at bounding box center [775, 14] width 58 height 17
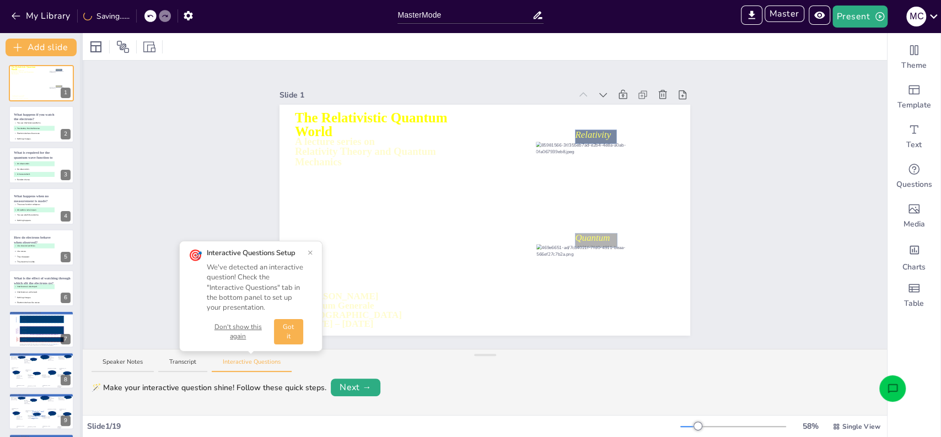
click at [80, 328] on div at bounding box center [82, 235] width 4 height 404
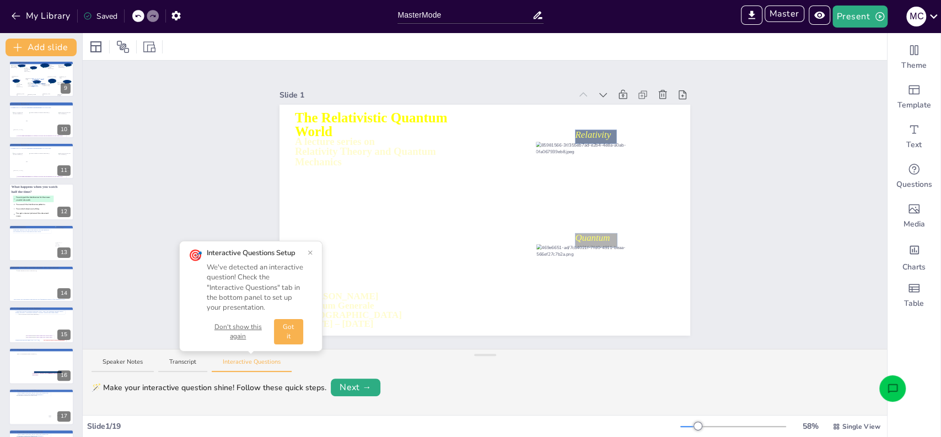
scroll to position [411, 0]
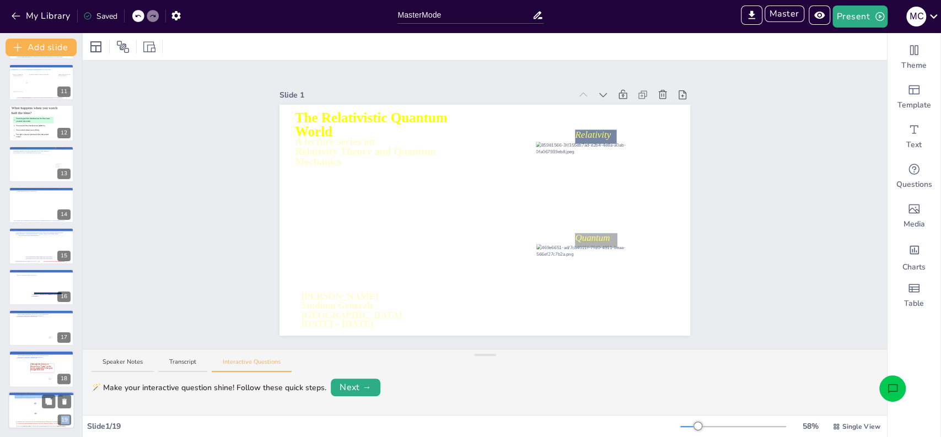
click at [30, 422] on icon at bounding box center [42, 423] width 52 height 4
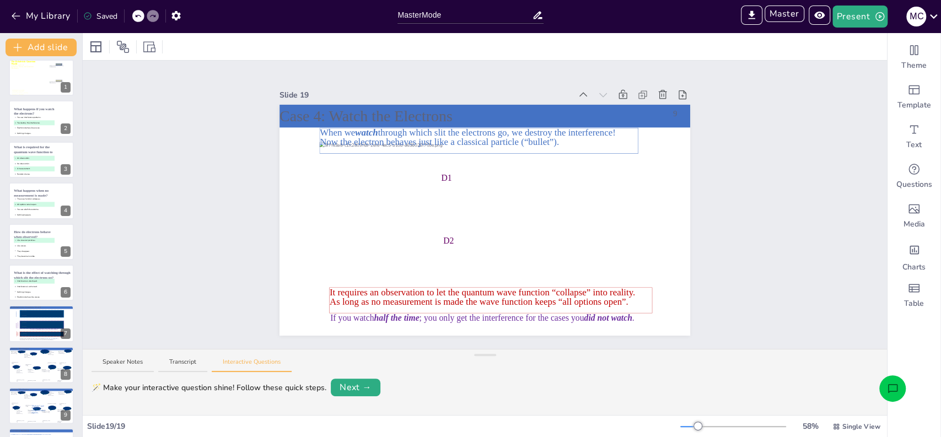
scroll to position [0, 0]
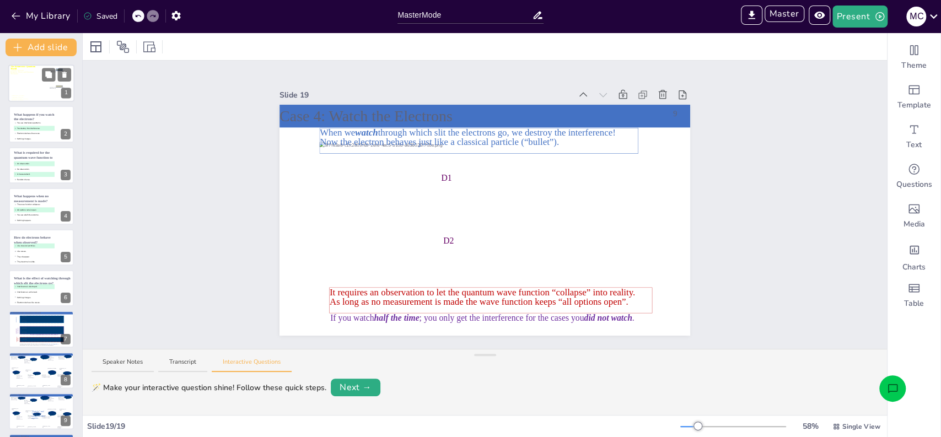
click at [32, 83] on div at bounding box center [41, 84] width 66 height 46
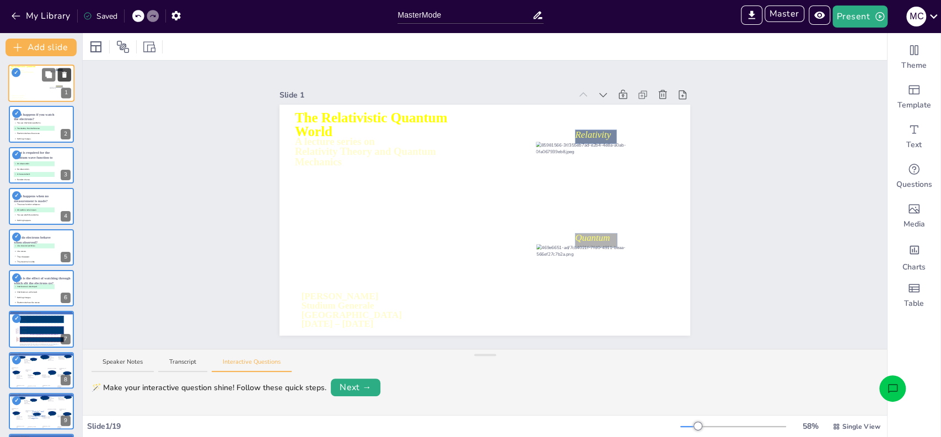
click at [66, 71] on icon at bounding box center [65, 75] width 8 height 8
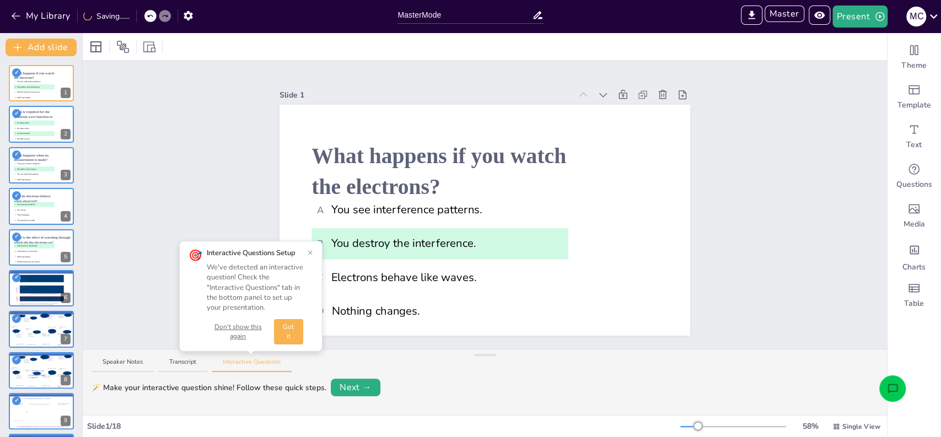
click at [309, 253] on button "×" at bounding box center [311, 252] width 6 height 9
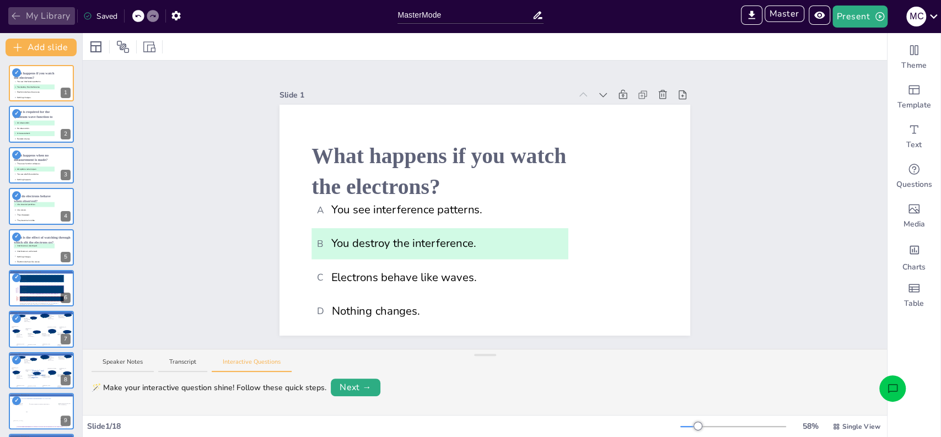
click at [57, 14] on button "My Library" at bounding box center [41, 16] width 67 height 18
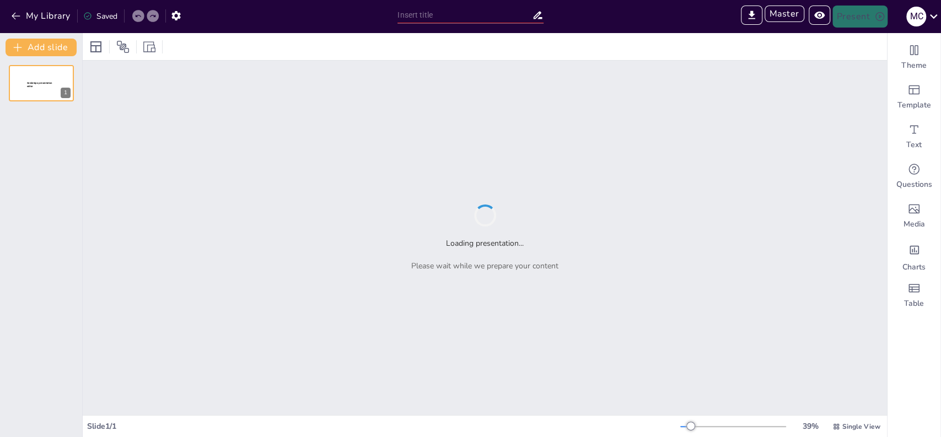
type input "Sendsteps presentation"
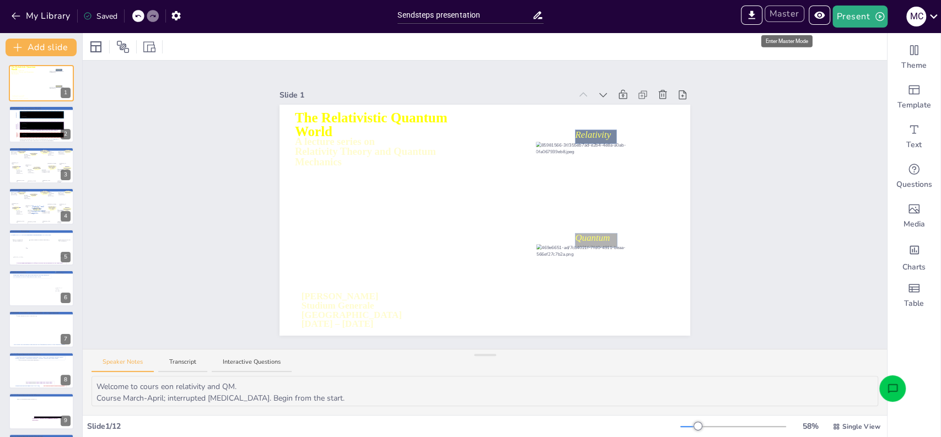
click at [789, 9] on button "Master" at bounding box center [785, 14] width 40 height 17
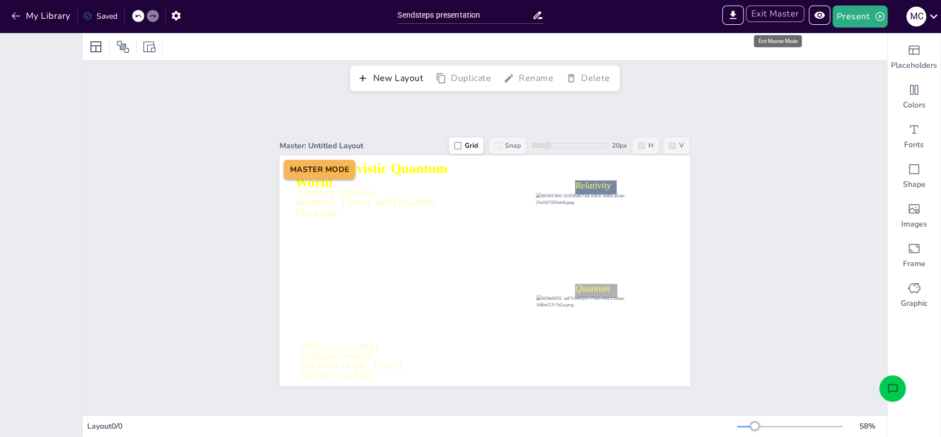
click at [782, 10] on button "Exit Master" at bounding box center [775, 14] width 58 height 17
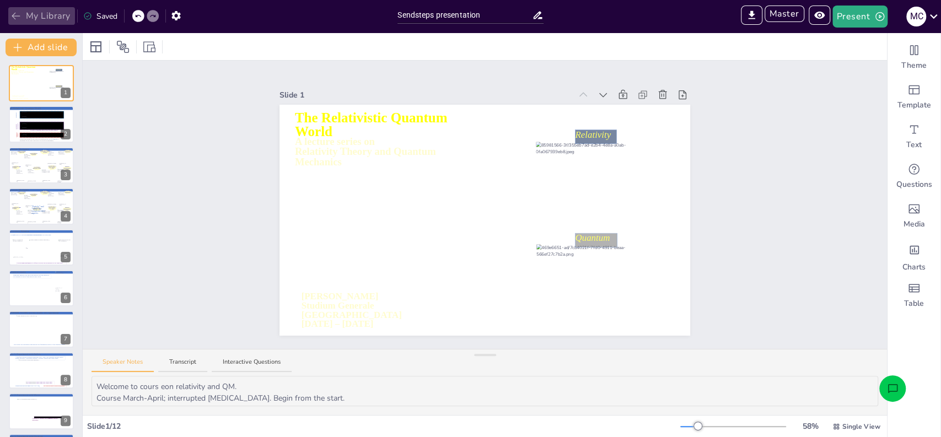
click at [55, 18] on button "My Library" at bounding box center [41, 16] width 67 height 18
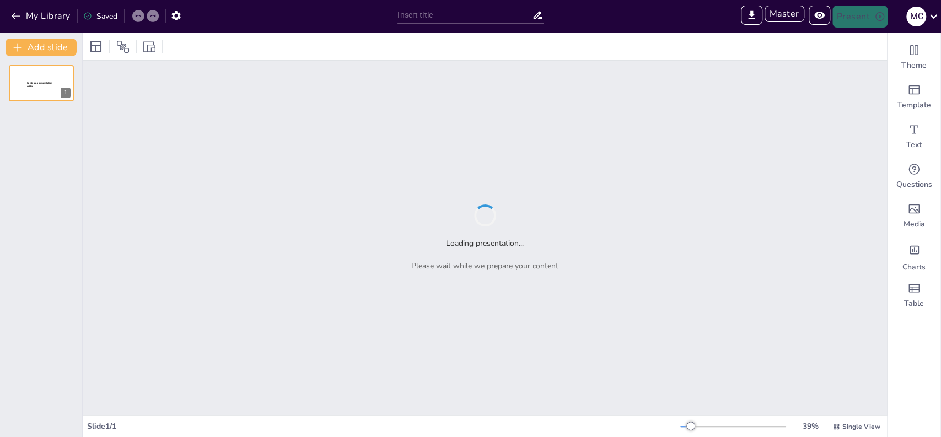
type input "Sendsteps presentation"
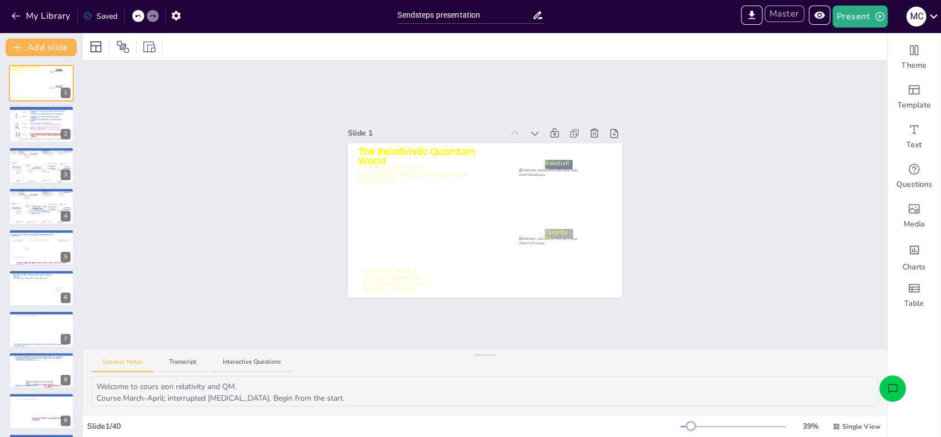
click at [785, 17] on button "Master" at bounding box center [785, 14] width 40 height 17
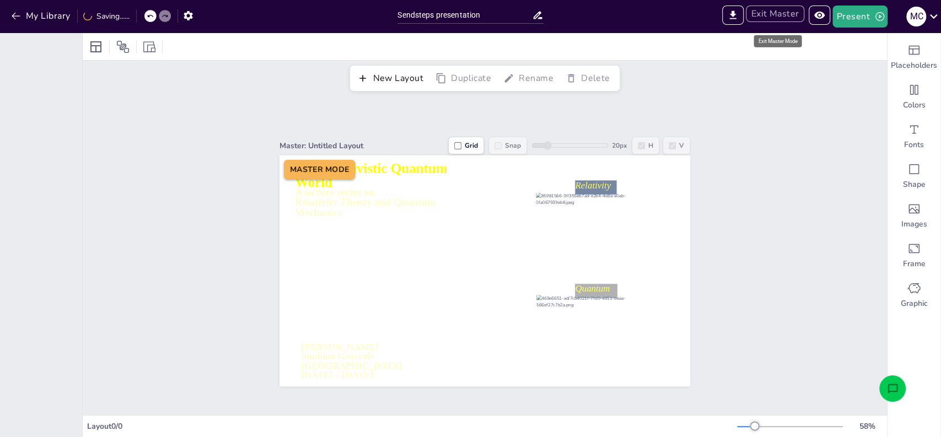
click at [783, 18] on button "Exit Master" at bounding box center [775, 14] width 58 height 17
click at [53, 20] on button "My Library" at bounding box center [41, 16] width 67 height 18
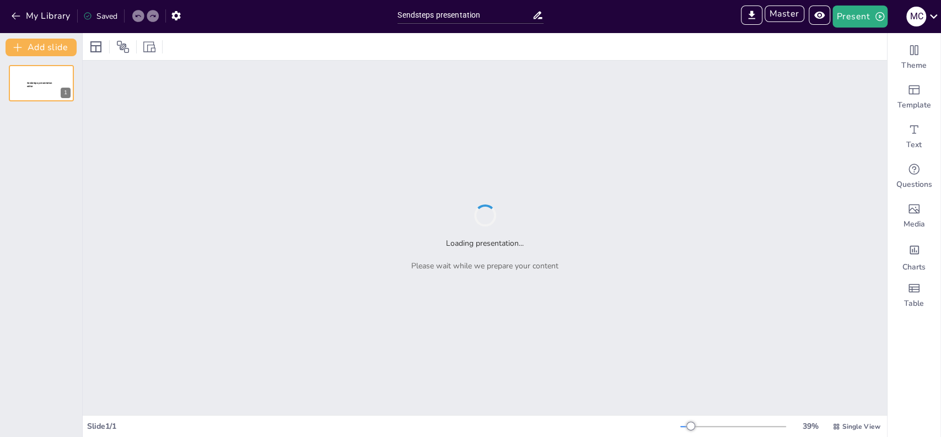
type input "Sendsteps presentation"
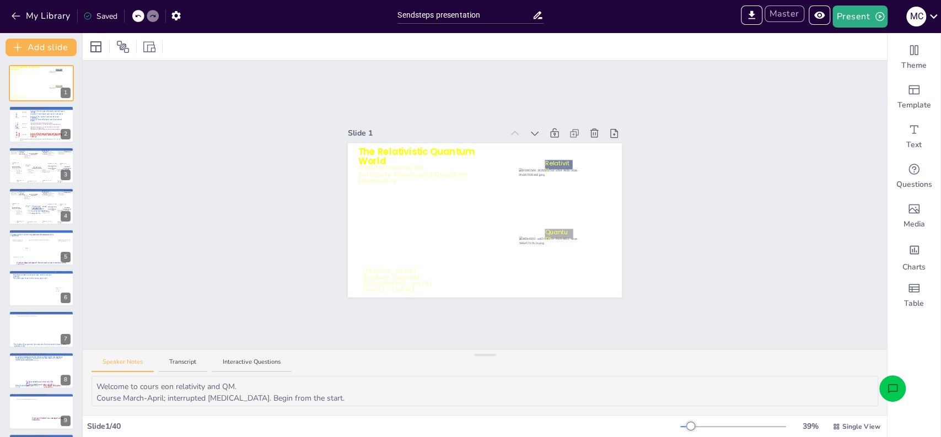
click at [788, 18] on button "Master" at bounding box center [785, 14] width 40 height 17
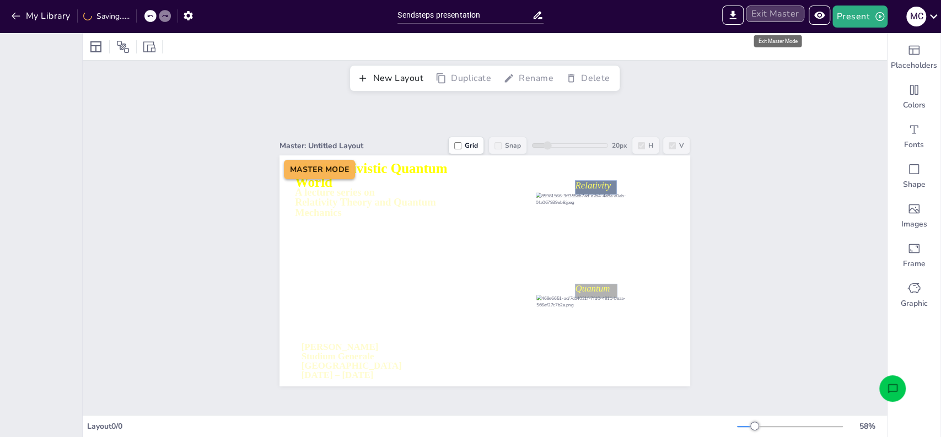
click at [775, 17] on button "Exit Master" at bounding box center [775, 14] width 58 height 17
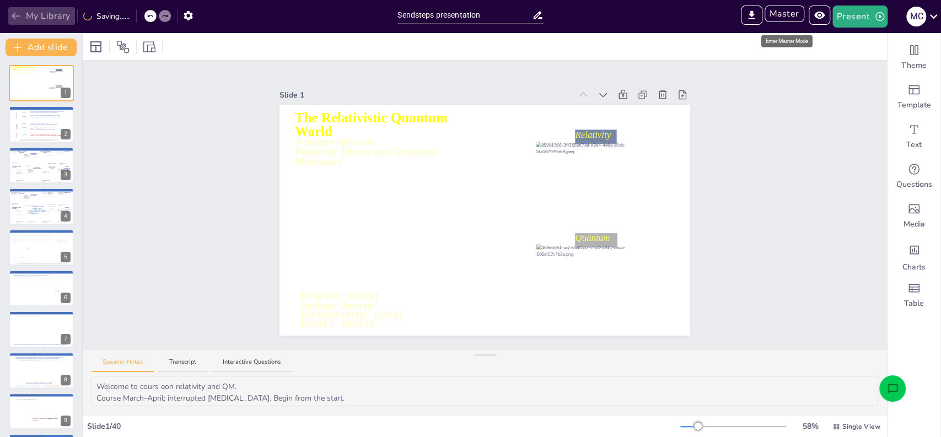
click at [60, 19] on button "My Library" at bounding box center [41, 16] width 67 height 18
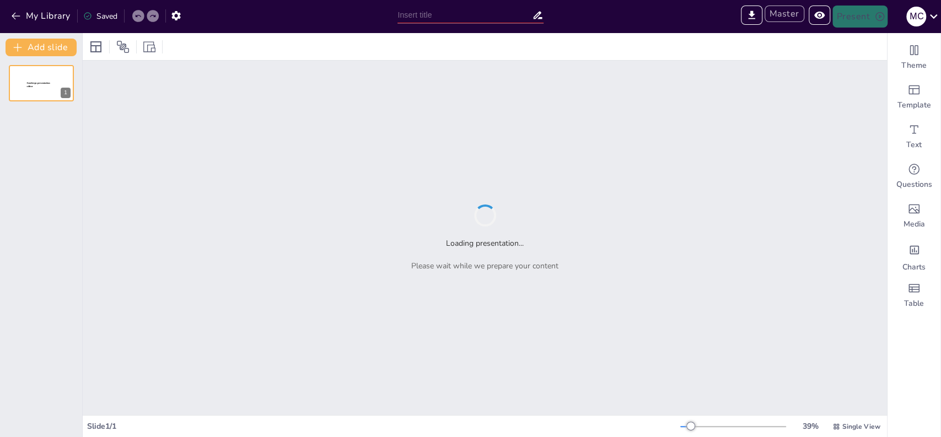
type input "Sendsteps presentation"
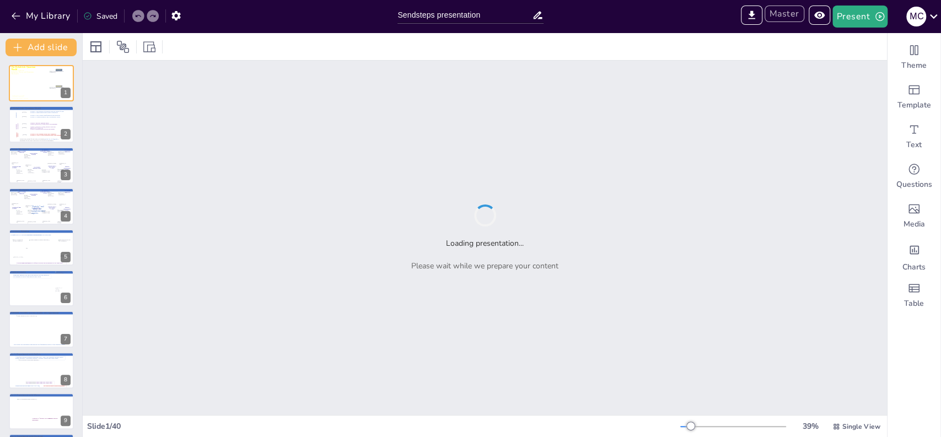
click at [783, 17] on button "Master" at bounding box center [785, 14] width 40 height 17
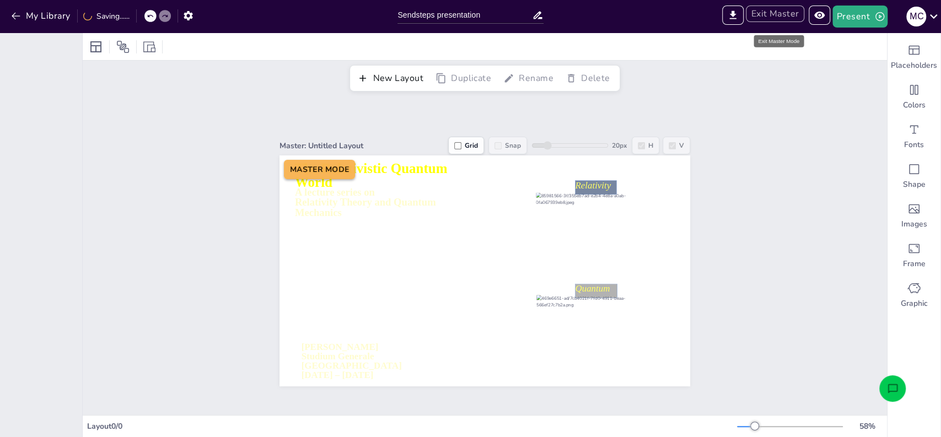
click at [783, 19] on button "Exit Master" at bounding box center [775, 14] width 58 height 17
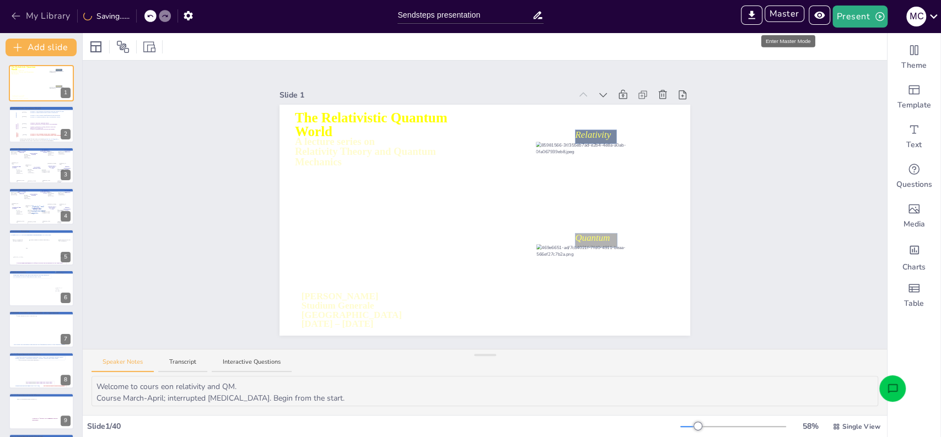
click at [57, 20] on button "My Library" at bounding box center [41, 16] width 67 height 18
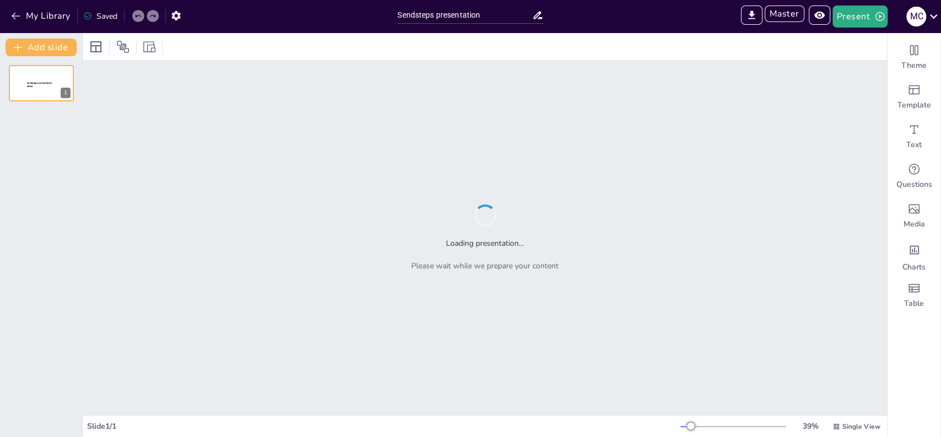
type input "Sendsteps presentation"
click at [785, 19] on button "Master" at bounding box center [785, 14] width 40 height 17
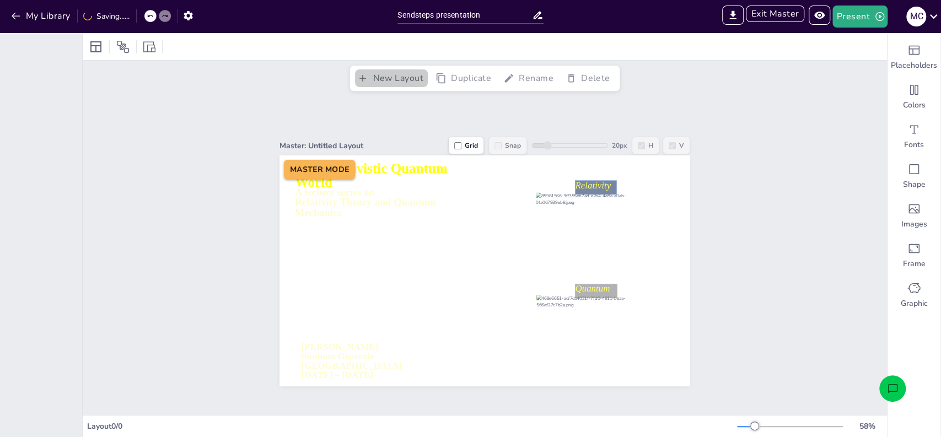
click at [397, 82] on button "New Layout" at bounding box center [392, 78] width 74 height 19
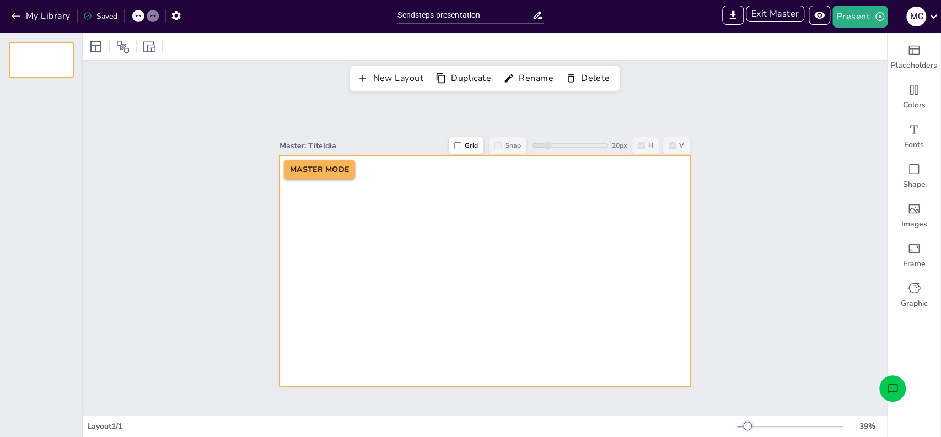
click at [530, 155] on div at bounding box center [485, 155] width 411 height 0
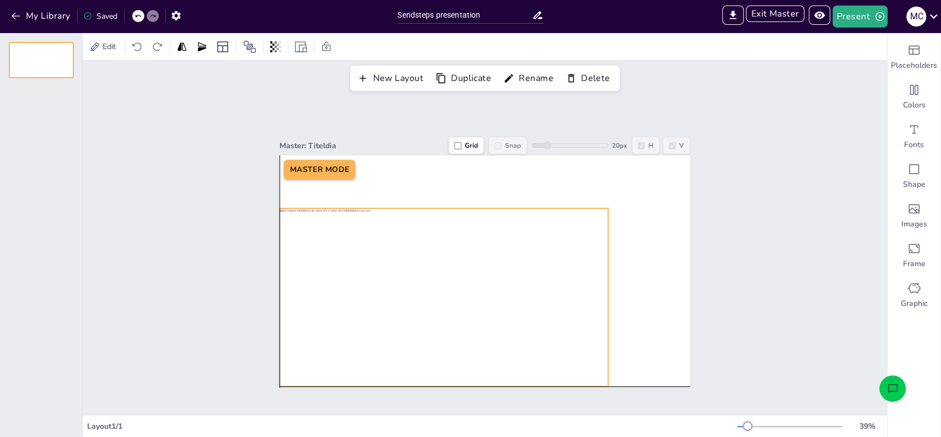
drag, startPoint x: 451, startPoint y: 270, endPoint x: 412, endPoint y: 298, distance: 47.8
click at [412, 298] on div at bounding box center [444, 297] width 329 height 178
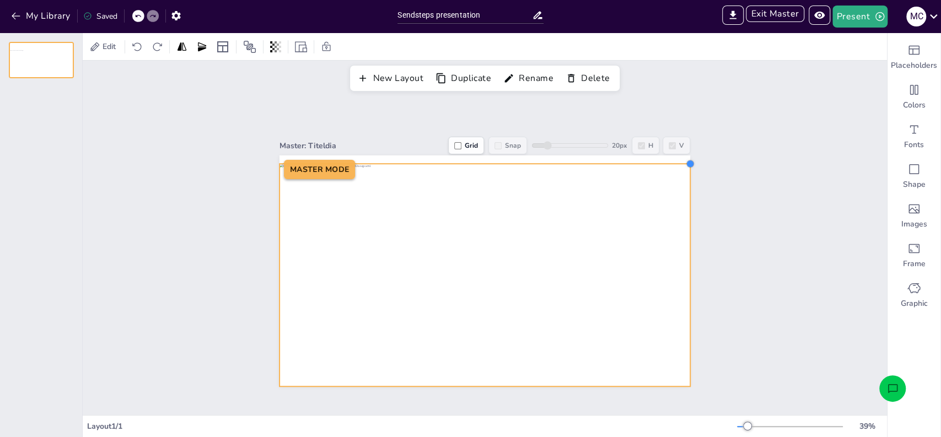
drag, startPoint x: 597, startPoint y: 202, endPoint x: 679, endPoint y: 158, distance: 93.5
click at [686, 159] on div at bounding box center [690, 163] width 9 height 9
click at [748, 186] on div "Master: Titeldia Grid Snap 20 px H V MASTER MODE" at bounding box center [485, 255] width 804 height 319
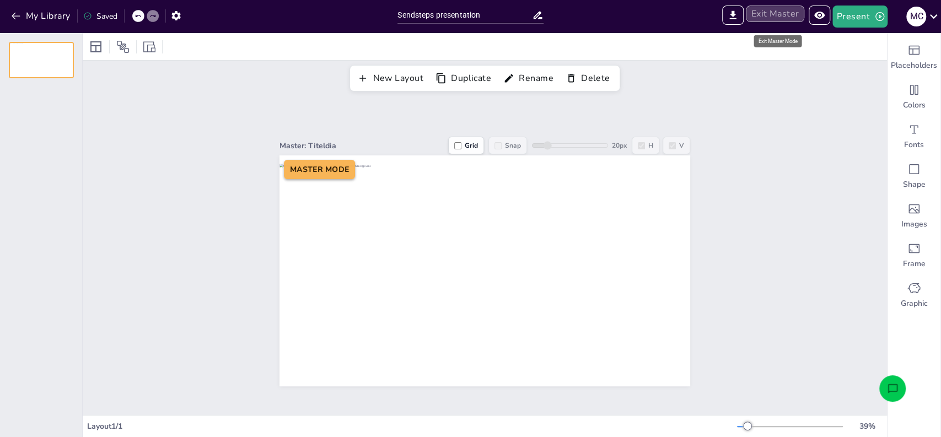
click at [775, 17] on button "Exit Master" at bounding box center [775, 14] width 58 height 17
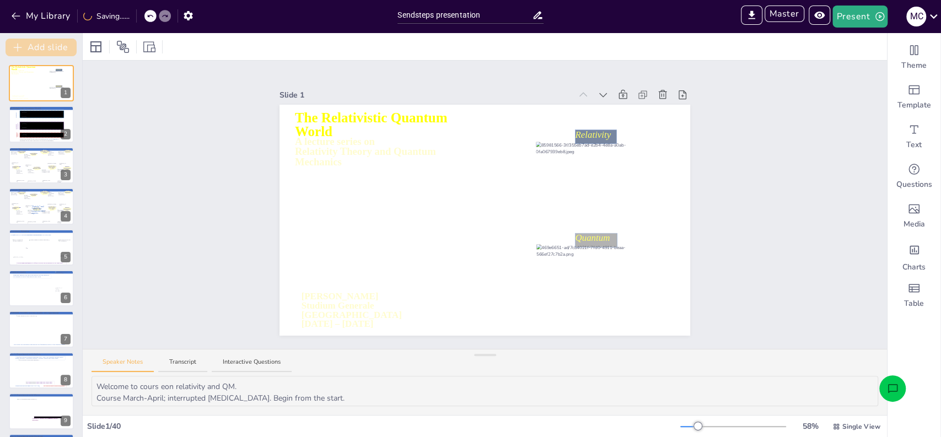
click at [41, 49] on button "Add slide" at bounding box center [41, 48] width 71 height 18
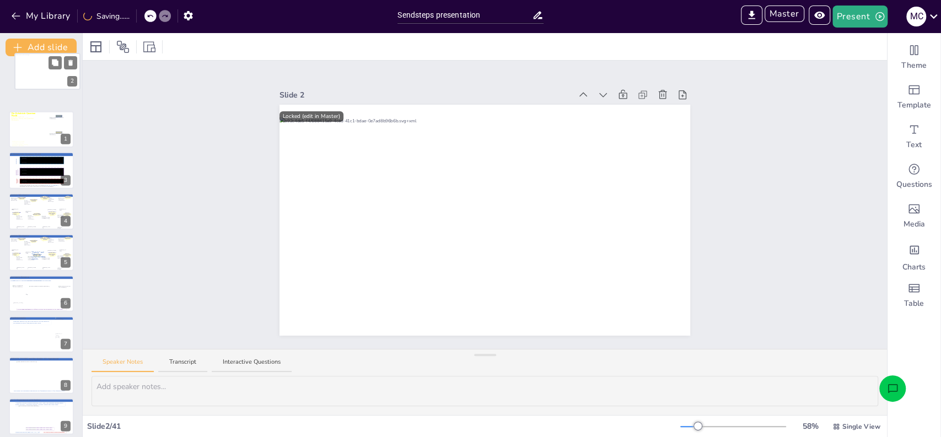
click at [33, 76] on div at bounding box center [47, 72] width 65 height 35
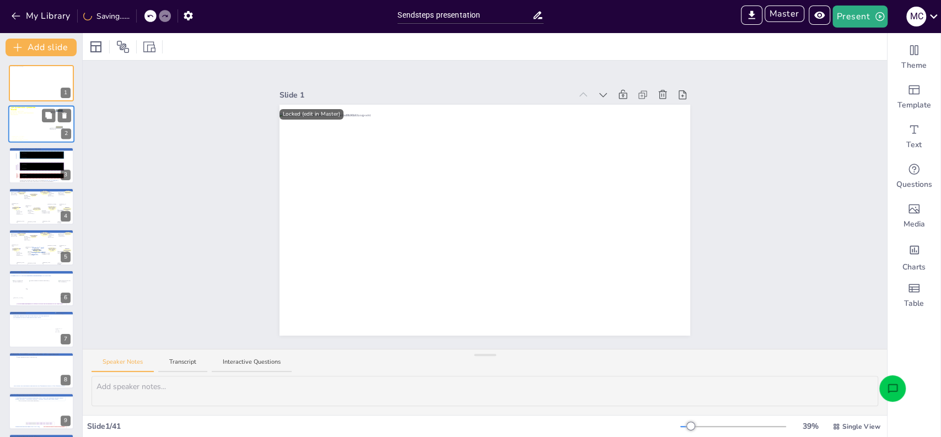
click at [167, 192] on div "Slide 1 Locked (edit in Master) Slide 2 A lecture series on Relativity Theory a…" at bounding box center [485, 205] width 804 height 288
click at [44, 132] on div at bounding box center [41, 125] width 66 height 46
type textarea "Welcome to cours eon relativity and QM. Course March-April; interrupted Covid-1…"
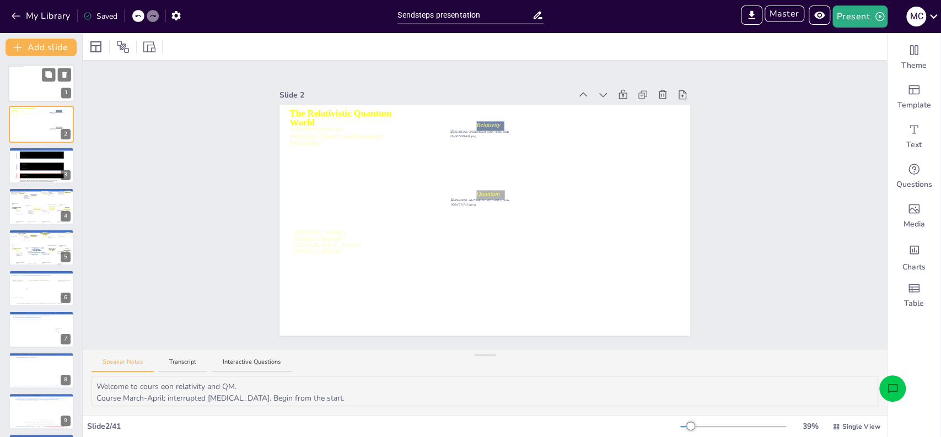
click at [25, 96] on div at bounding box center [41, 84] width 66 height 36
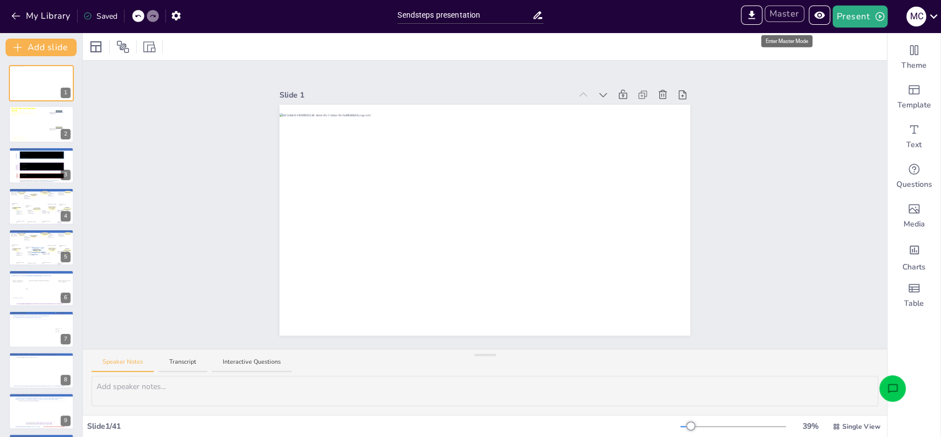
click at [793, 19] on button "Master" at bounding box center [785, 14] width 40 height 17
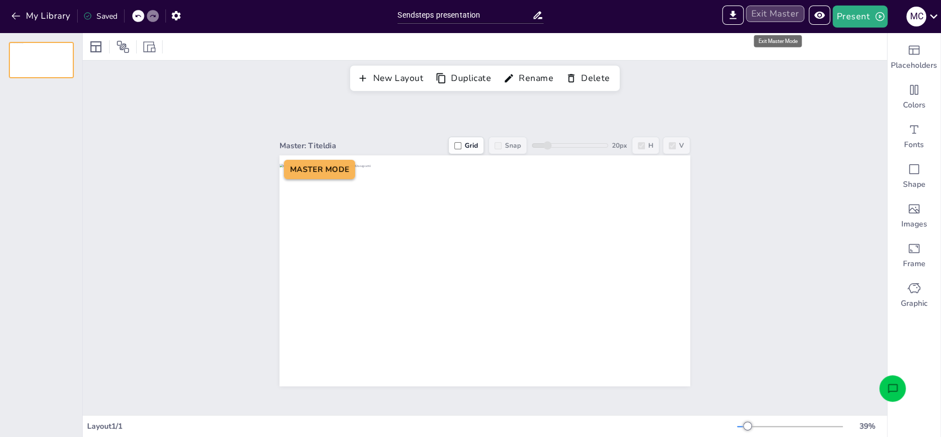
click at [785, 19] on button "Exit Master" at bounding box center [775, 14] width 58 height 17
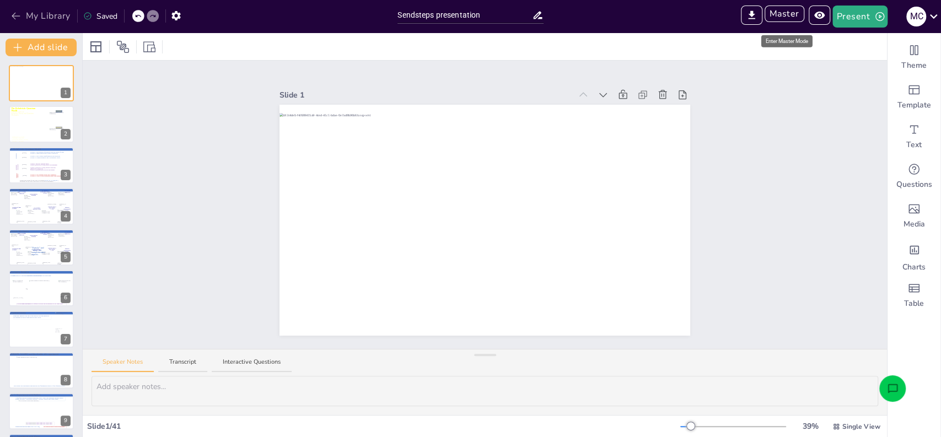
click at [55, 19] on button "My Library" at bounding box center [41, 16] width 67 height 18
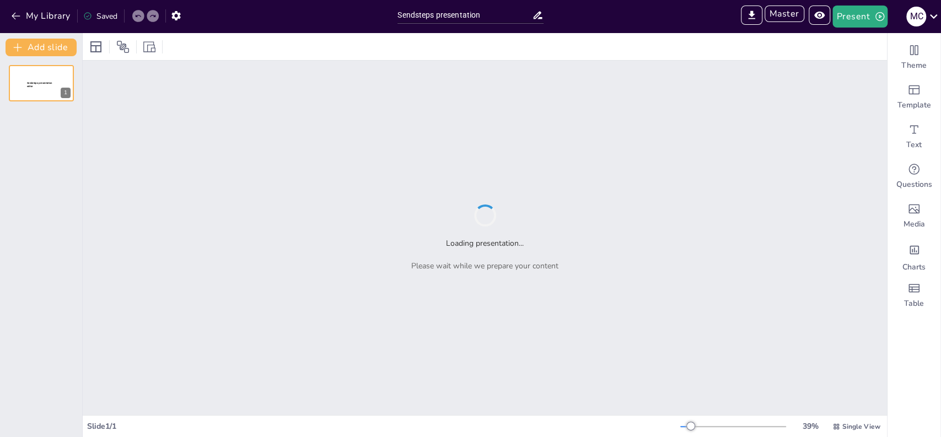
type input "Sendsteps presentation"
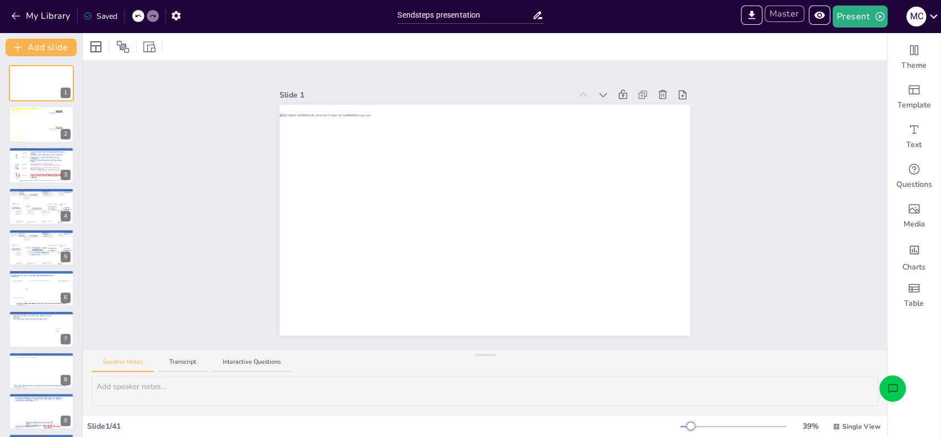
click at [788, 14] on button "Master" at bounding box center [785, 14] width 40 height 17
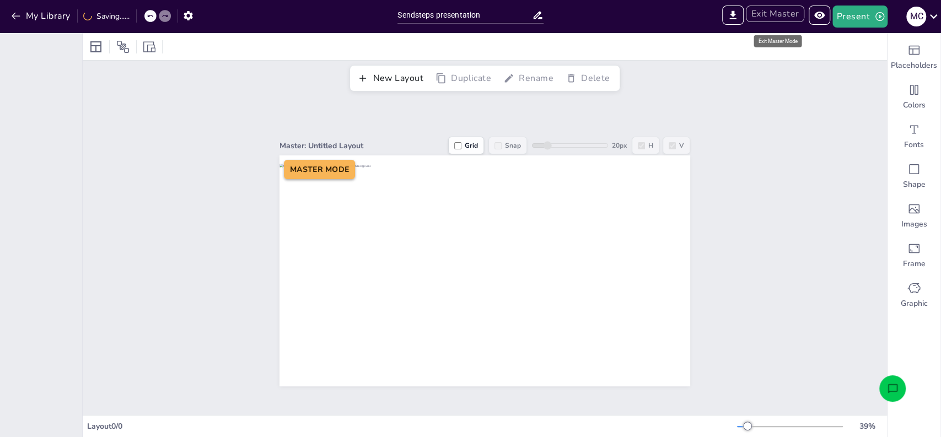
click at [781, 15] on button "Exit Master" at bounding box center [775, 14] width 58 height 17
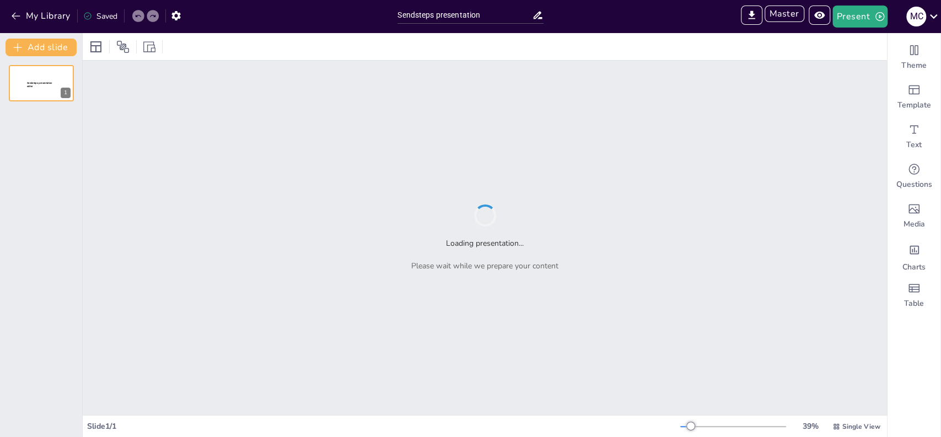
type input "Sendsteps presentation"
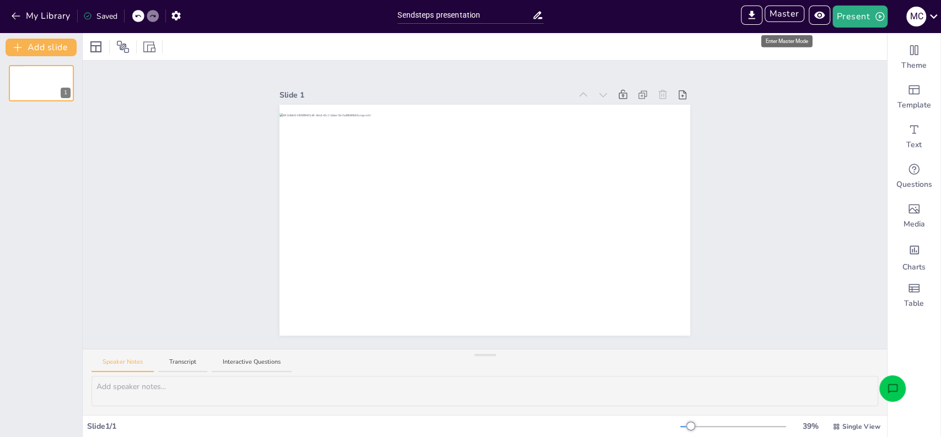
click at [797, 22] on span "Master" at bounding box center [787, 17] width 44 height 22
click at [794, 15] on button "Master" at bounding box center [785, 14] width 40 height 17
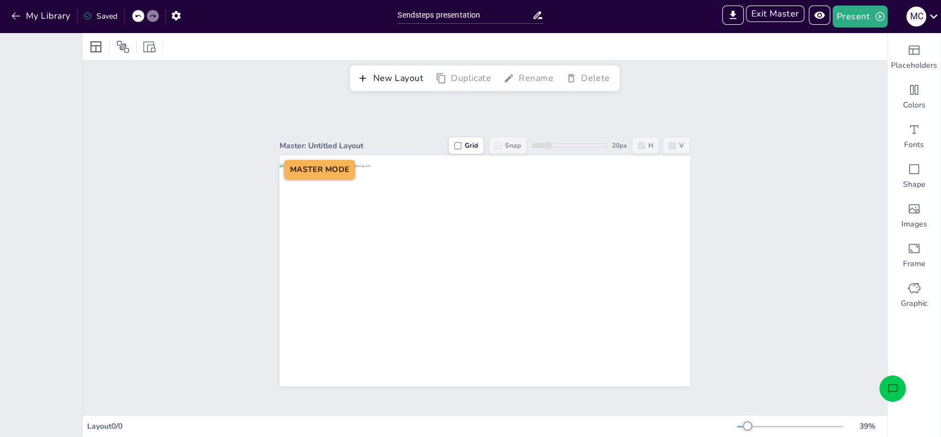
click at [332, 112] on div "Master: Untitled Layout Grid Snap 20 px H V MASTER MODE" at bounding box center [485, 255] width 804 height 319
click at [402, 78] on button "New Layout" at bounding box center [392, 78] width 74 height 19
click at [56, 22] on button "My Library" at bounding box center [41, 16] width 67 height 18
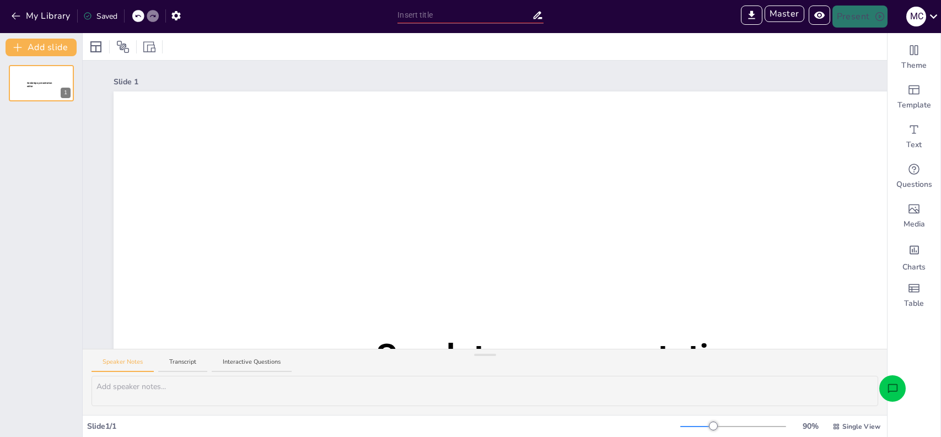
type input "Sendsteps presentation"
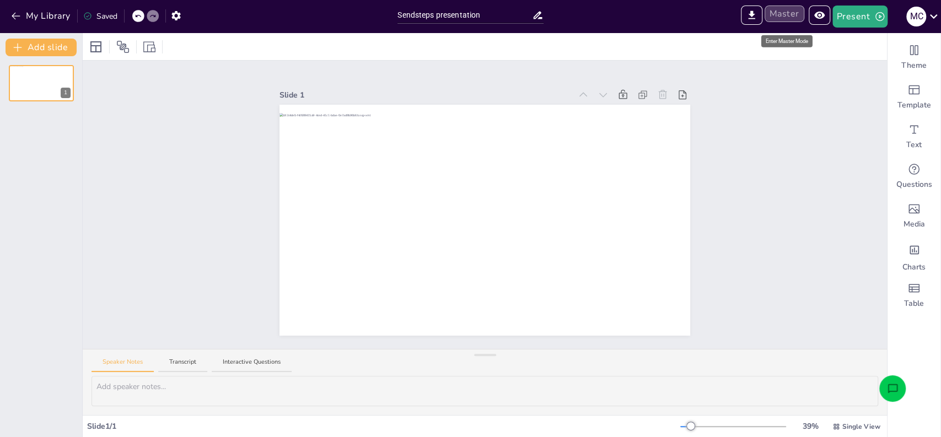
click at [792, 18] on button "Master" at bounding box center [785, 14] width 40 height 17
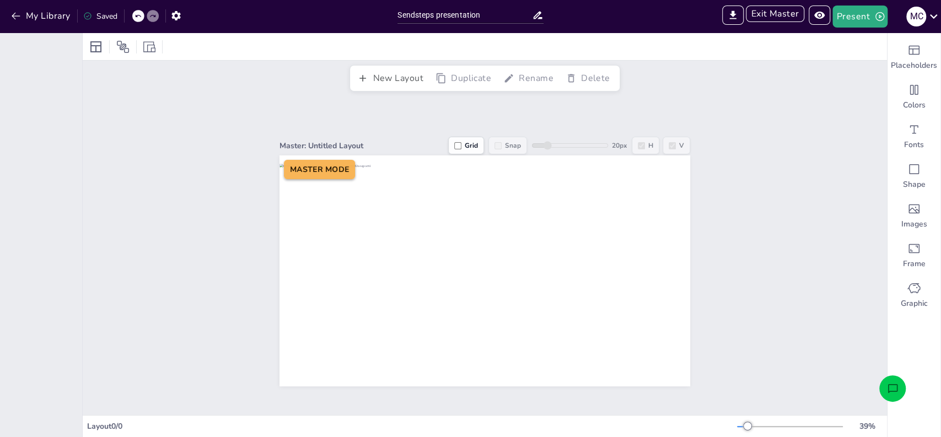
click at [395, 78] on button "New Layout" at bounding box center [392, 78] width 74 height 19
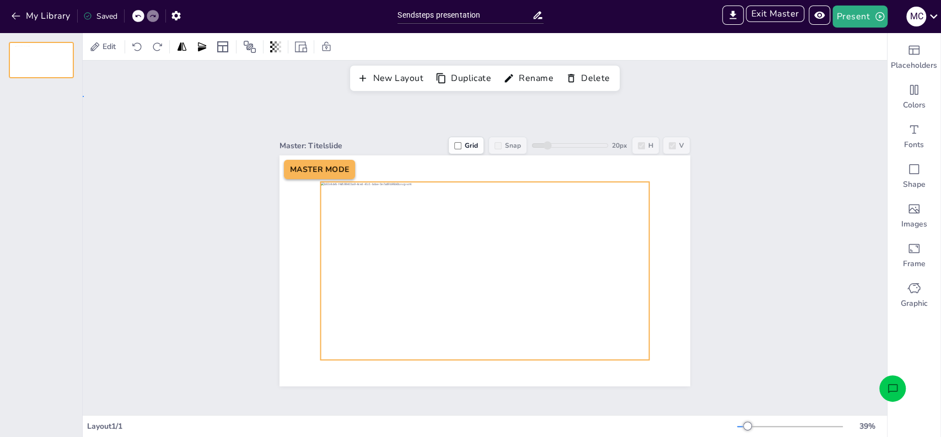
click at [803, 103] on div "Master: Titelslide Grid Snap 20 px H V MASTER MODE" at bounding box center [485, 255] width 804 height 319
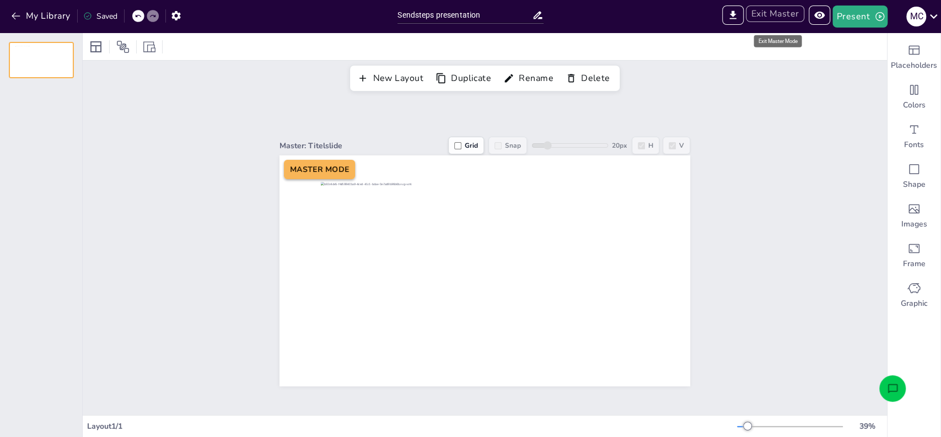
click at [776, 19] on button "Exit Master" at bounding box center [775, 14] width 58 height 17
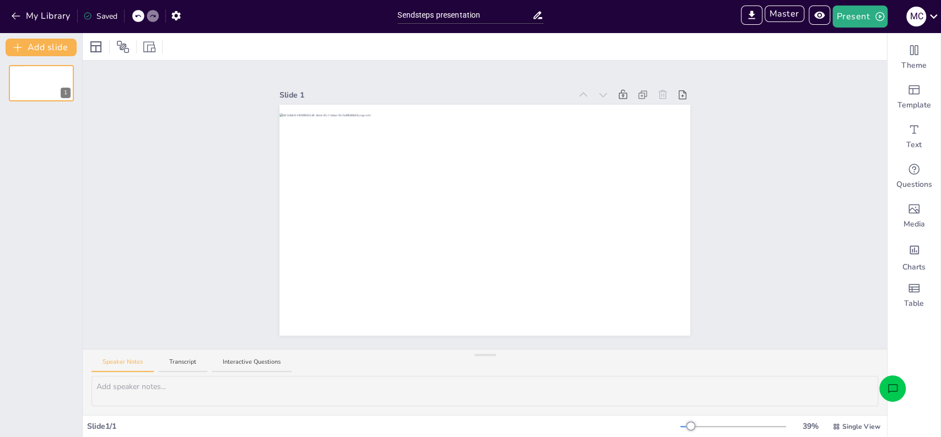
click at [170, 100] on div "Slide 1" at bounding box center [485, 205] width 804 height 288
click at [60, 20] on button "My Library" at bounding box center [41, 16] width 67 height 18
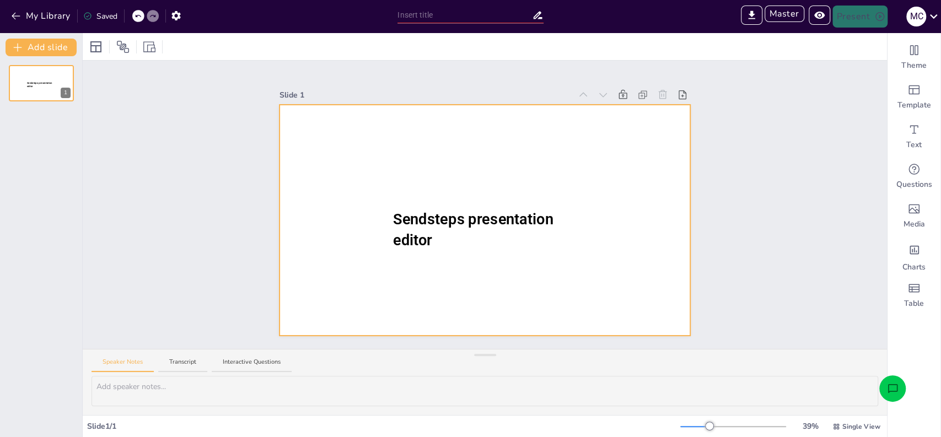
type input "Sendsteps presentation"
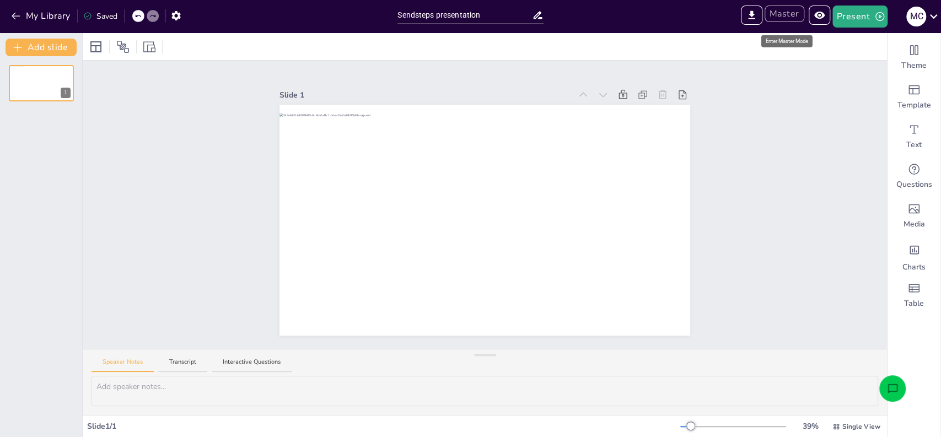
click at [786, 14] on button "Master" at bounding box center [785, 14] width 40 height 17
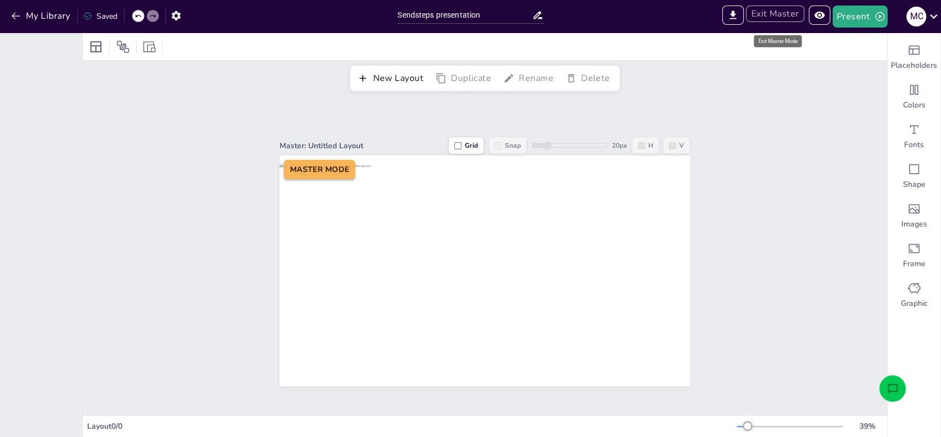
click at [780, 13] on button "Exit Master" at bounding box center [775, 14] width 58 height 17
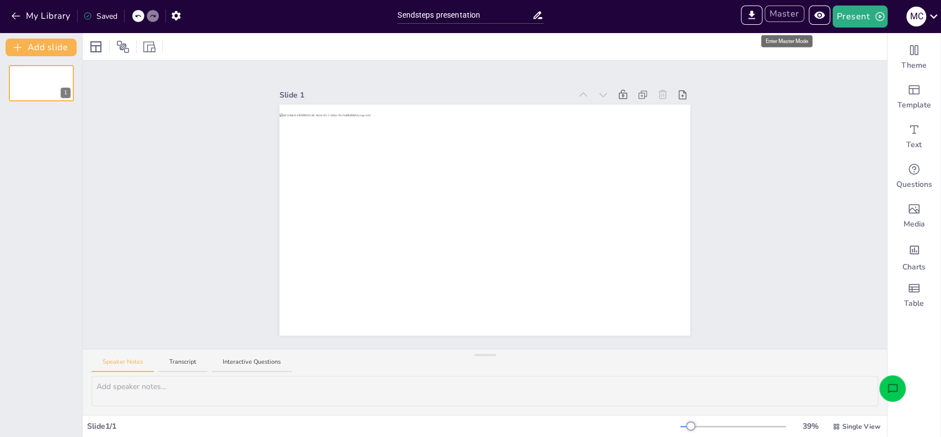
click at [780, 13] on button "Master" at bounding box center [785, 14] width 40 height 17
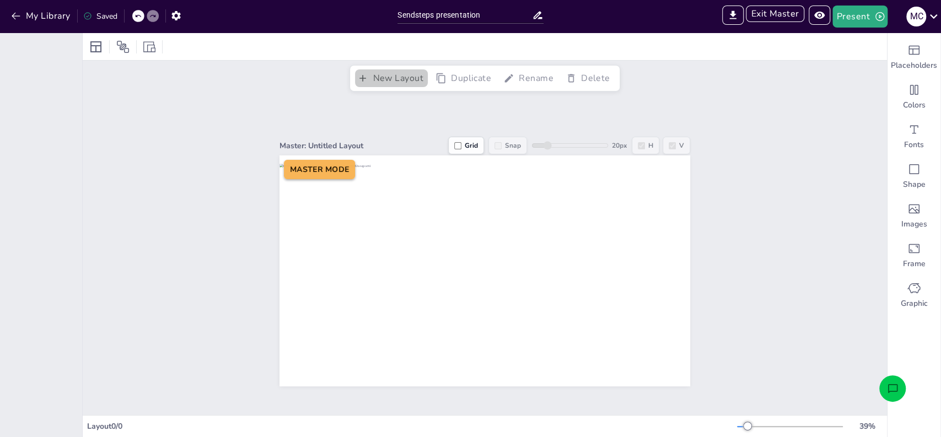
click at [387, 77] on button "New Layout" at bounding box center [392, 78] width 74 height 19
click at [38, 17] on button "My Library" at bounding box center [41, 16] width 67 height 18
